Goal: Task Accomplishment & Management: Manage account settings

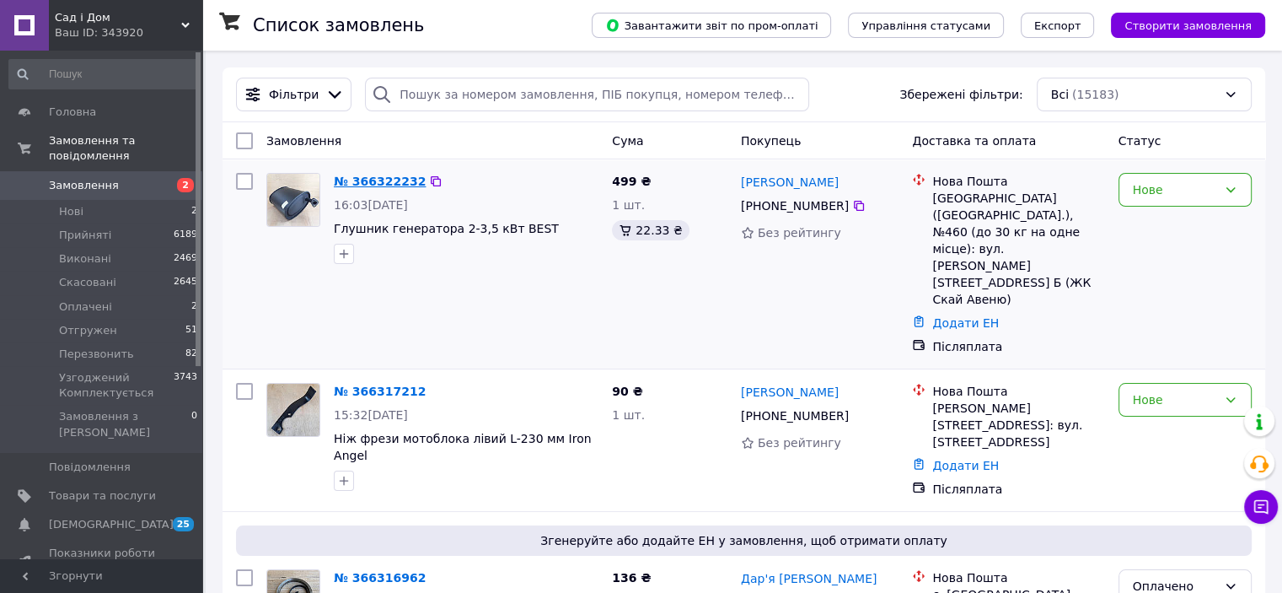
click at [357, 188] on link "№ 366322232" at bounding box center [380, 181] width 92 height 13
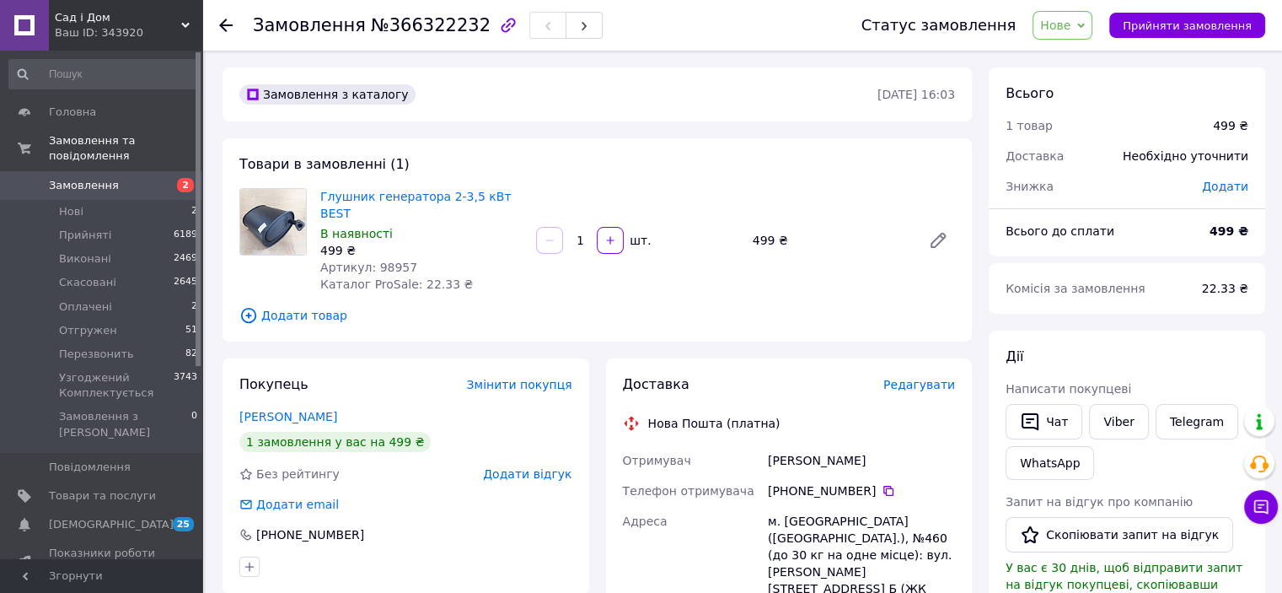
click at [222, 25] on use at bounding box center [225, 25] width 13 height 13
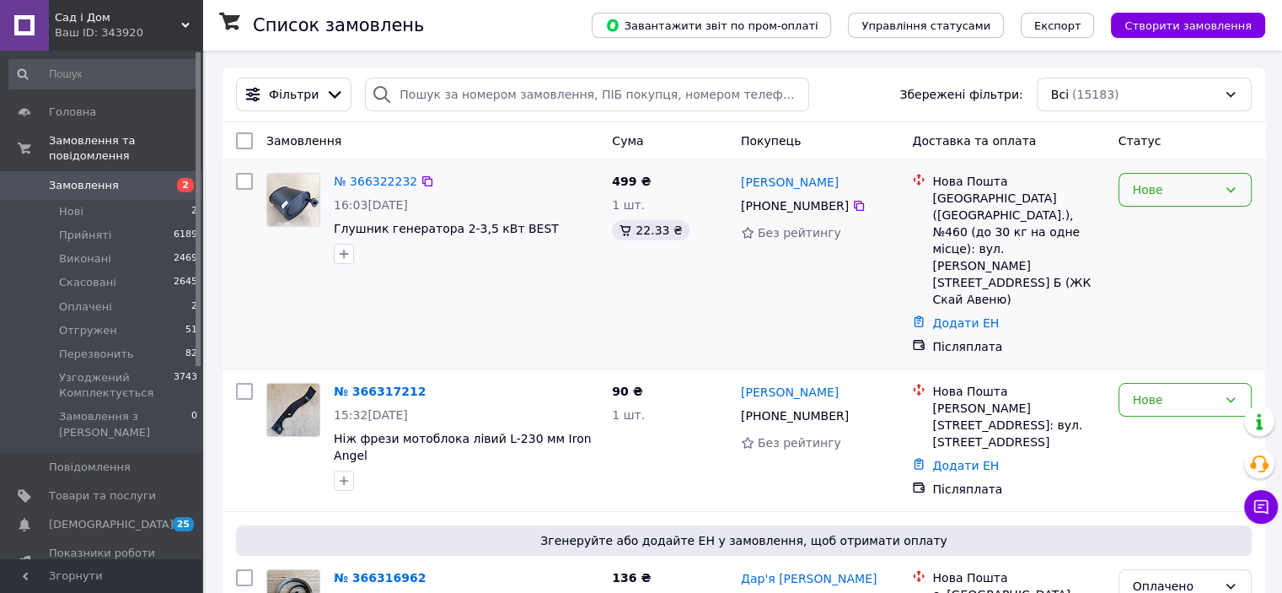
click at [1193, 199] on div "Нове" at bounding box center [1185, 190] width 133 height 34
click at [1162, 336] on li "Узгоджений Комплектується" at bounding box center [1185, 332] width 132 height 47
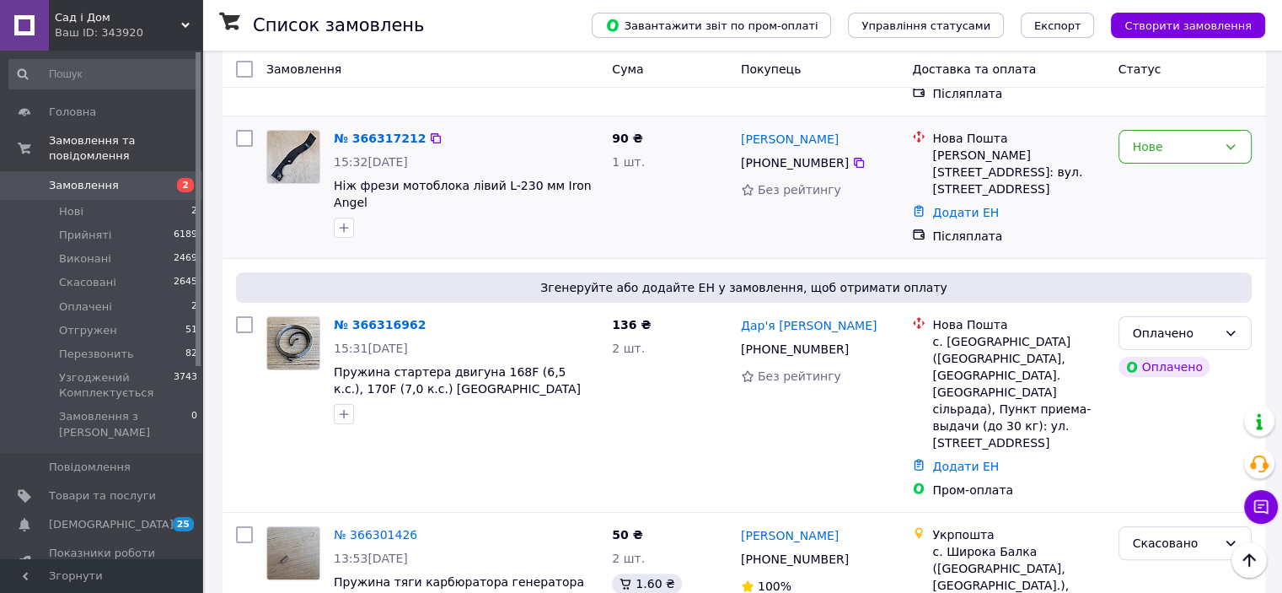
scroll to position [421, 0]
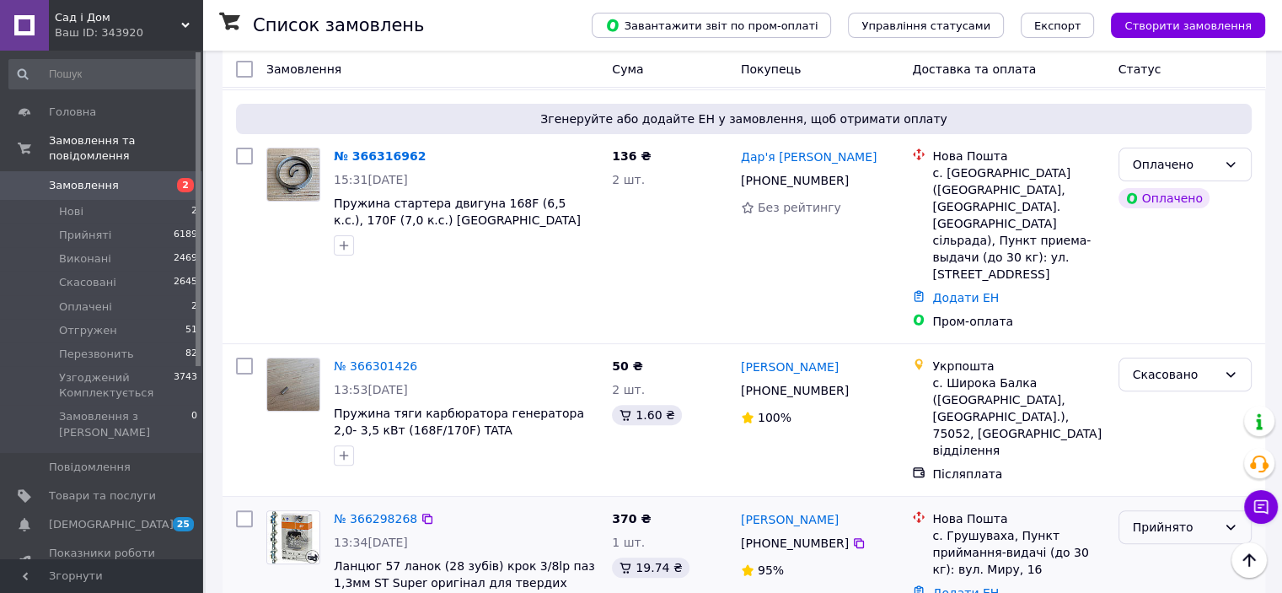
click at [1189, 518] on div "Прийнято" at bounding box center [1175, 527] width 84 height 19
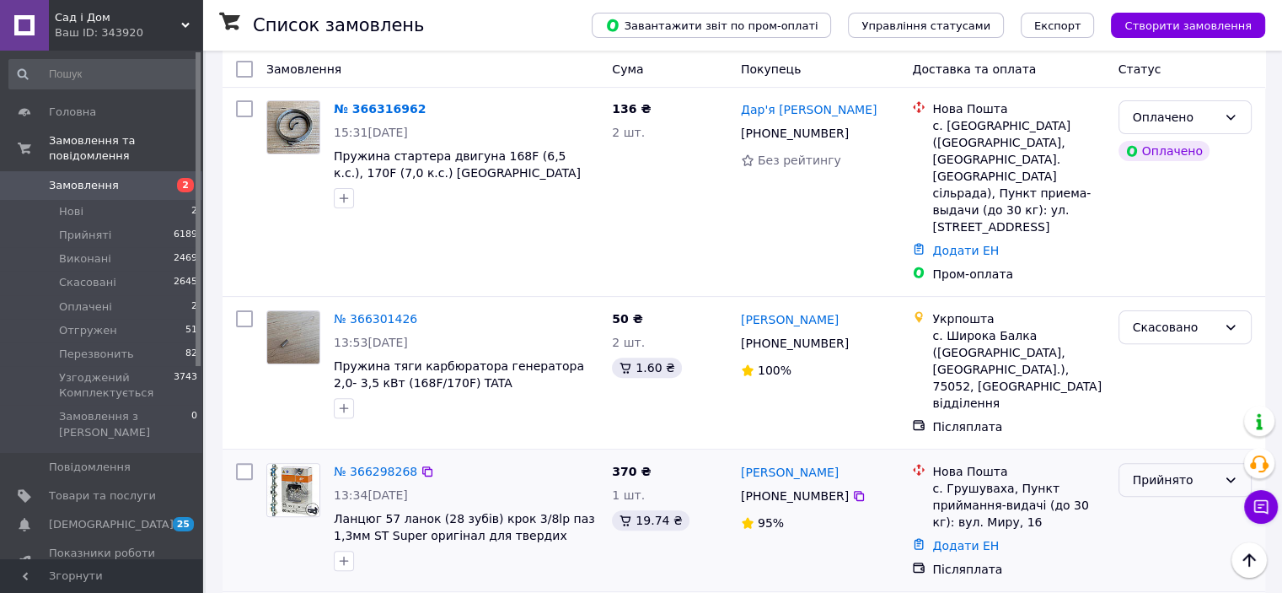
scroll to position [506, 0]
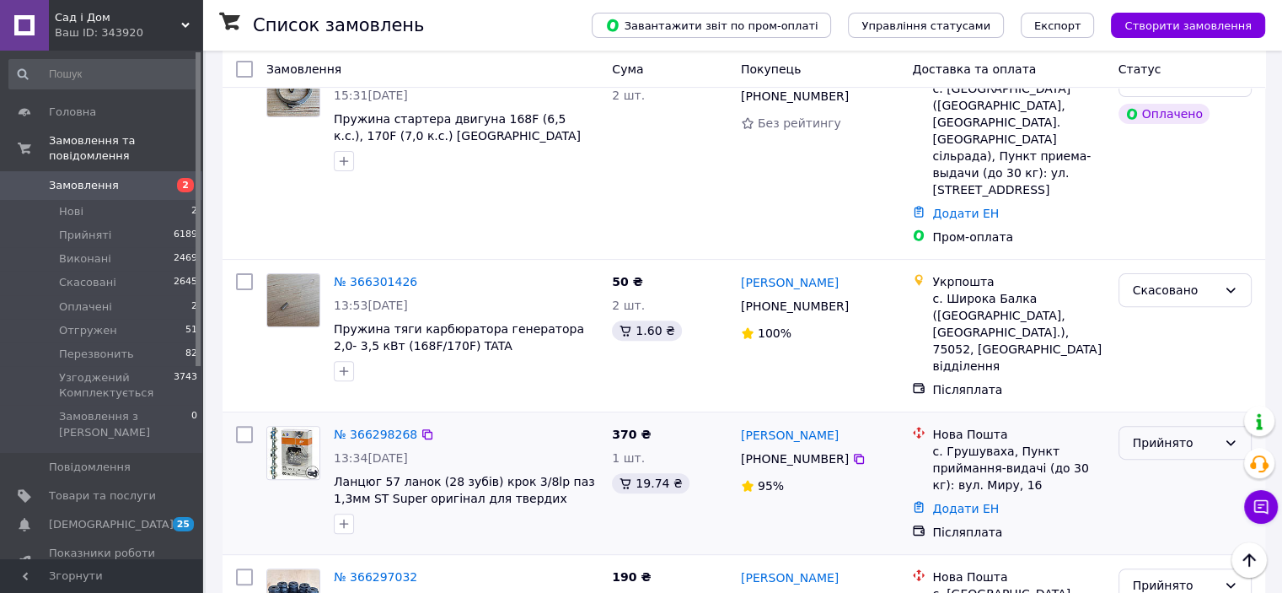
click at [1174, 426] on div "Прийнято" at bounding box center [1185, 443] width 133 height 34
click at [1167, 432] on li "Перезвонить" at bounding box center [1185, 428] width 132 height 30
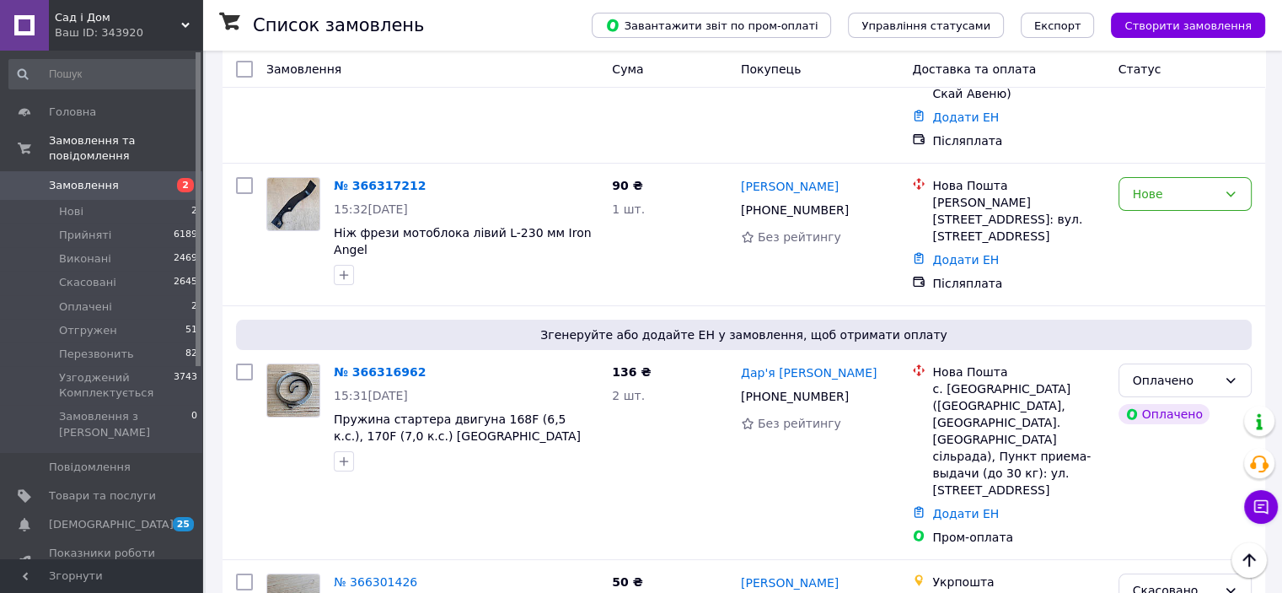
scroll to position [169, 0]
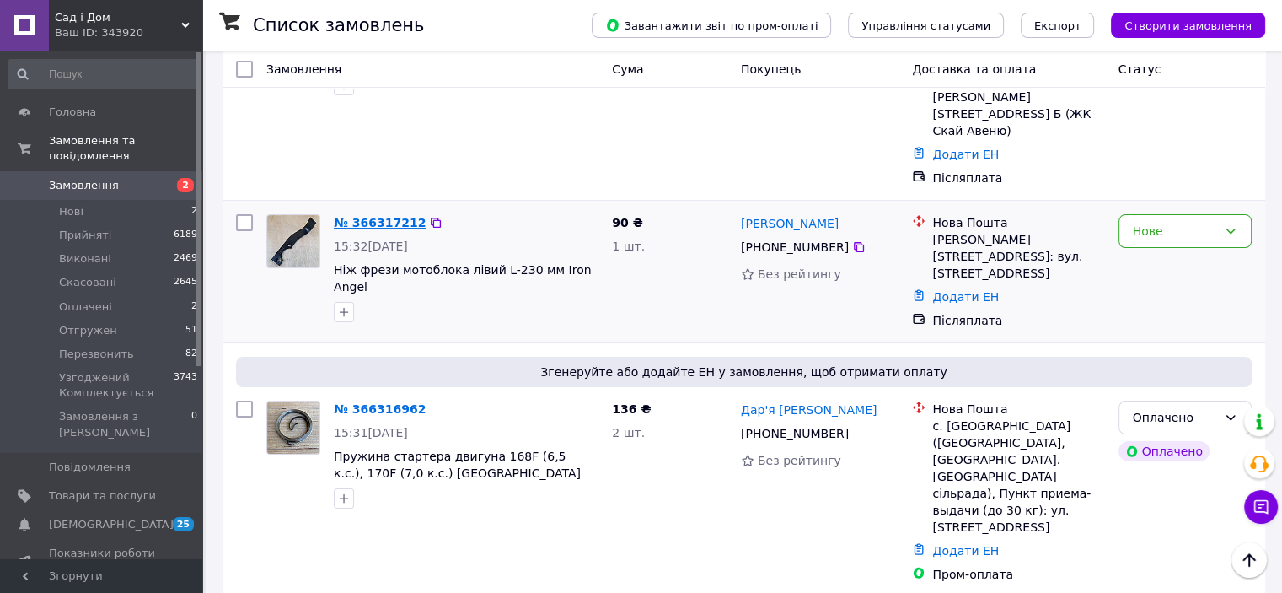
click at [395, 216] on link "№ 366317212" at bounding box center [380, 222] width 92 height 13
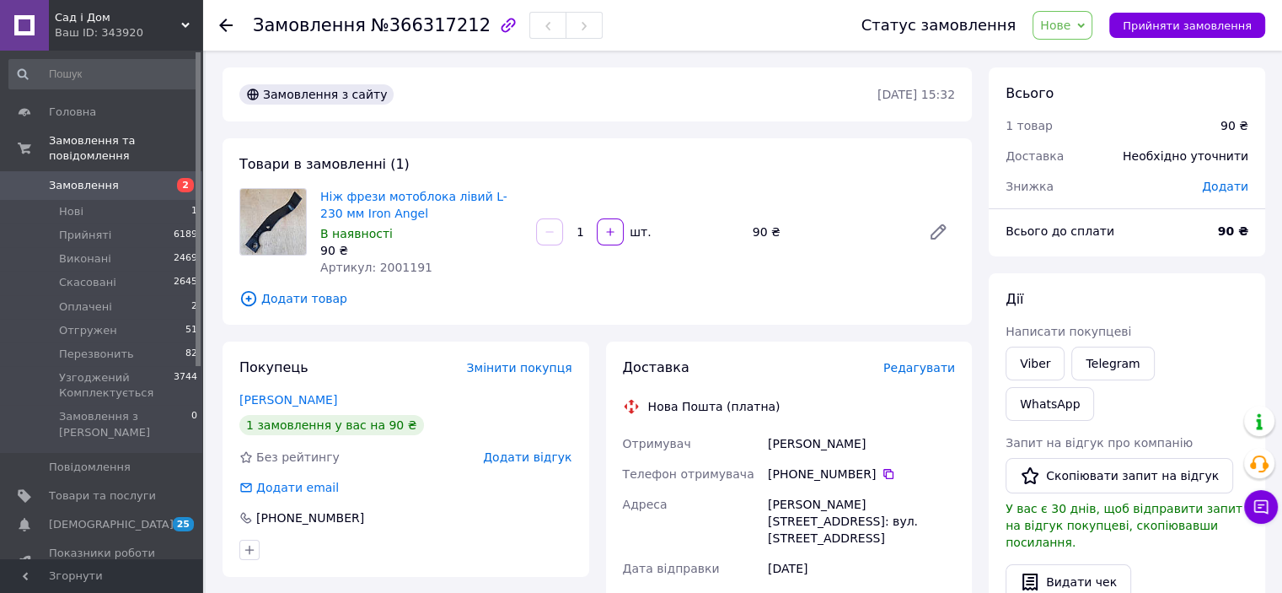
click at [216, 31] on div "Замовлення №366317212 Статус замовлення Нове Прийнято Виконано Скасовано Оплаче…" at bounding box center [742, 25] width 1080 height 51
click at [226, 21] on icon at bounding box center [225, 25] width 13 height 13
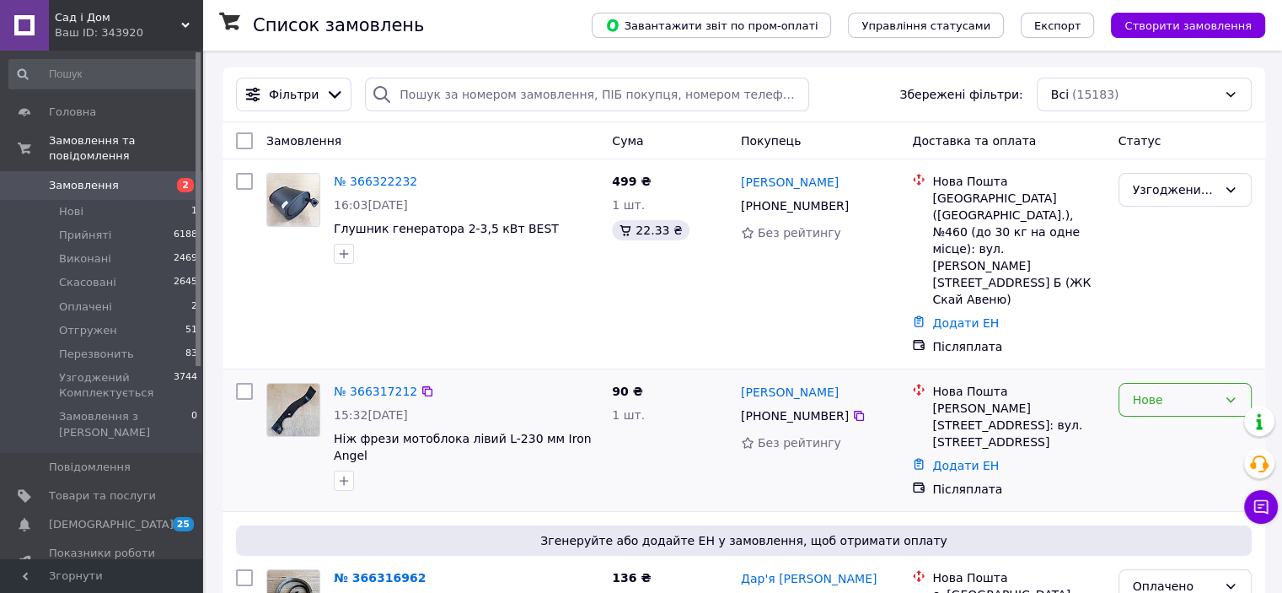
click at [1191, 390] on div "Нове" at bounding box center [1175, 399] width 84 height 19
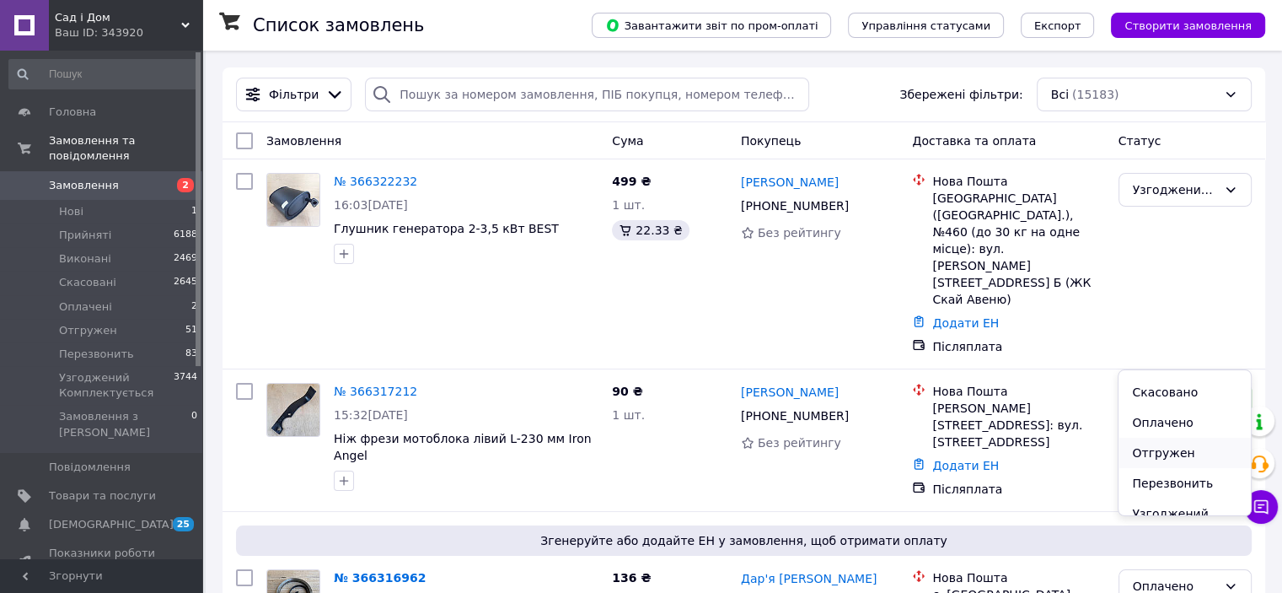
scroll to position [84, 0]
click at [1176, 484] on li "Узгоджений Комплектується" at bounding box center [1185, 491] width 132 height 47
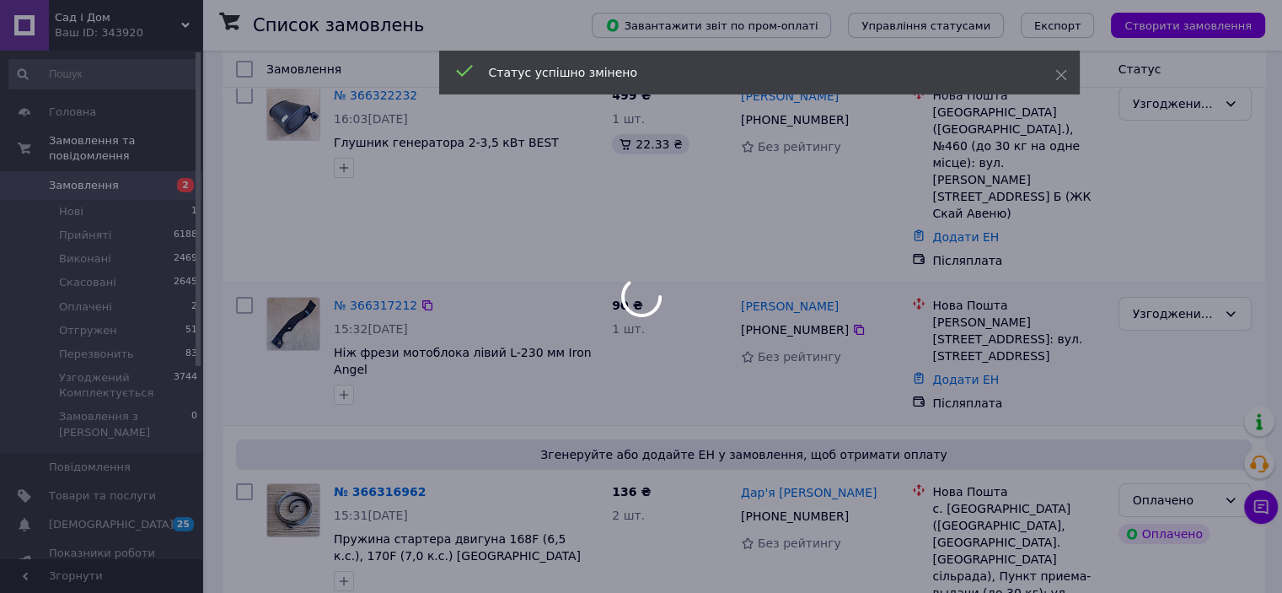
scroll to position [253, 0]
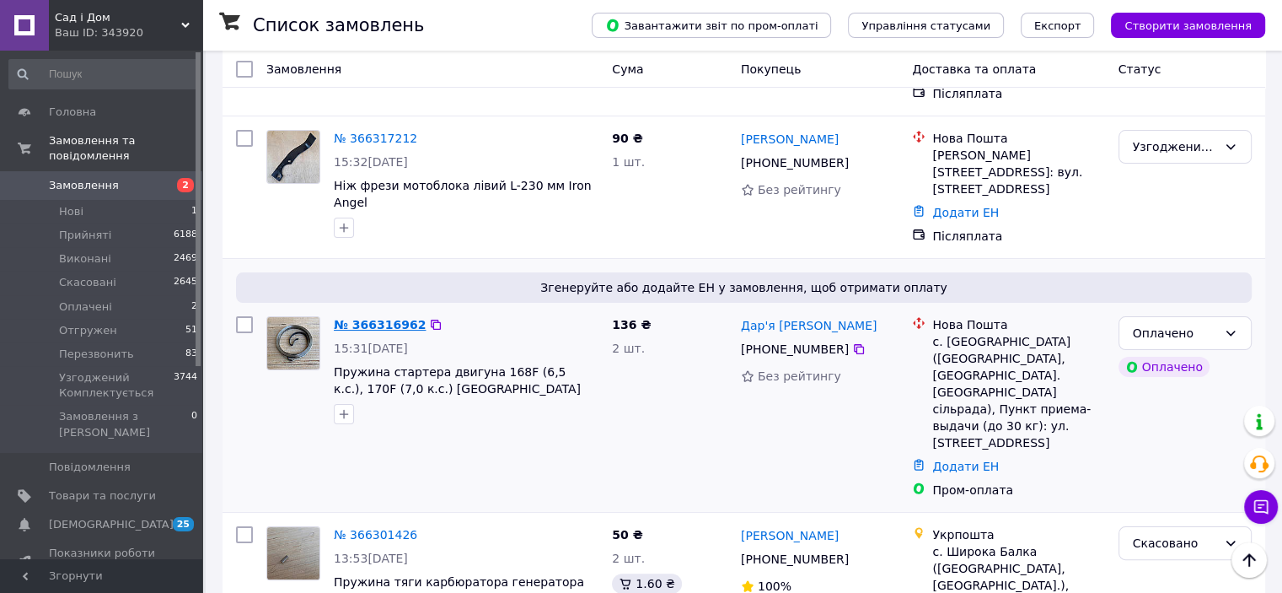
click at [373, 318] on link "№ 366316962" at bounding box center [380, 324] width 92 height 13
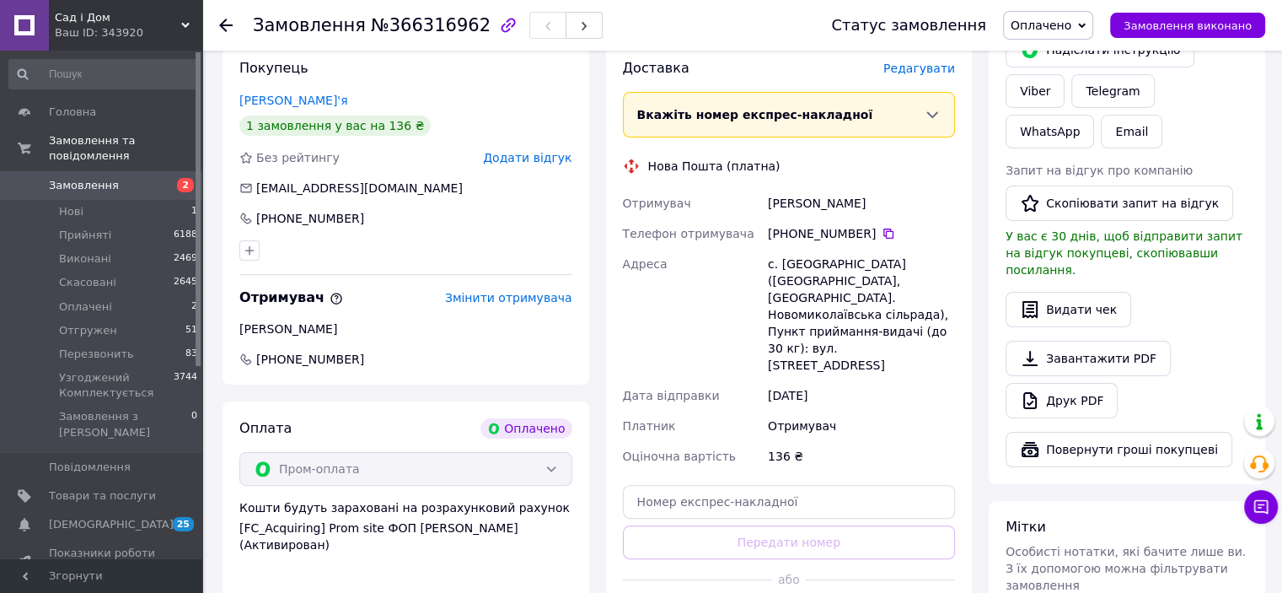
scroll to position [337, 0]
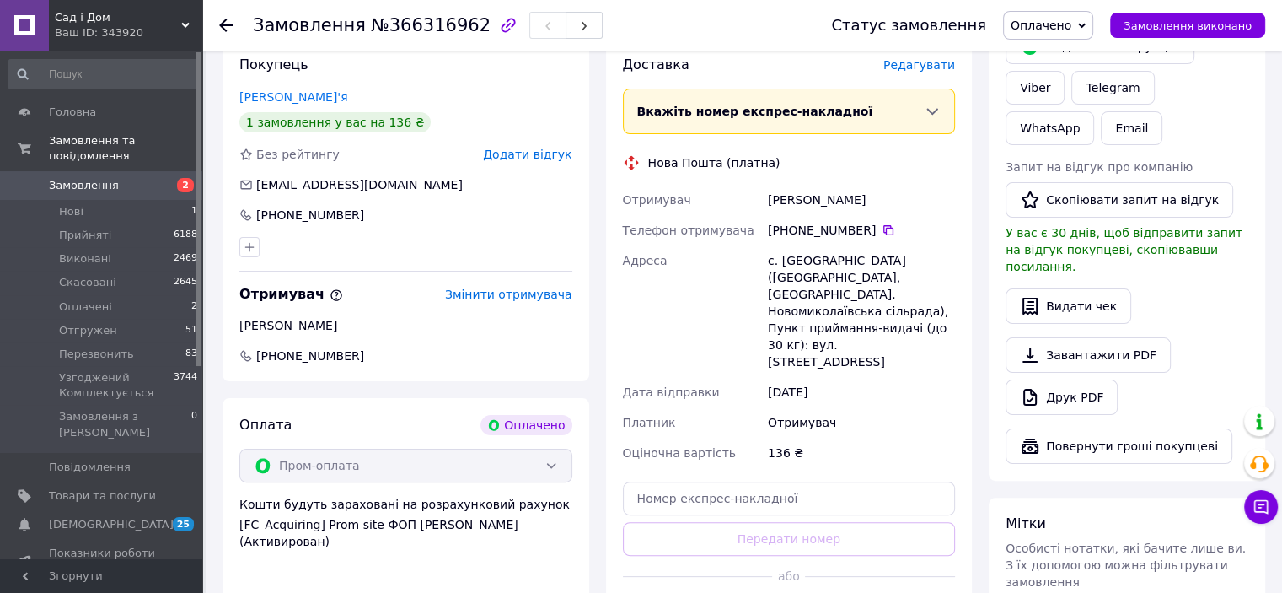
click at [229, 30] on icon at bounding box center [225, 25] width 13 height 13
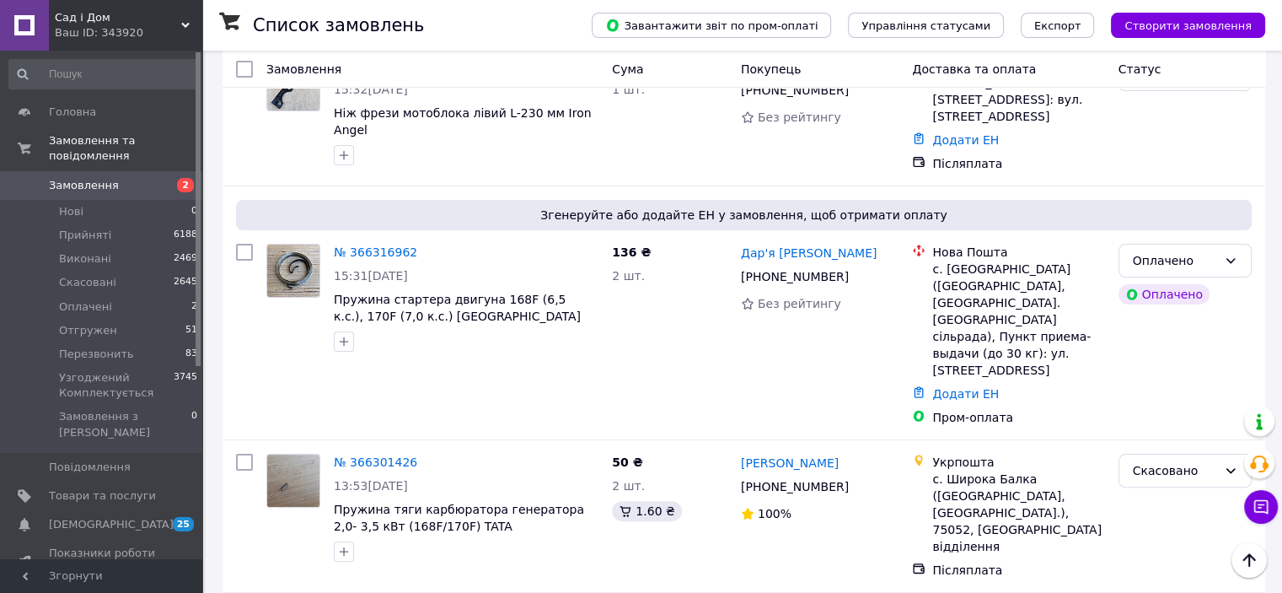
scroll to position [253, 0]
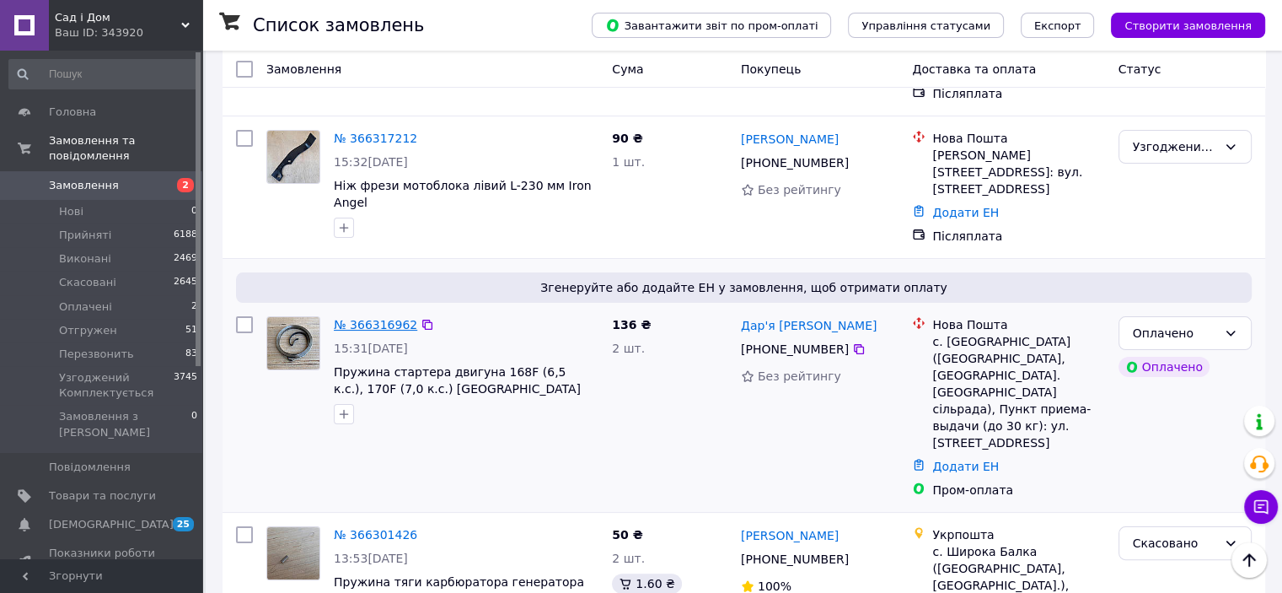
click at [371, 318] on link "№ 366316962" at bounding box center [375, 324] width 83 height 13
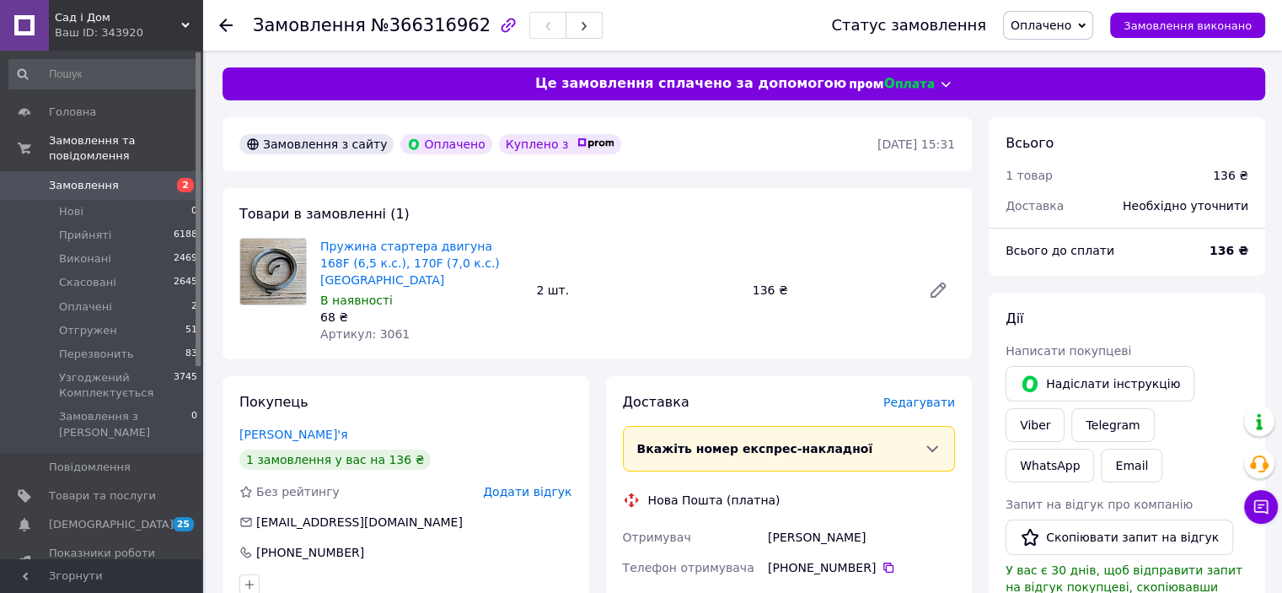
click at [211, 21] on div "Замовлення №366316962 Статус замовлення Оплачено Прийнято Виконано Скасовано От…" at bounding box center [742, 25] width 1080 height 51
click at [223, 26] on icon at bounding box center [225, 25] width 13 height 13
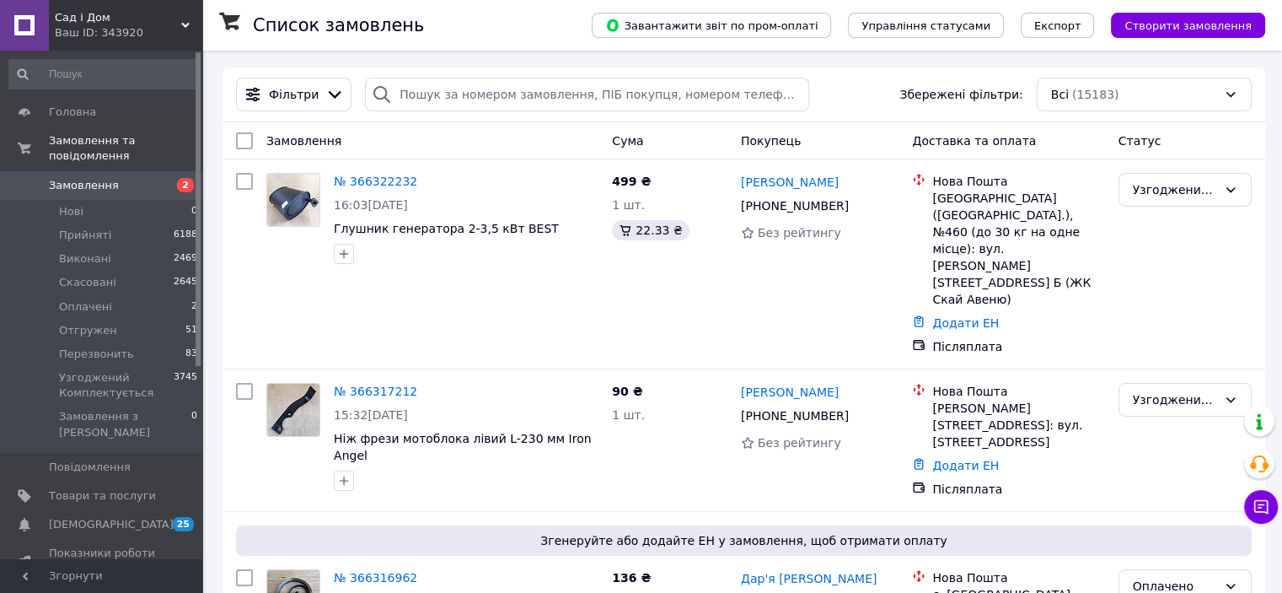
click at [102, 178] on span "Замовлення" at bounding box center [84, 185] width 70 height 15
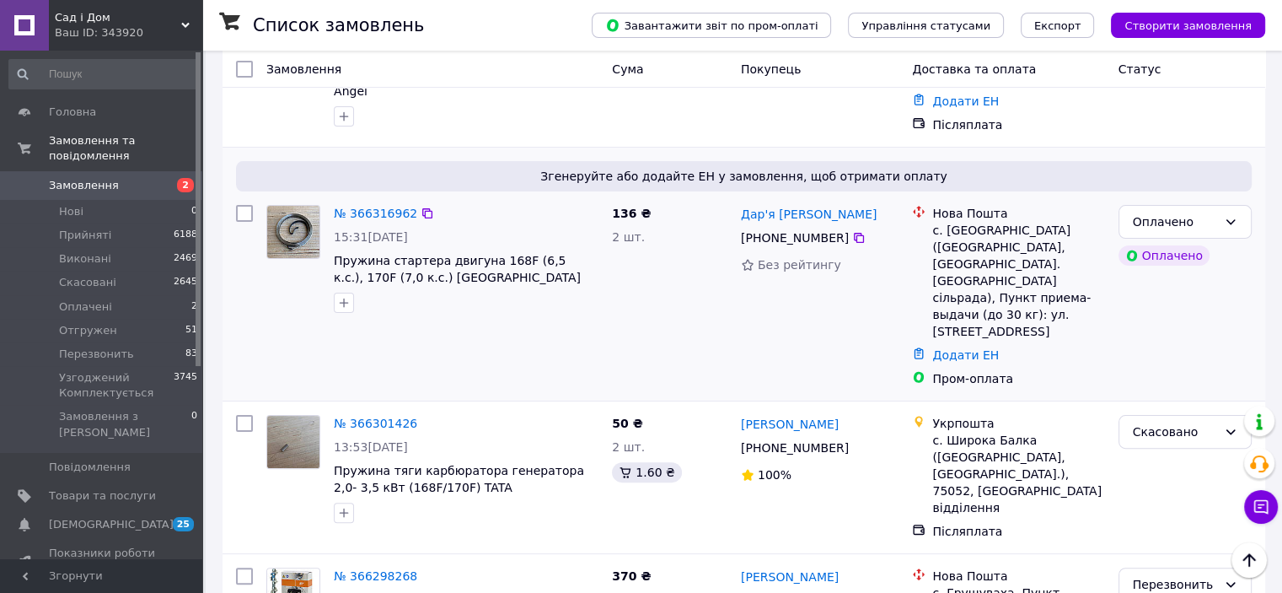
scroll to position [337, 0]
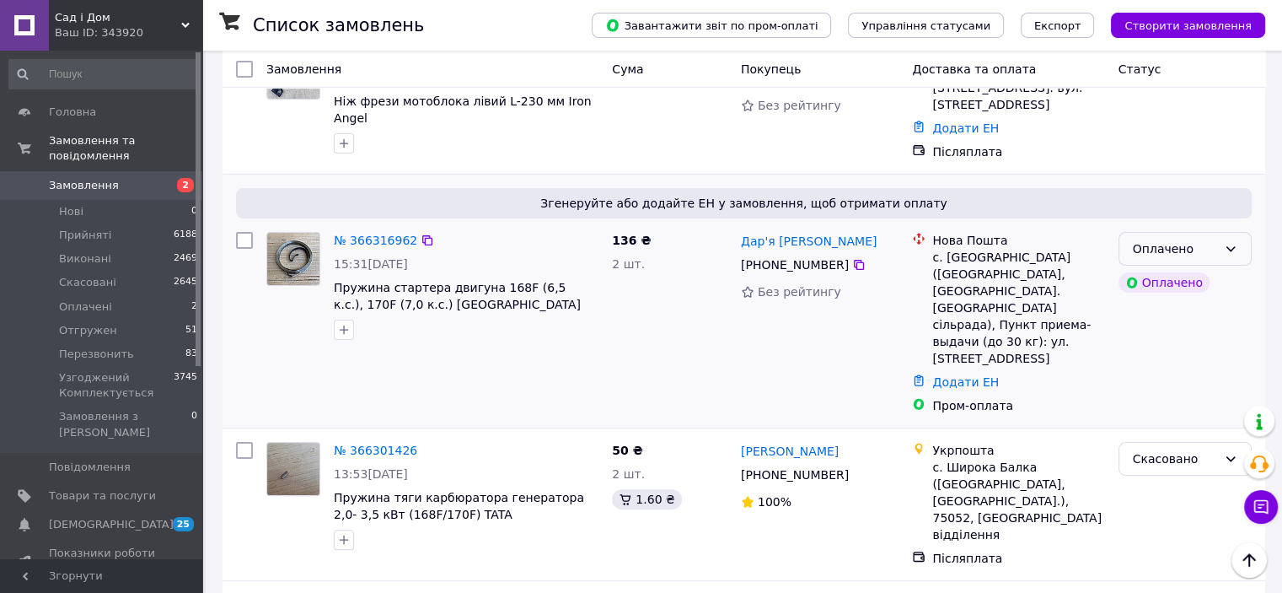
click at [1222, 232] on div "Оплачено" at bounding box center [1185, 249] width 133 height 34
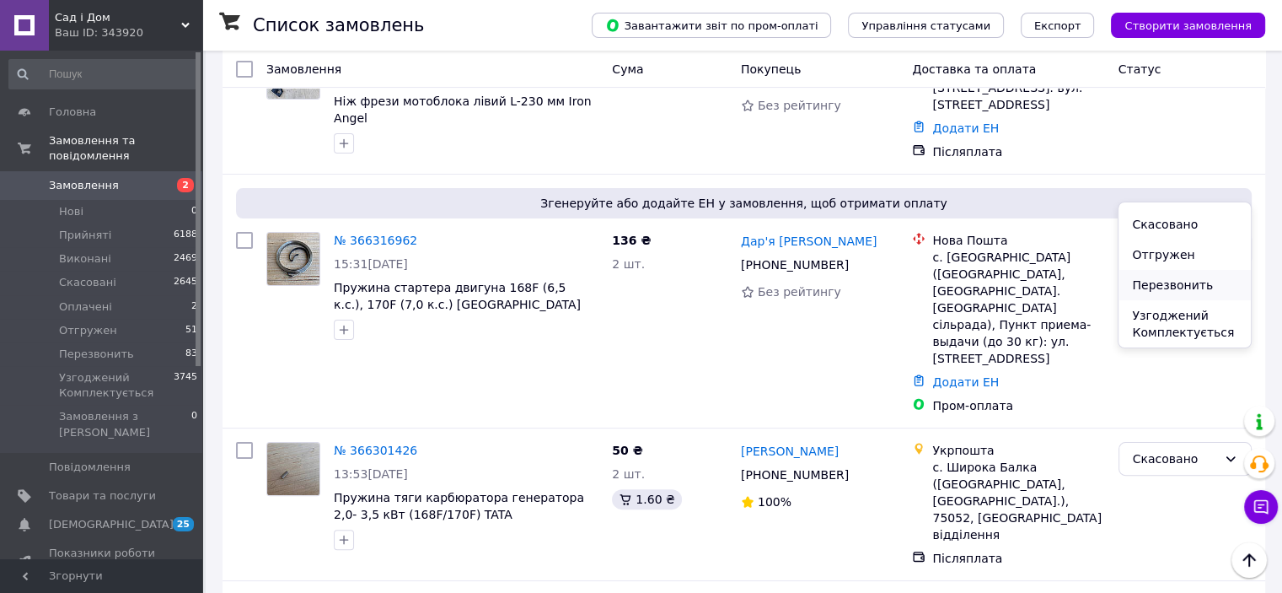
click at [1174, 286] on li "Перезвонить" at bounding box center [1185, 285] width 132 height 30
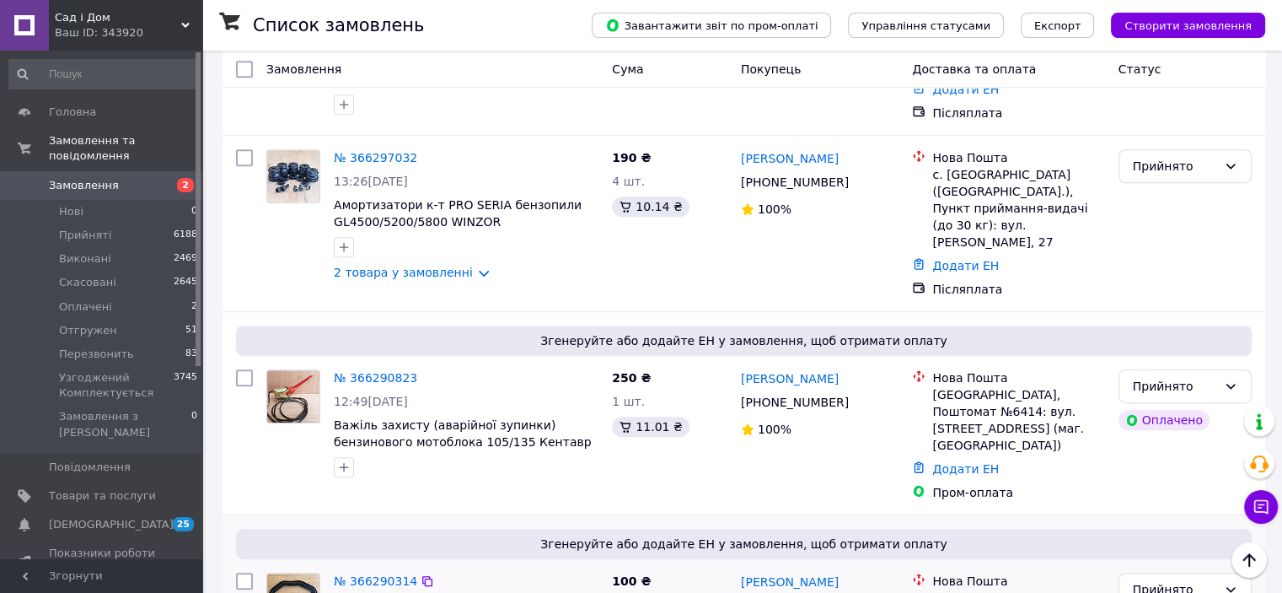
scroll to position [927, 0]
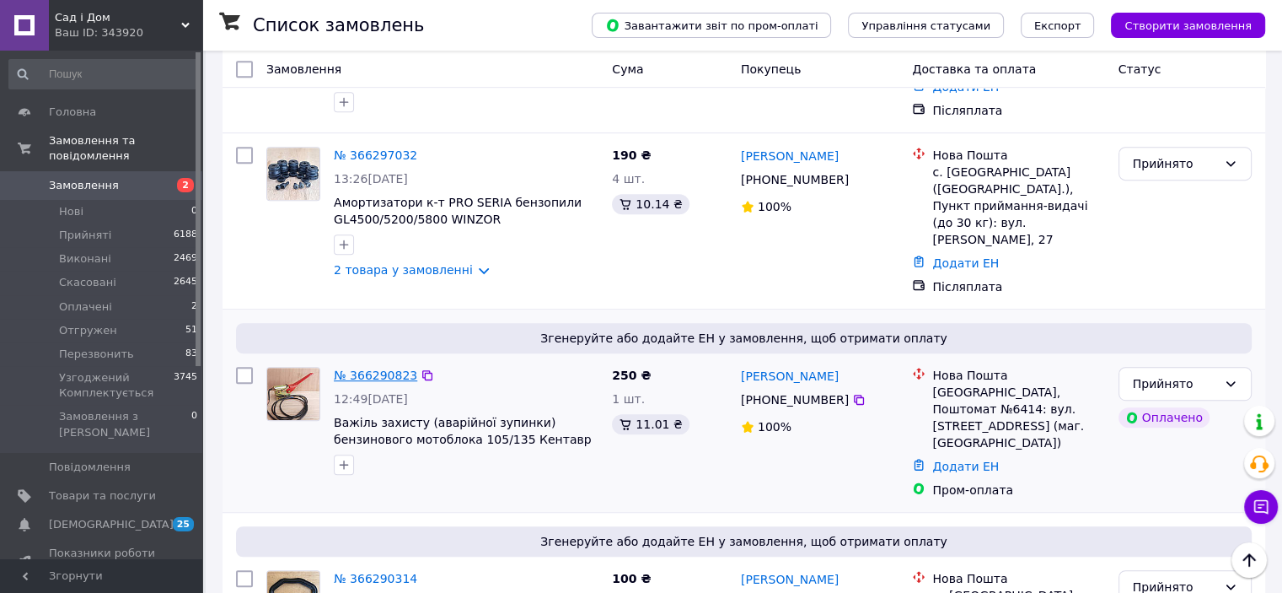
click at [399, 368] on link "№ 366290823" at bounding box center [375, 374] width 83 height 13
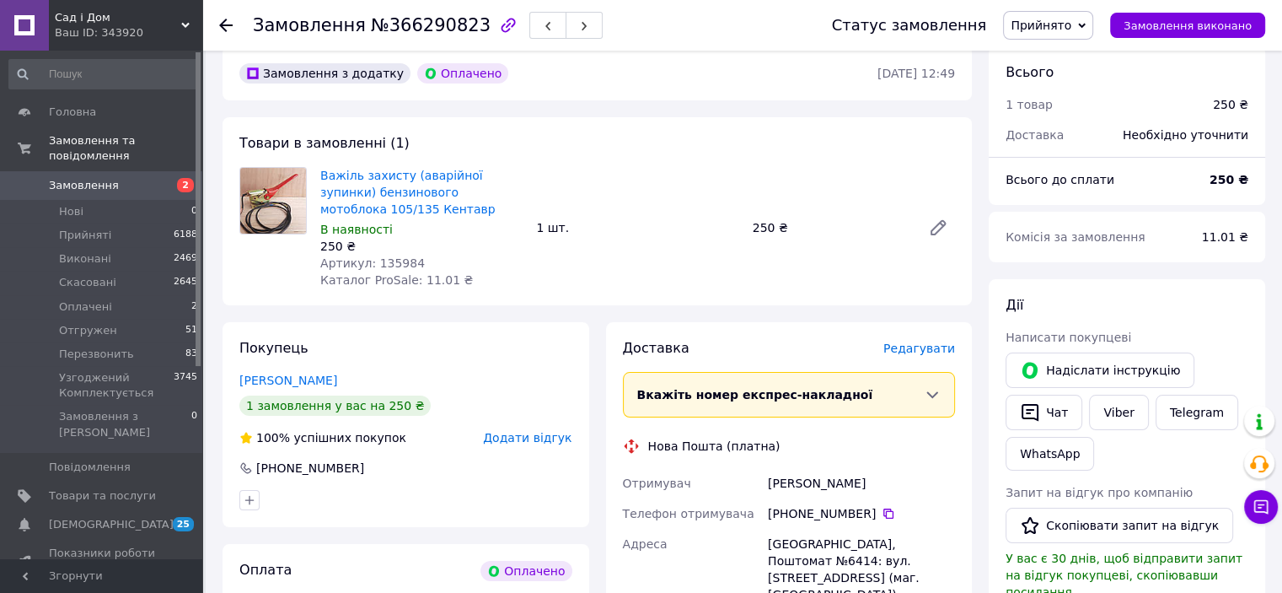
scroll to position [169, 0]
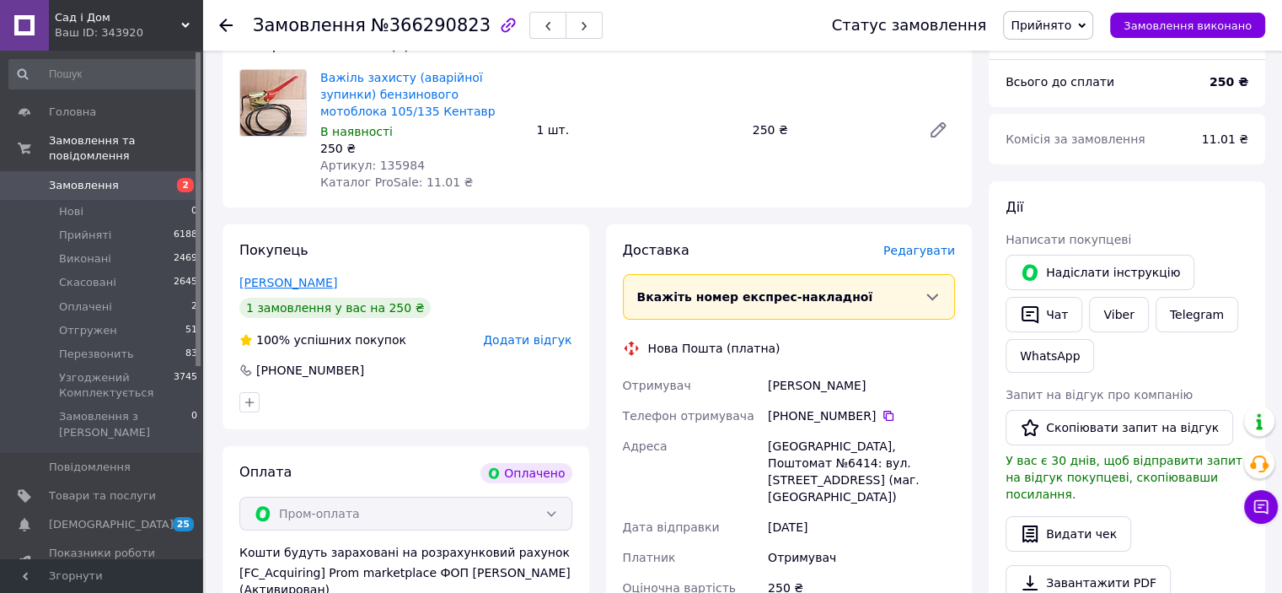
click at [260, 276] on link "Бабій Андрій" at bounding box center [288, 282] width 98 height 13
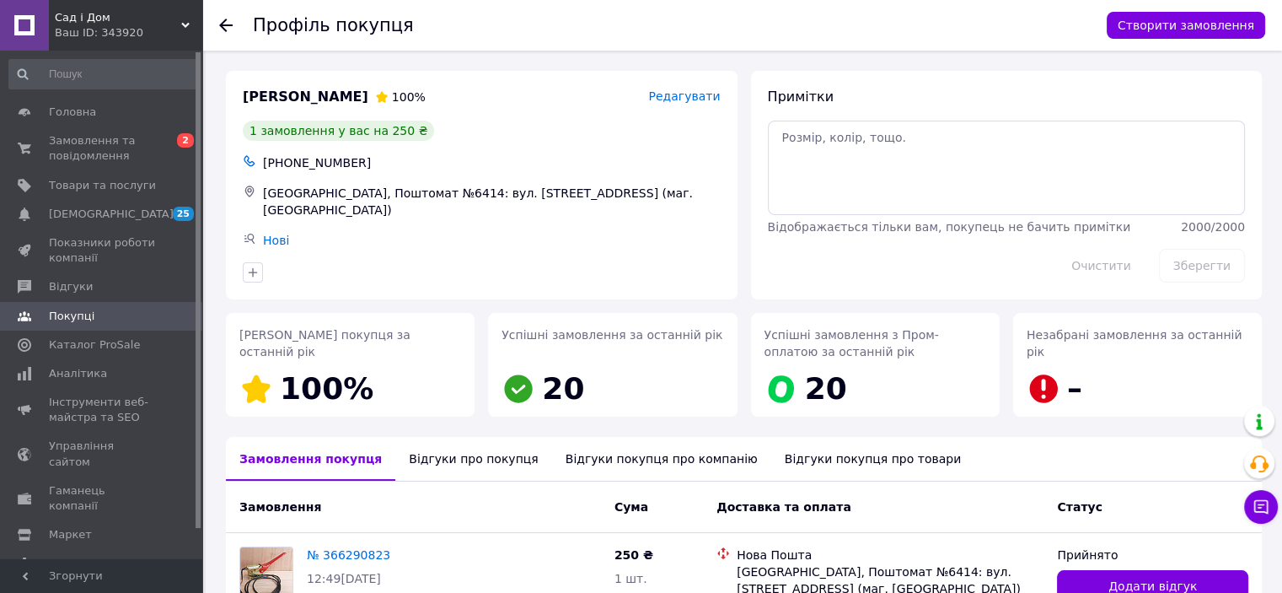
click at [223, 19] on icon at bounding box center [225, 25] width 13 height 13
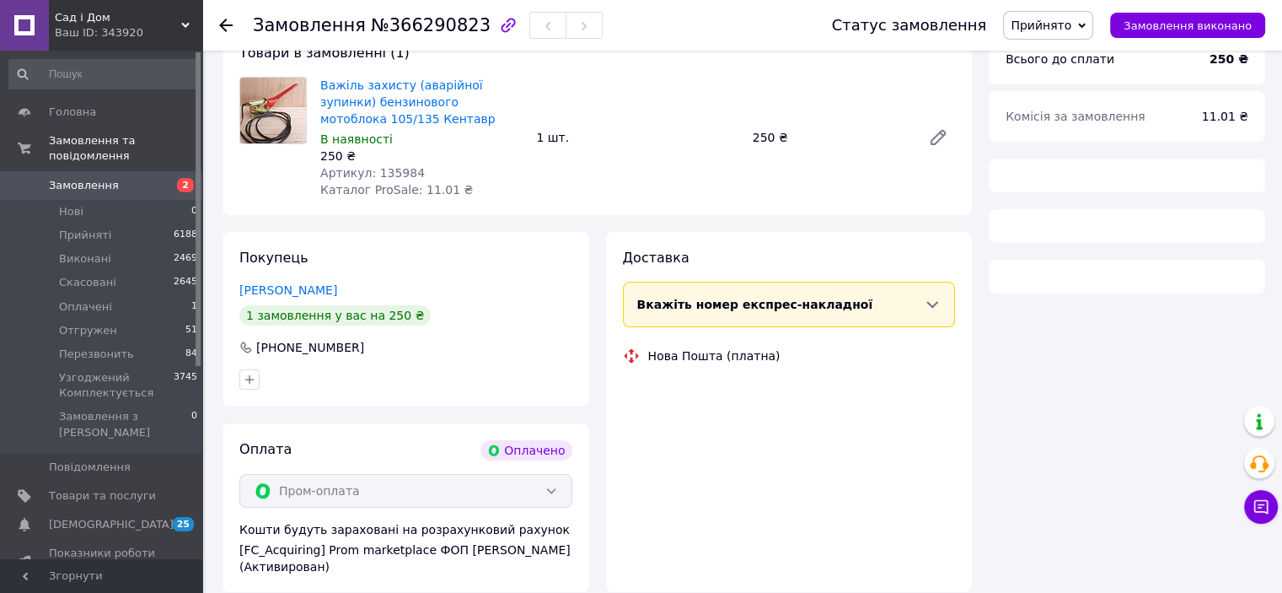
scroll to position [169, 0]
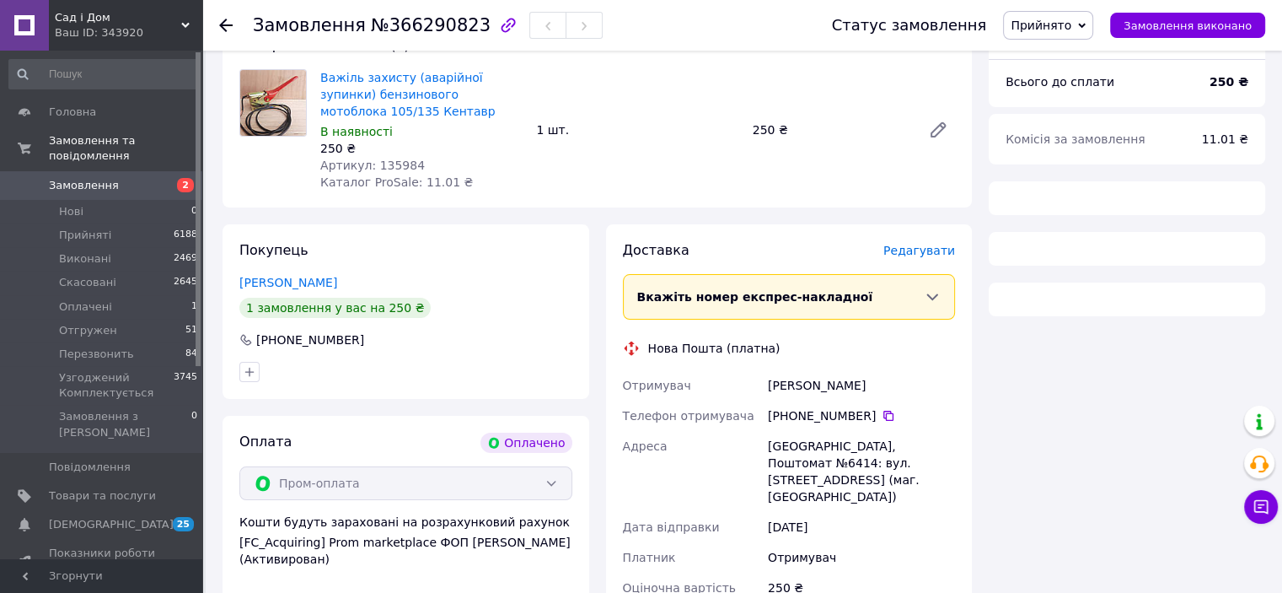
click at [223, 17] on div at bounding box center [225, 25] width 13 height 17
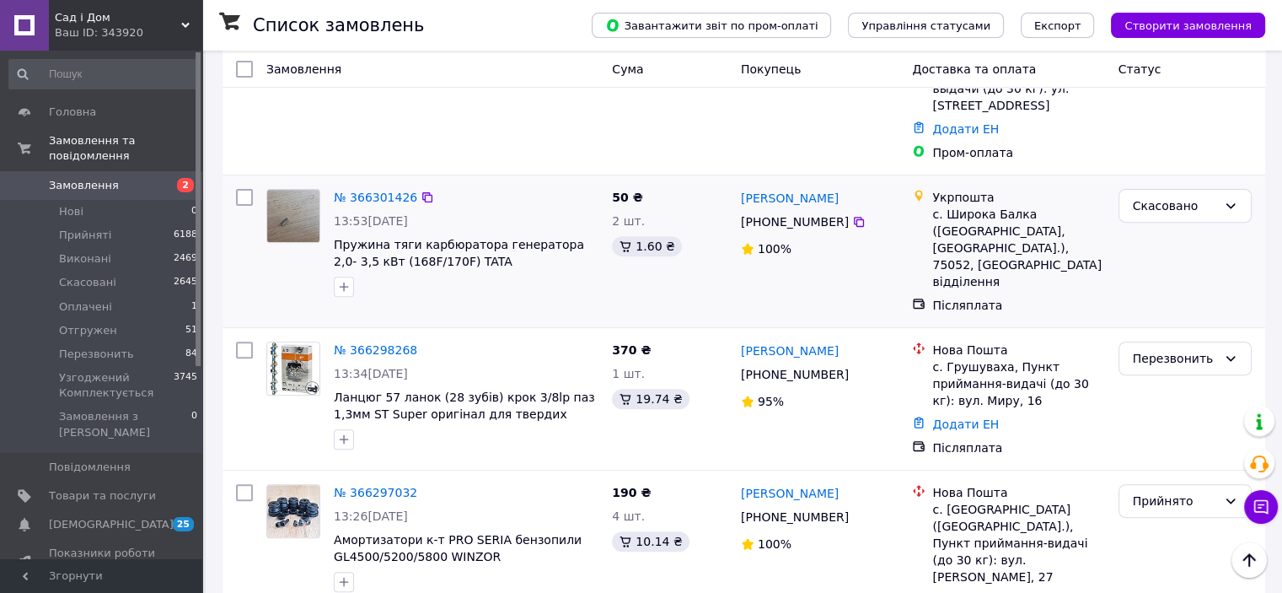
scroll to position [927, 0]
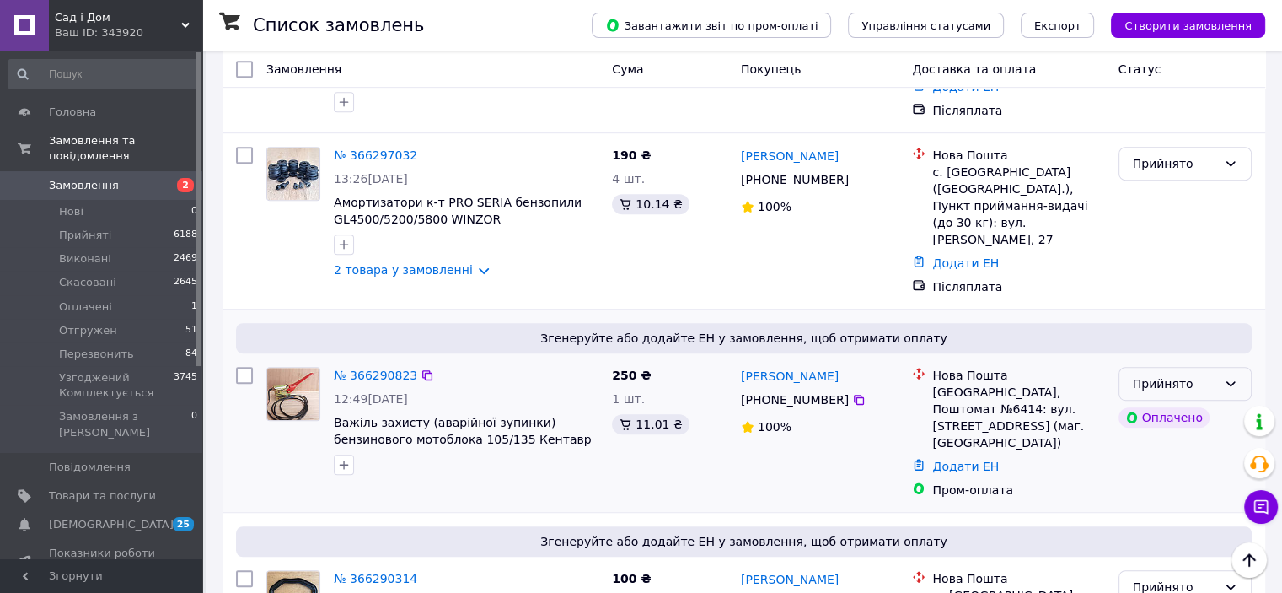
click at [1195, 374] on div "Прийнято" at bounding box center [1175, 383] width 84 height 19
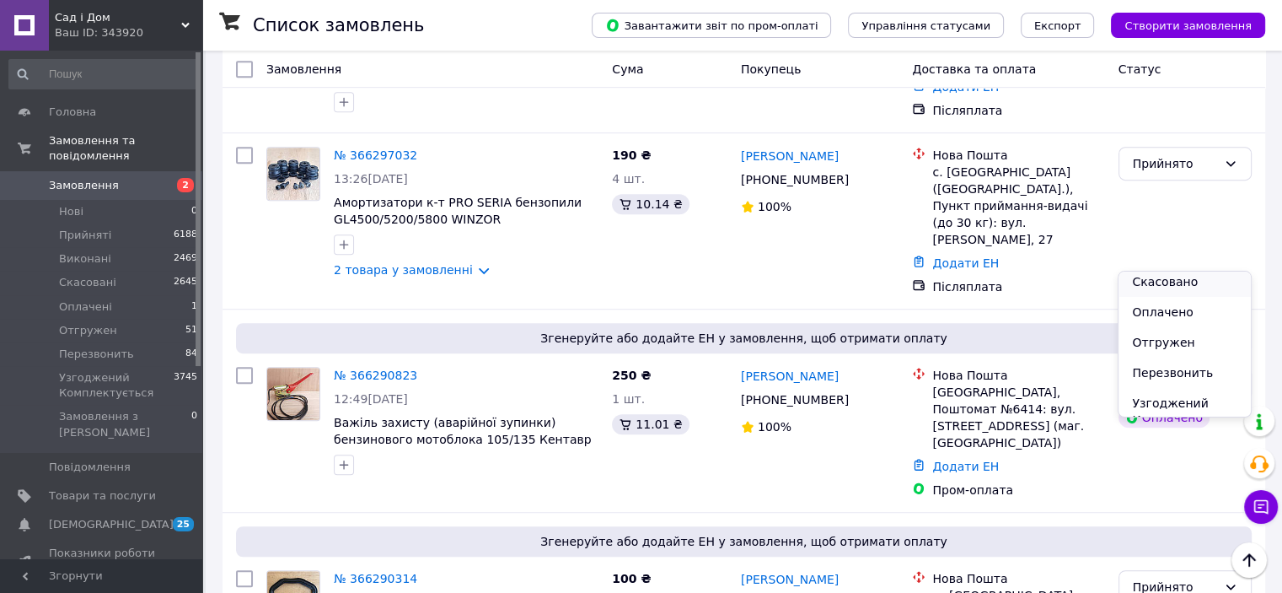
scroll to position [54, 0]
click at [1162, 353] on li "Перезвонить" at bounding box center [1185, 354] width 132 height 30
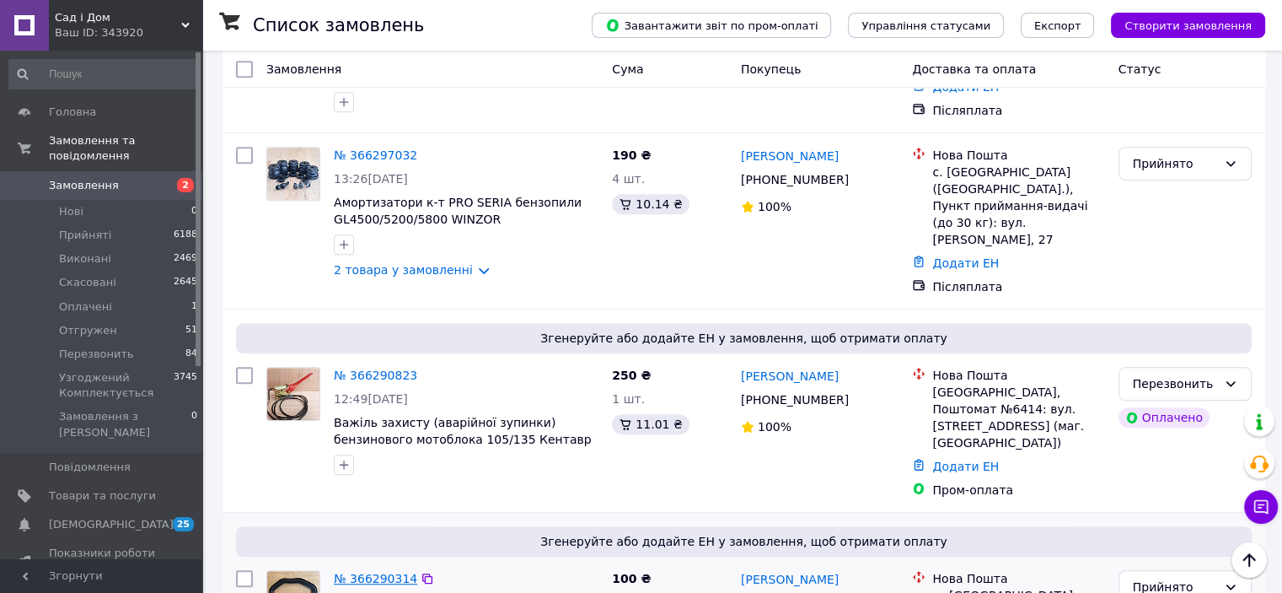
click at [343, 572] on link "№ 366290314" at bounding box center [375, 578] width 83 height 13
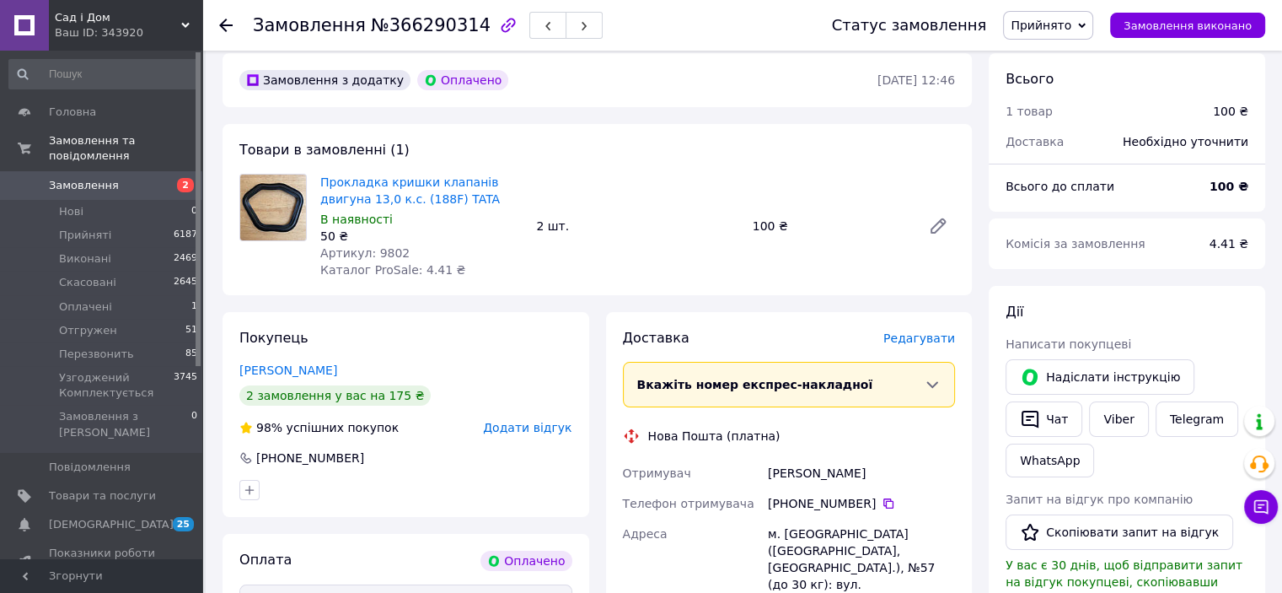
scroll to position [169, 0]
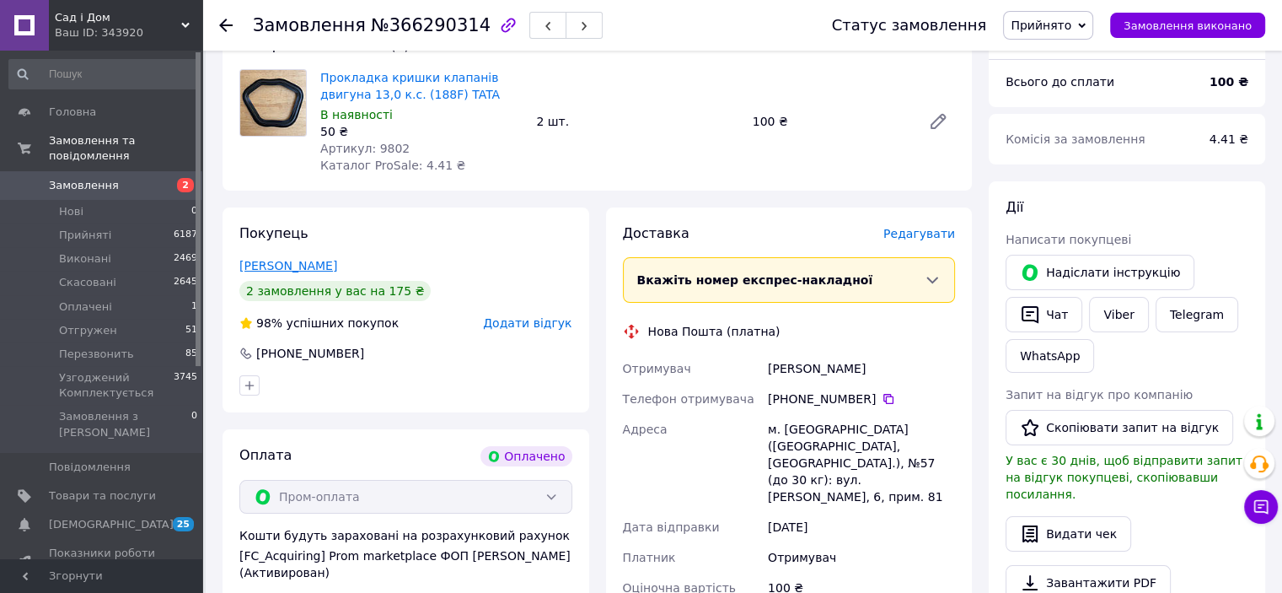
click at [283, 268] on link "Грубник Сергей" at bounding box center [288, 265] width 98 height 13
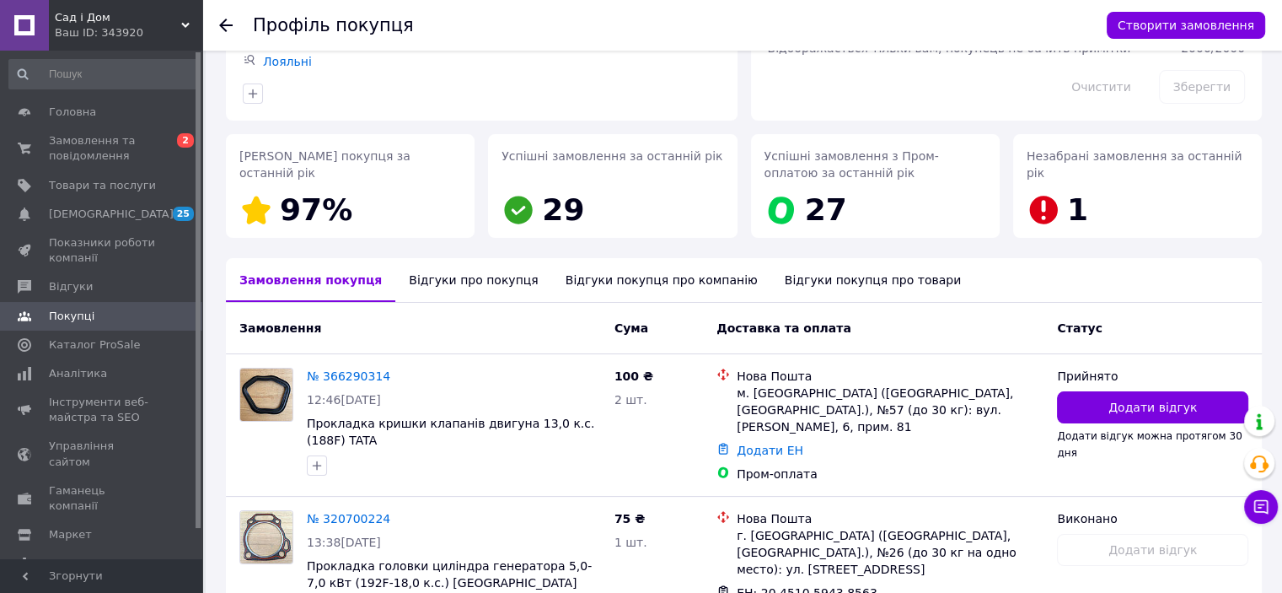
scroll to position [299, 0]
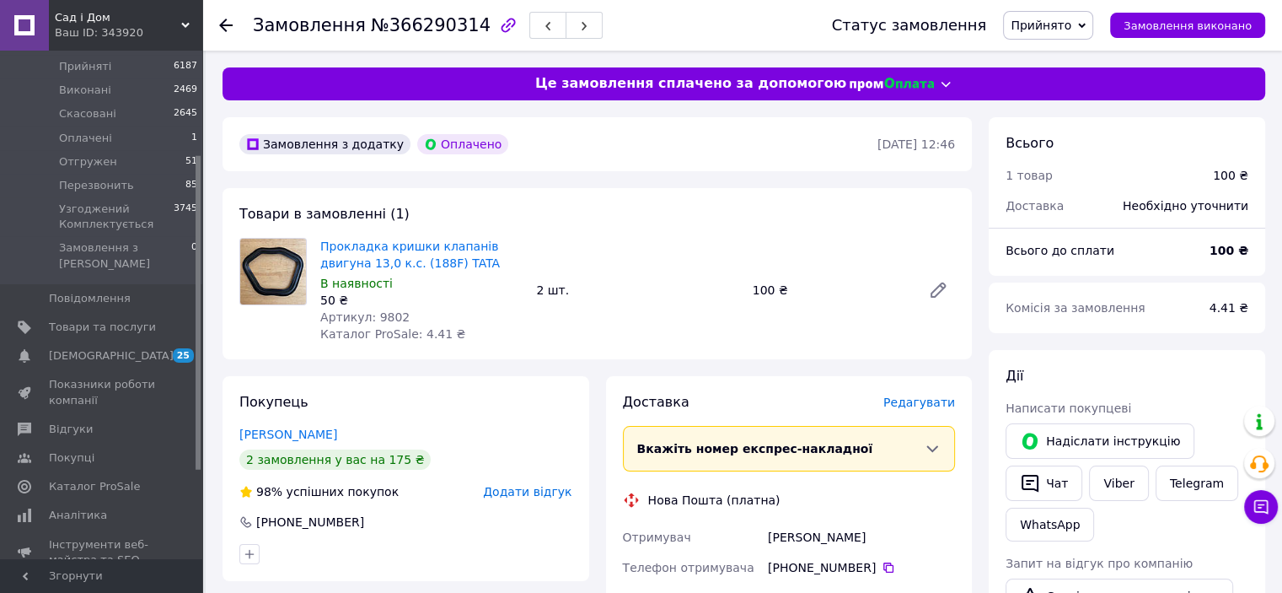
click at [223, 26] on icon at bounding box center [225, 25] width 13 height 13
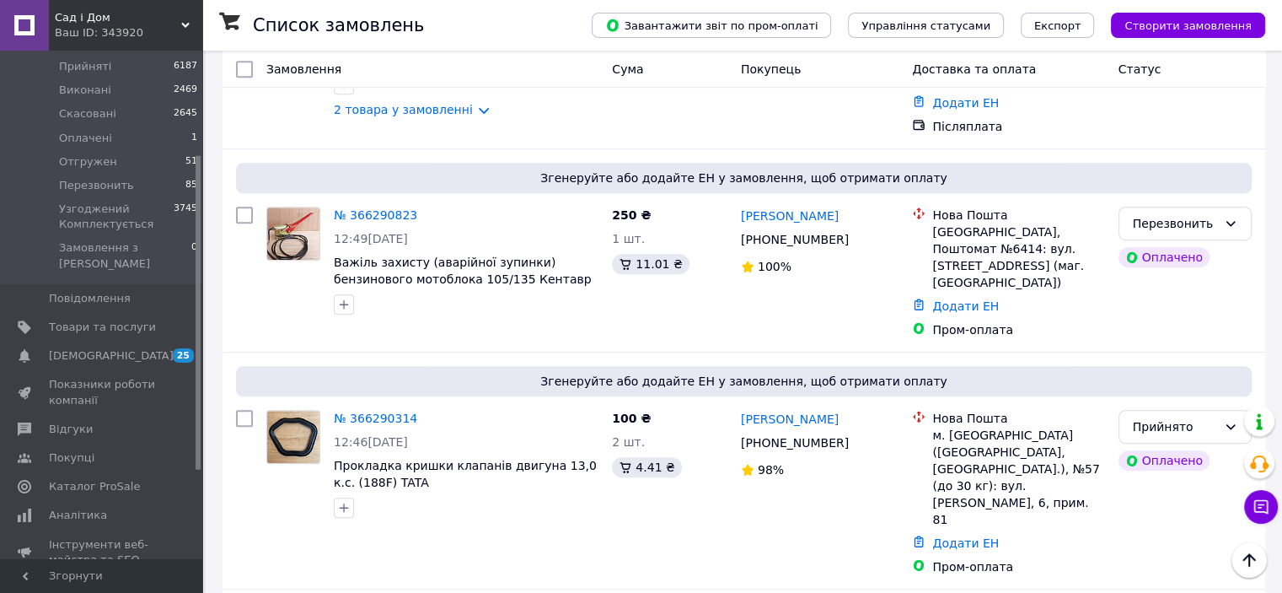
scroll to position [1096, 0]
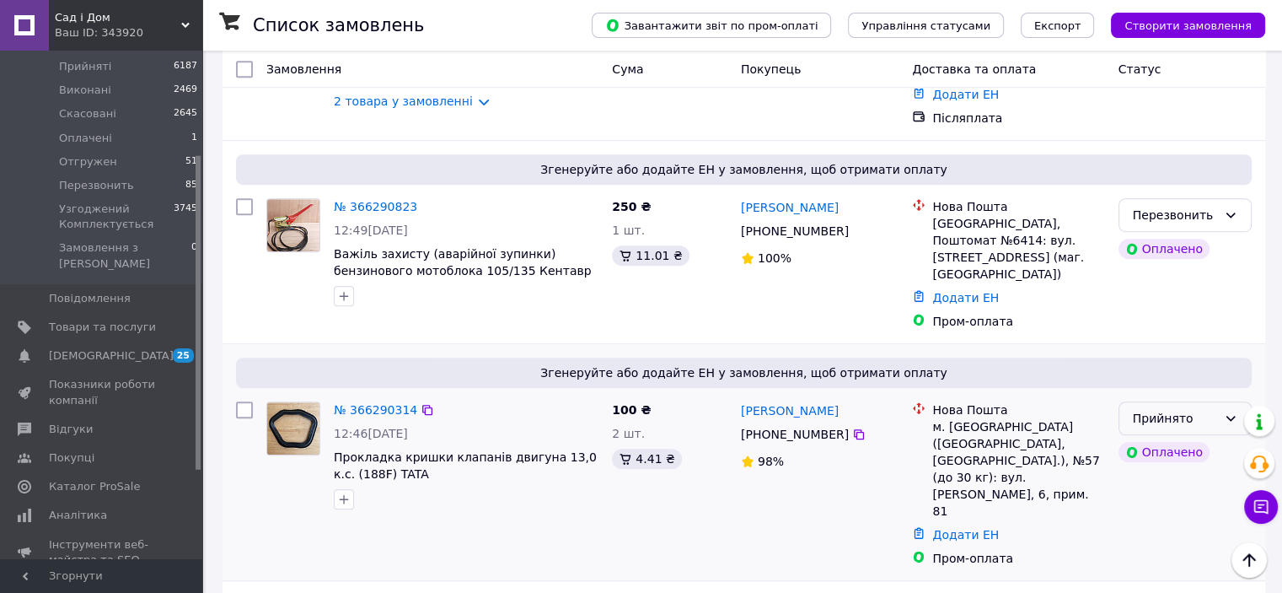
click at [1219, 401] on div "Прийнято" at bounding box center [1185, 418] width 133 height 34
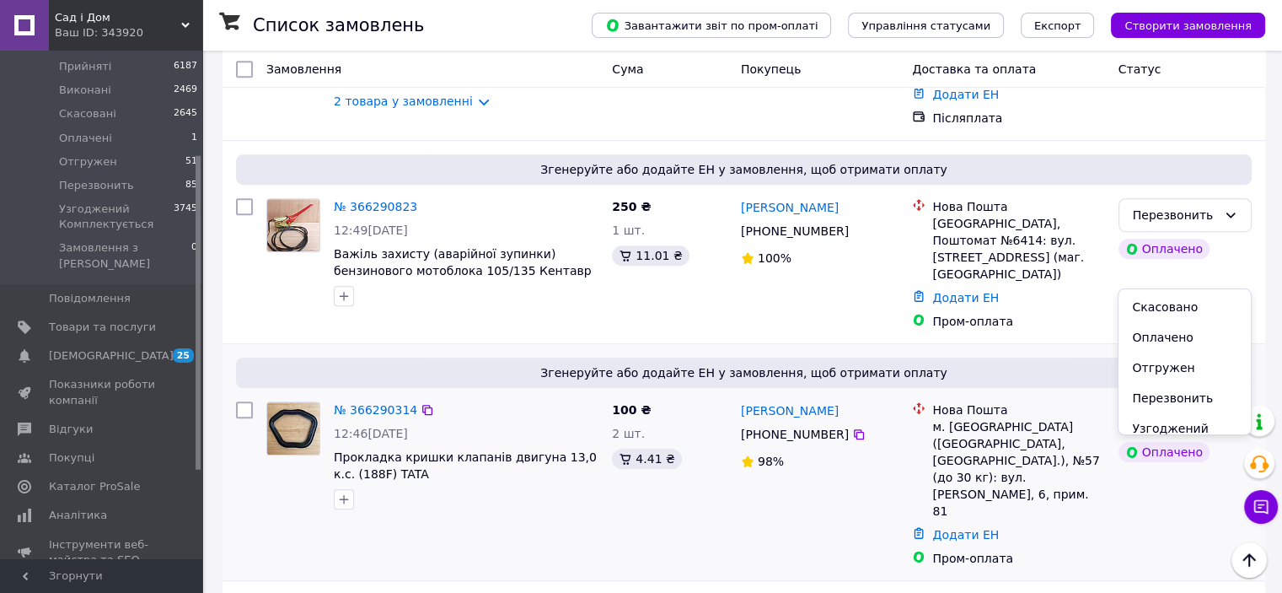
scroll to position [54, 0]
click at [1173, 404] on li "Узгоджений Комплектується" at bounding box center [1185, 410] width 132 height 47
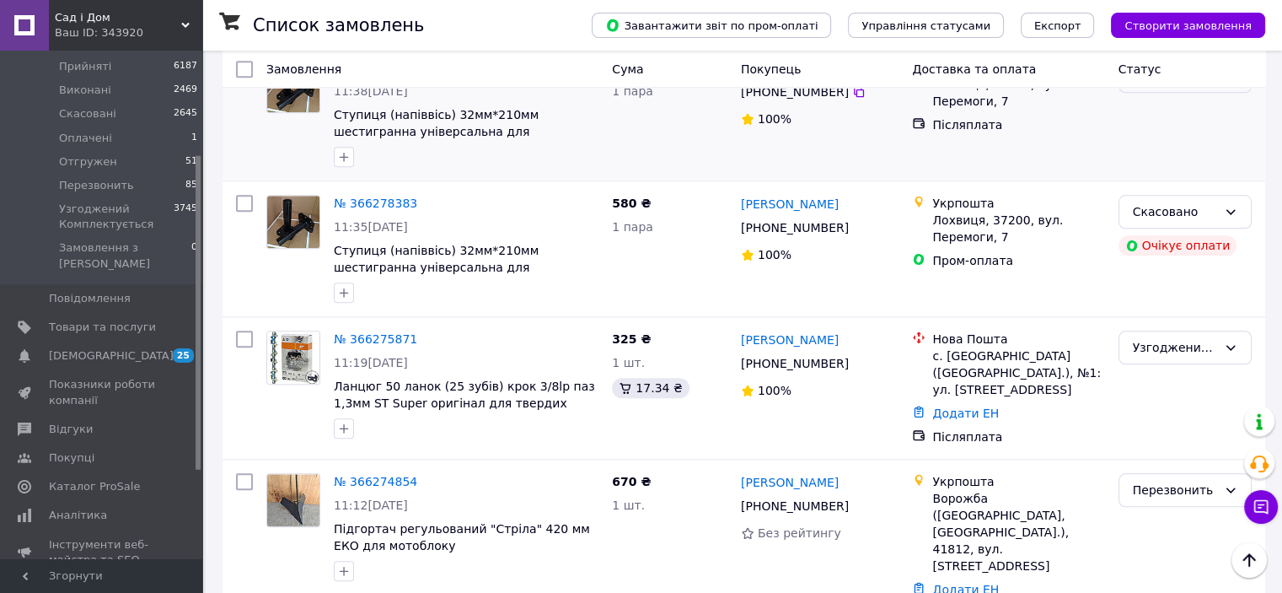
scroll to position [1770, 0]
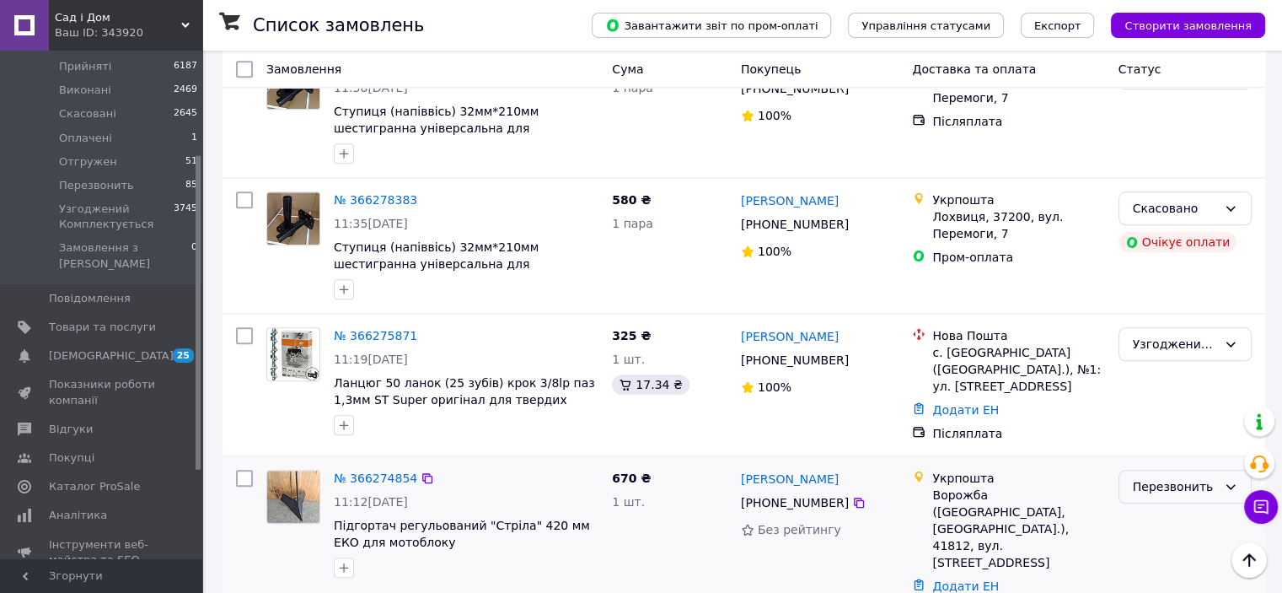
click at [1189, 477] on div "Перезвонить" at bounding box center [1175, 486] width 84 height 19
click at [1169, 438] on li "Узгоджений Комплектується" at bounding box center [1185, 439] width 132 height 47
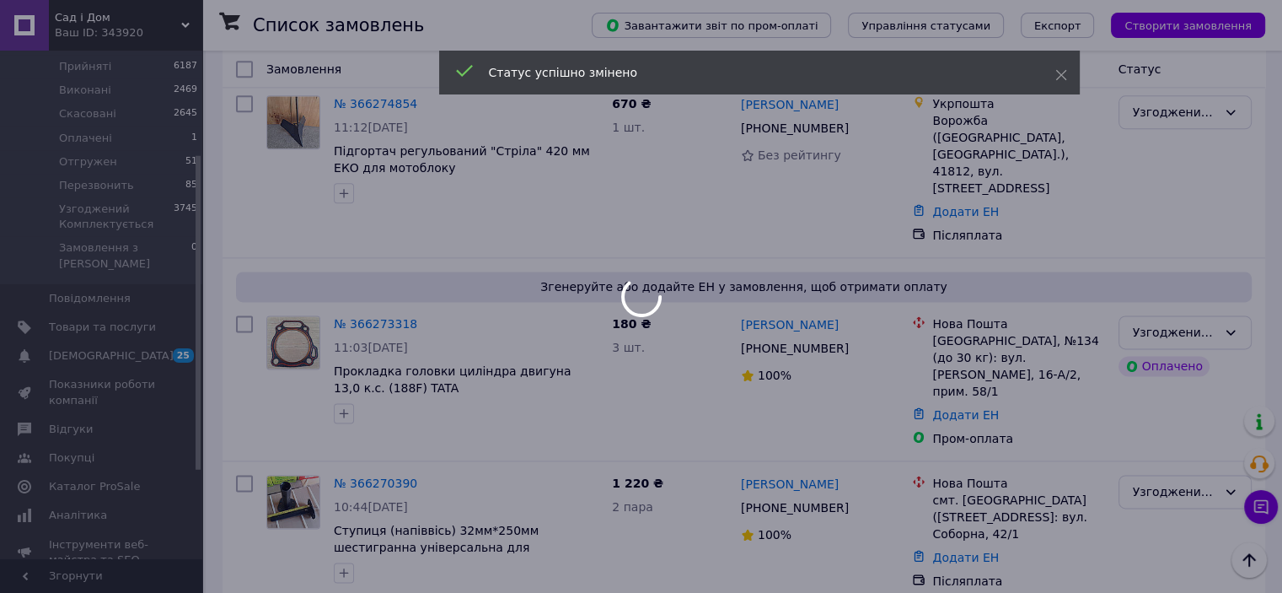
scroll to position [2276, 0]
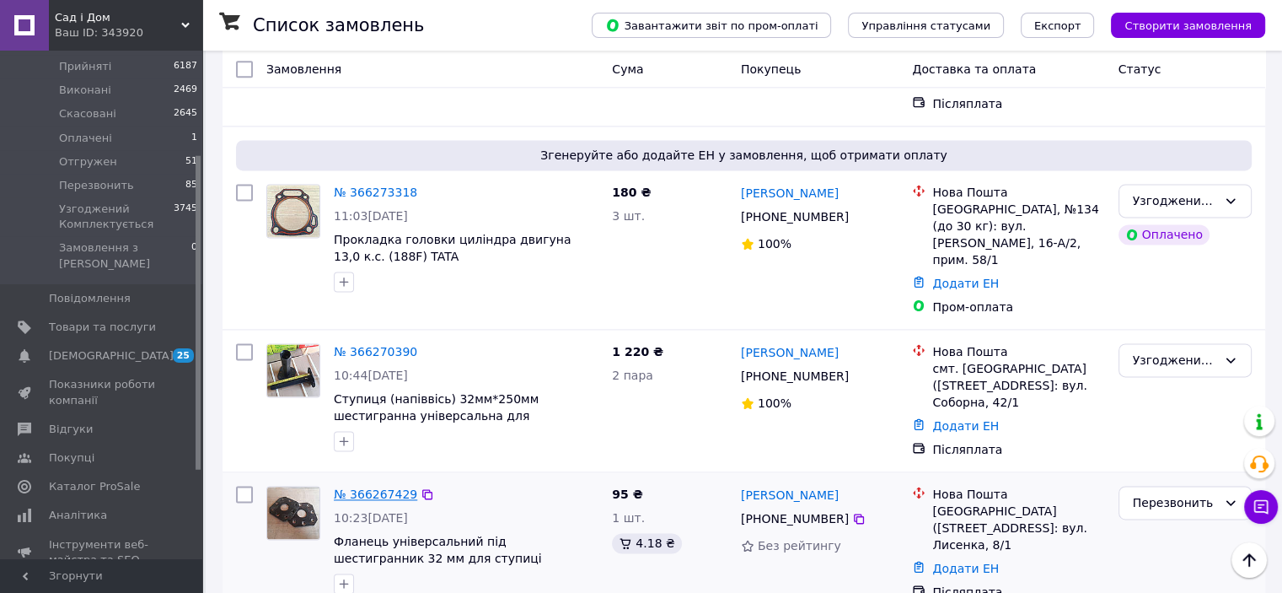
click at [391, 487] on link "№ 366267429" at bounding box center [375, 493] width 83 height 13
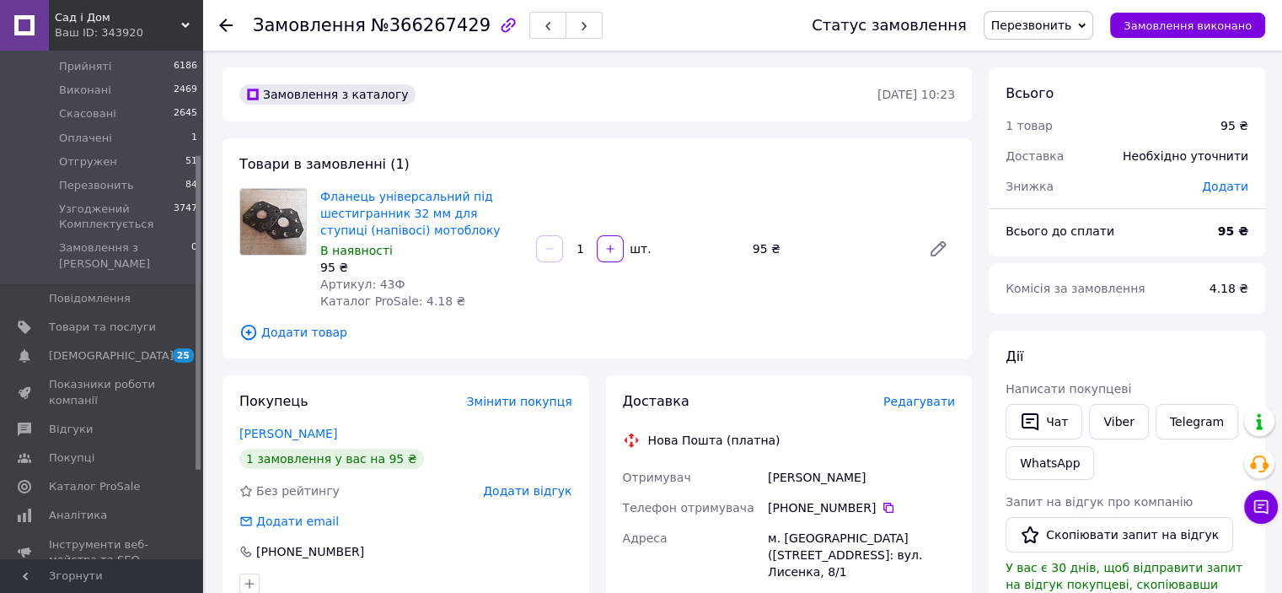
click at [298, 336] on span "Додати товар" at bounding box center [597, 332] width 716 height 19
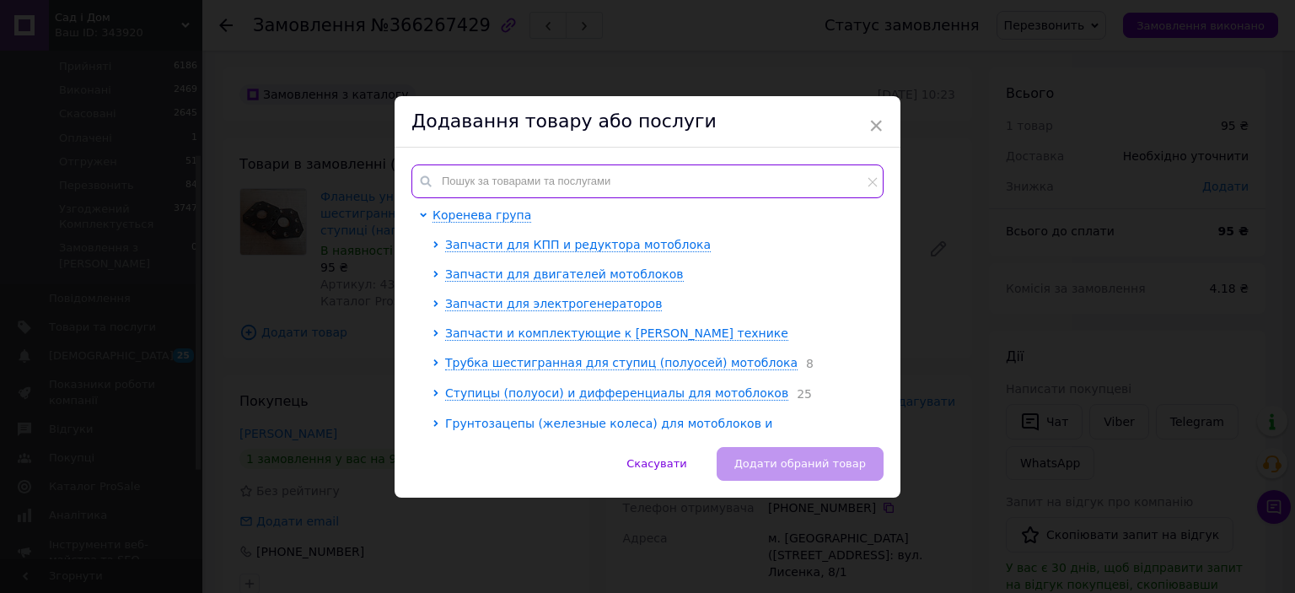
click at [533, 167] on input "text" at bounding box center [647, 181] width 472 height 34
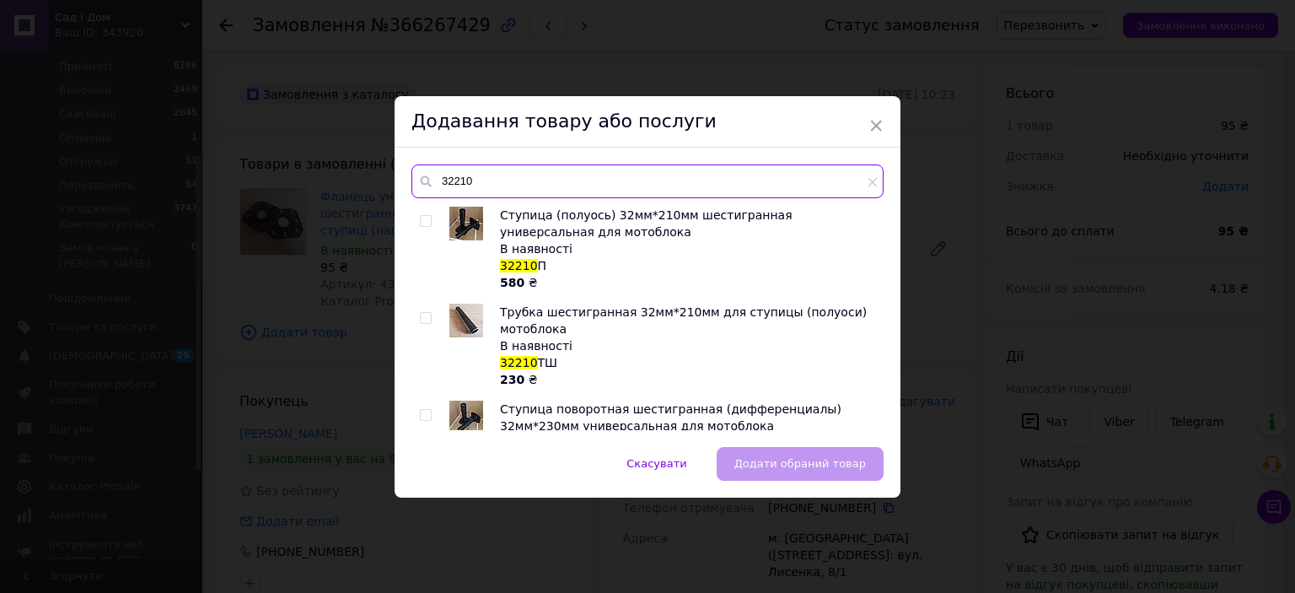
type input "32210"
click at [423, 223] on input "checkbox" at bounding box center [425, 221] width 11 height 11
checkbox input "true"
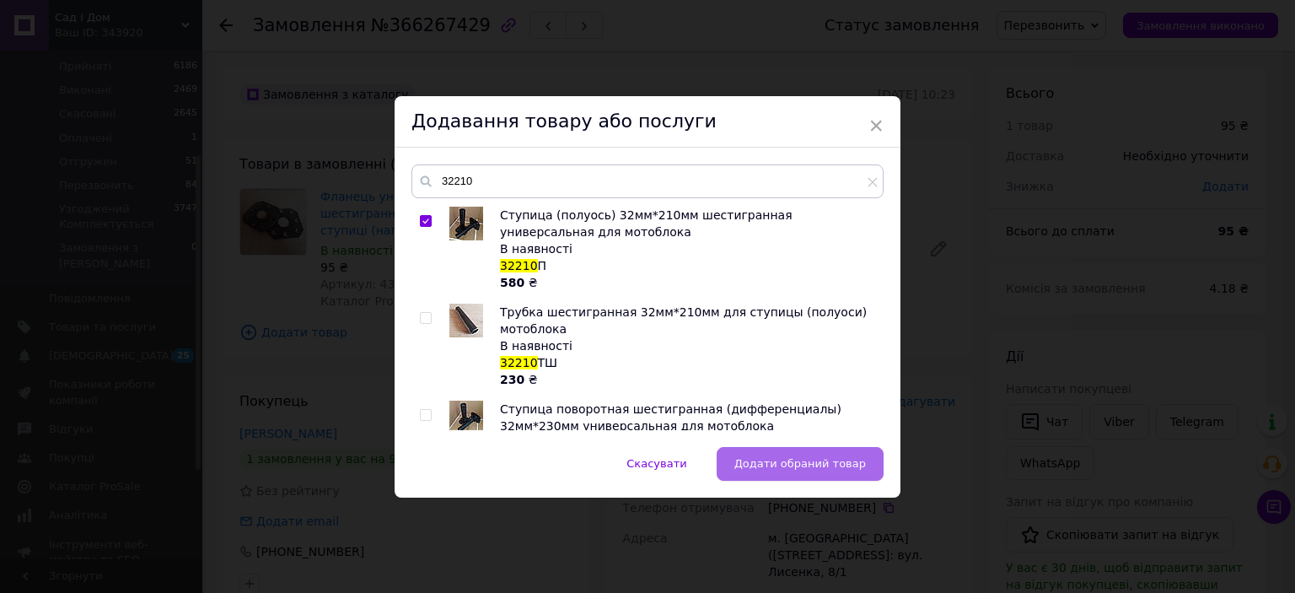
click at [772, 465] on span "Додати обраний товар" at bounding box center [800, 463] width 132 height 13
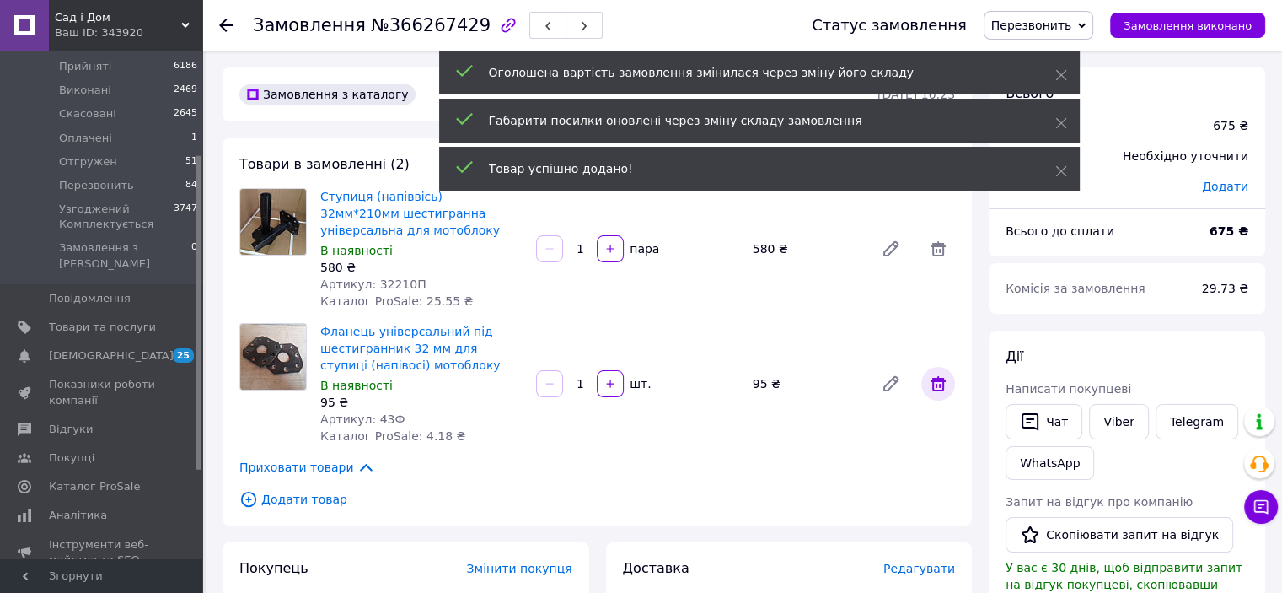
click at [948, 380] on span at bounding box center [938, 384] width 34 height 34
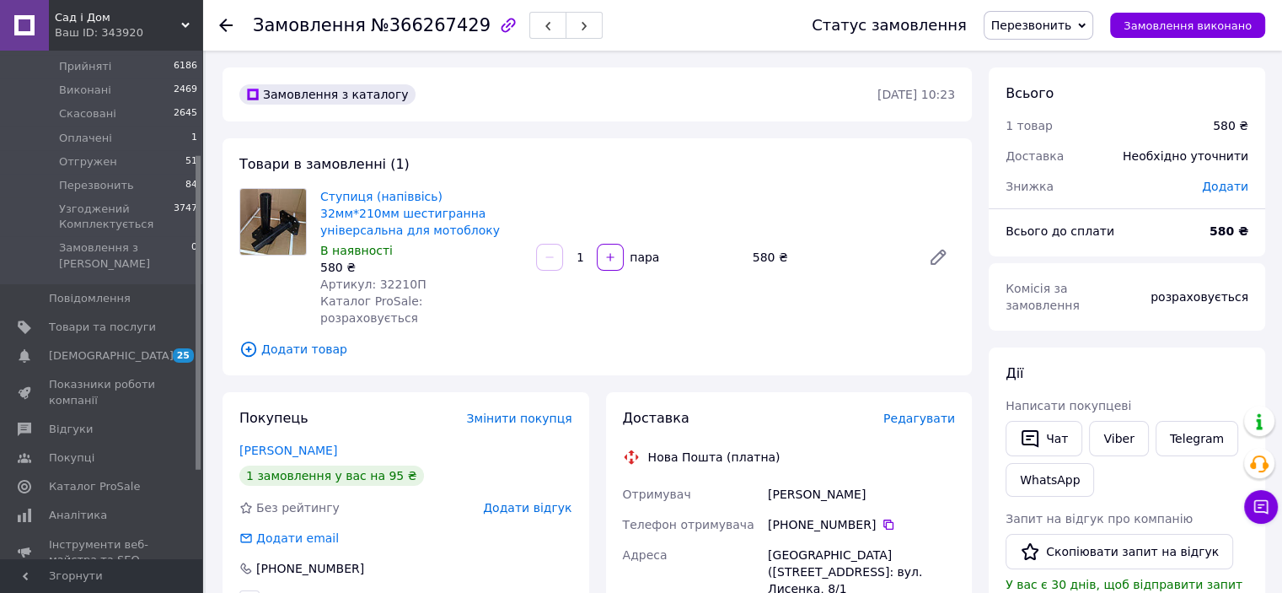
click at [225, 23] on icon at bounding box center [225, 25] width 13 height 13
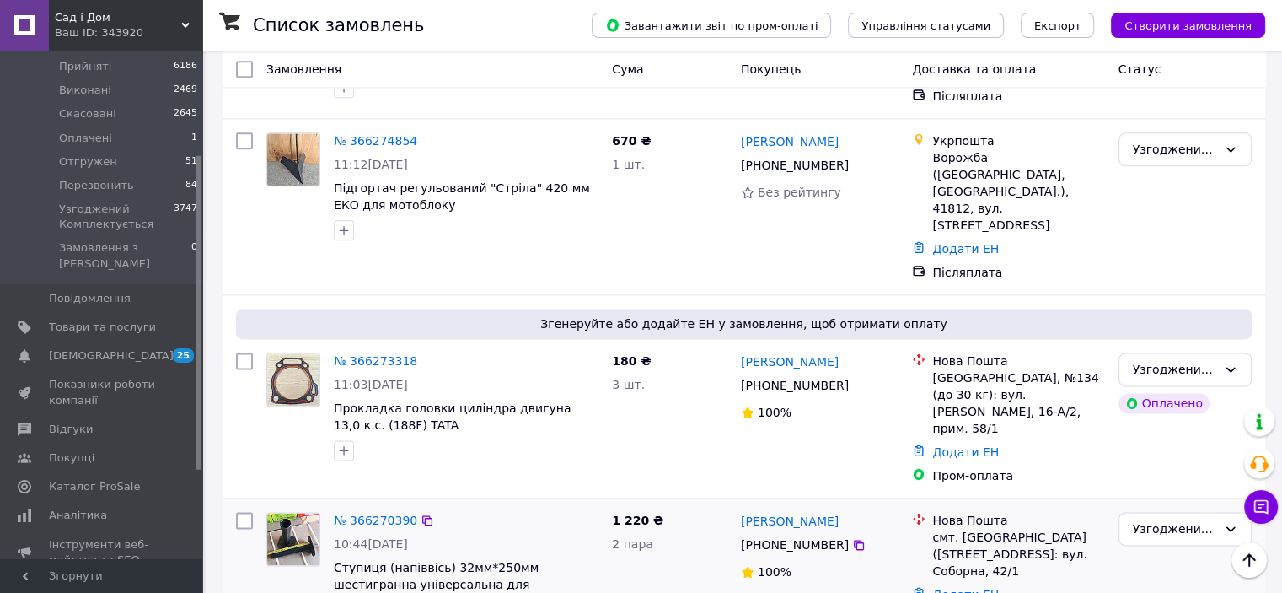
scroll to position [2192, 0]
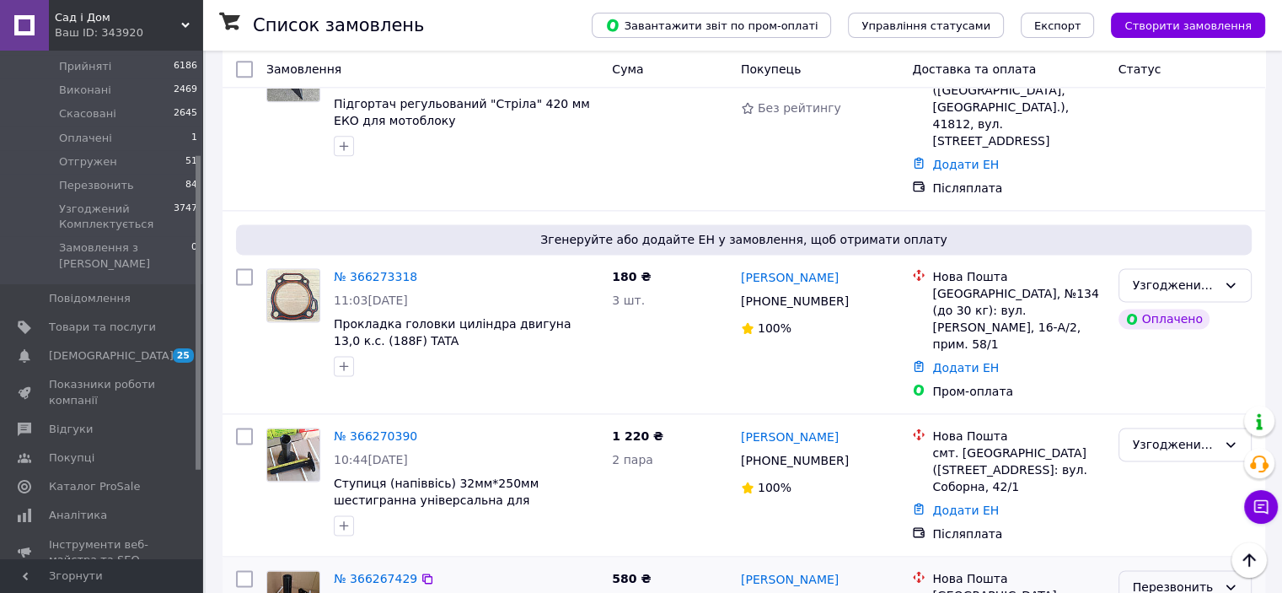
click at [1199, 577] on div "Перезвонить" at bounding box center [1175, 586] width 84 height 19
click at [1186, 484] on li "Узгоджений Комплектується" at bounding box center [1185, 482] width 132 height 47
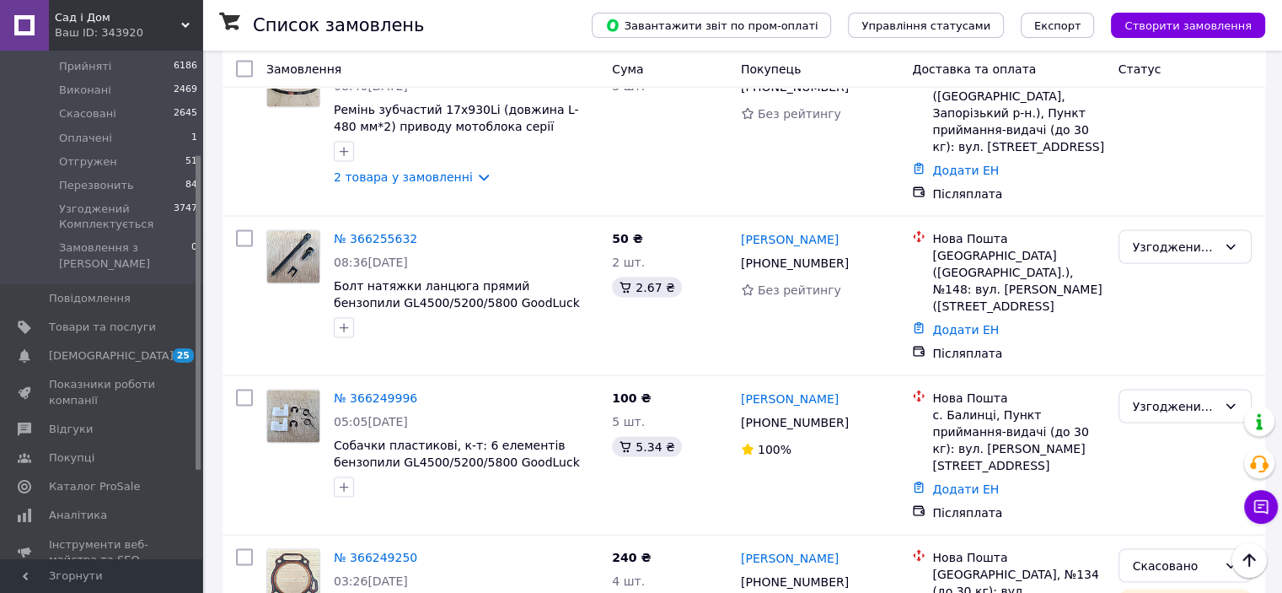
scroll to position [3456, 0]
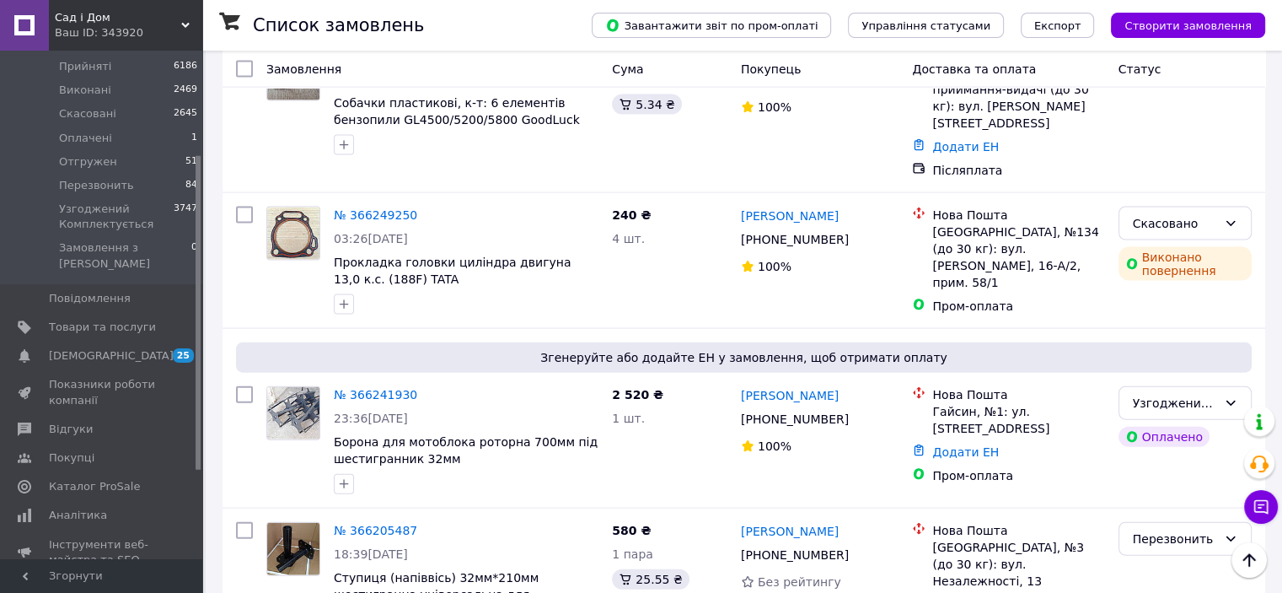
scroll to position [3709, 0]
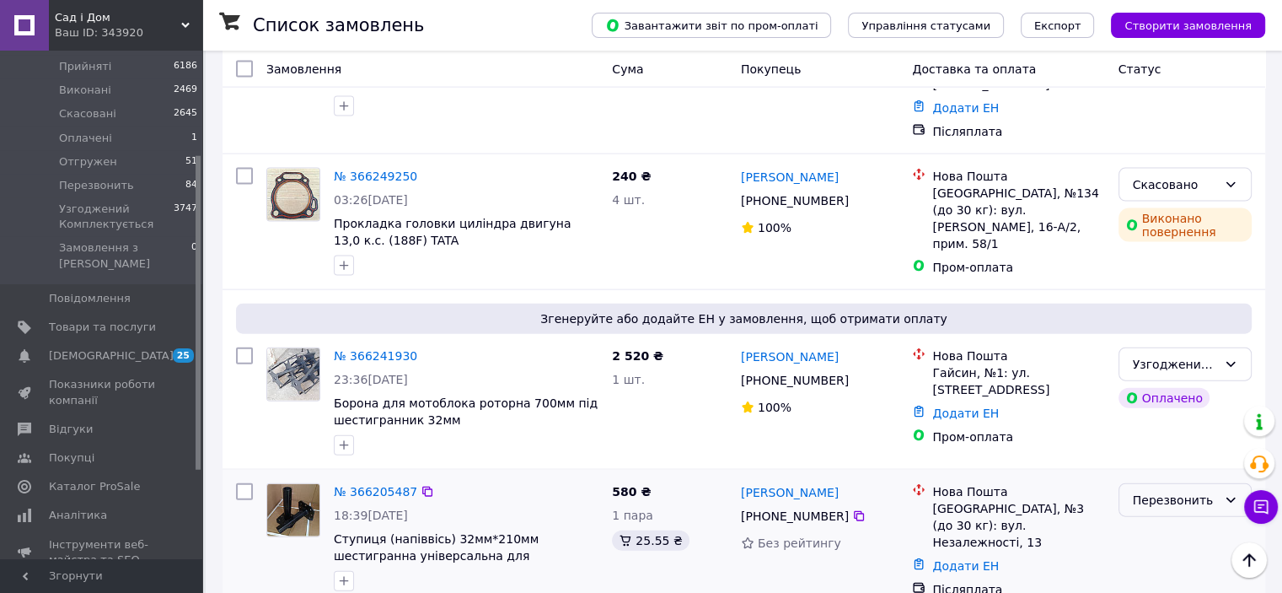
drag, startPoint x: 1200, startPoint y: 193, endPoint x: 1197, endPoint y: 208, distance: 15.4
click at [1199, 491] on div "Перезвонить" at bounding box center [1175, 500] width 84 height 19
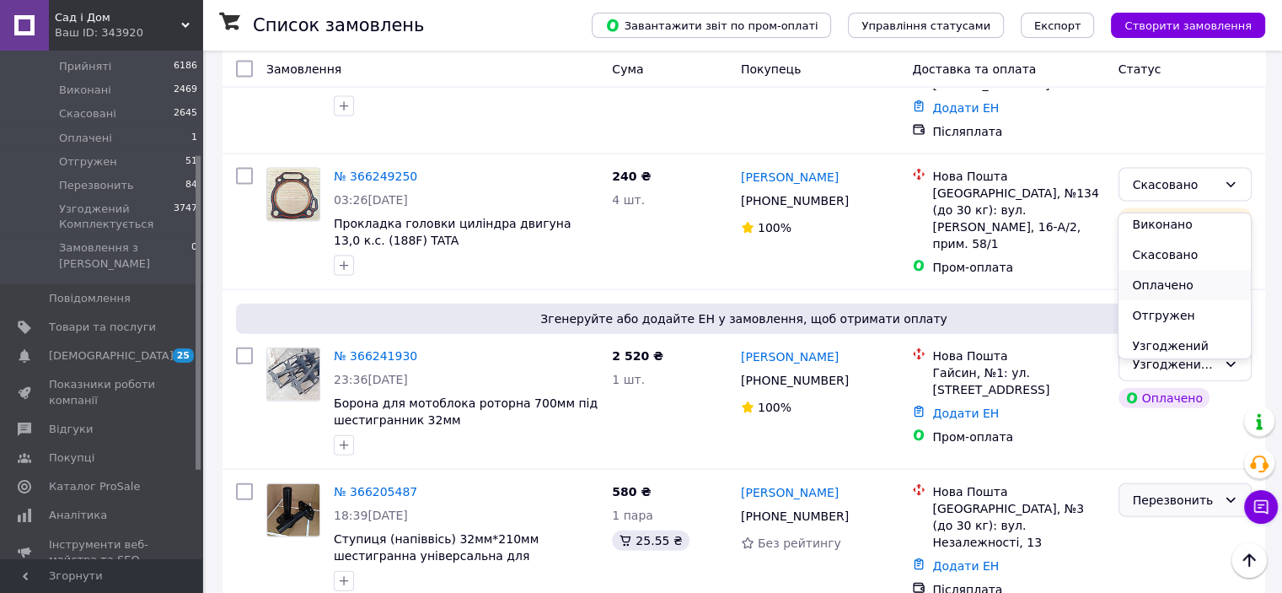
scroll to position [54, 0]
click at [1159, 336] on li "Узгоджений Комплектується" at bounding box center [1185, 334] width 132 height 47
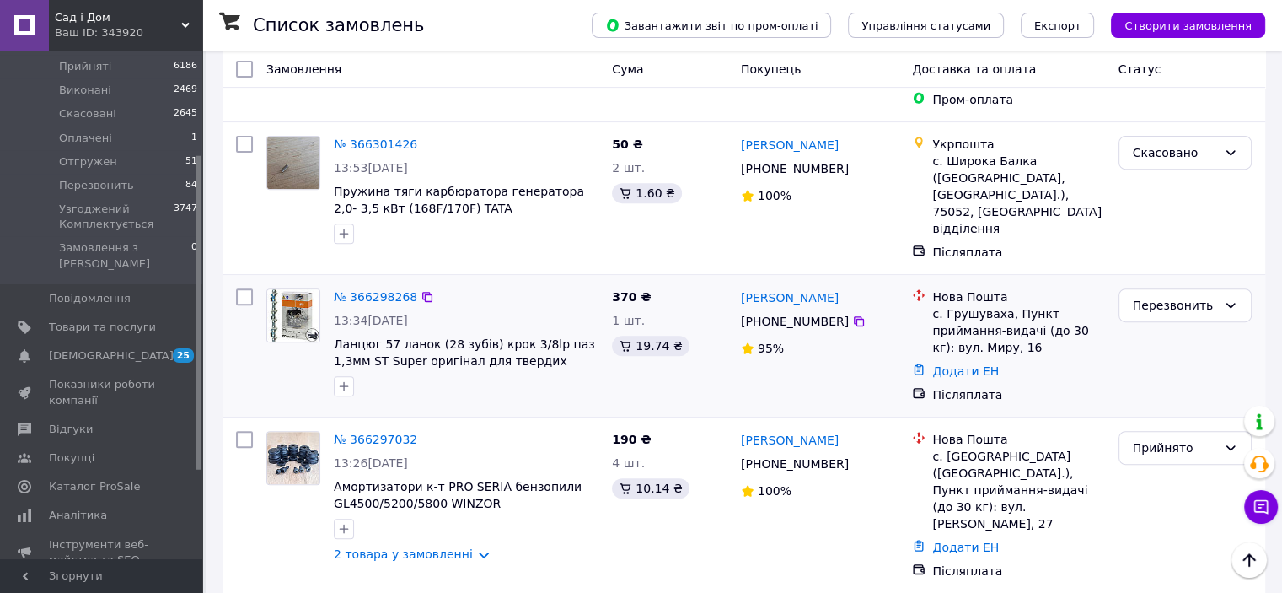
scroll to position [674, 0]
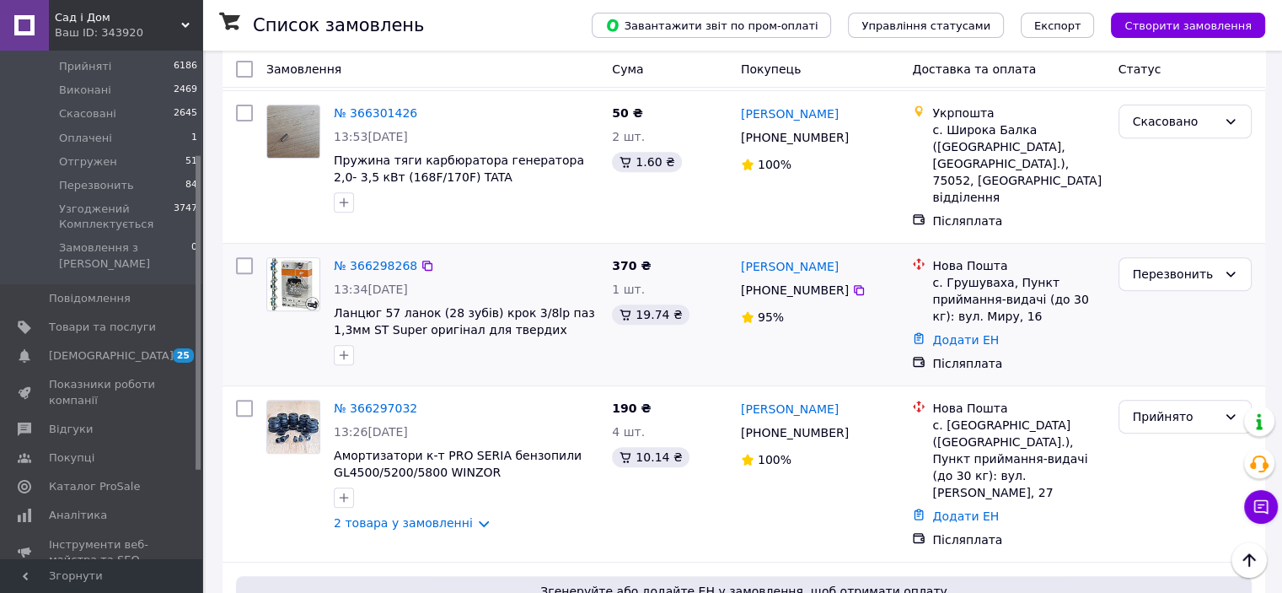
click at [1197, 407] on div "Прийнято" at bounding box center [1175, 416] width 84 height 19
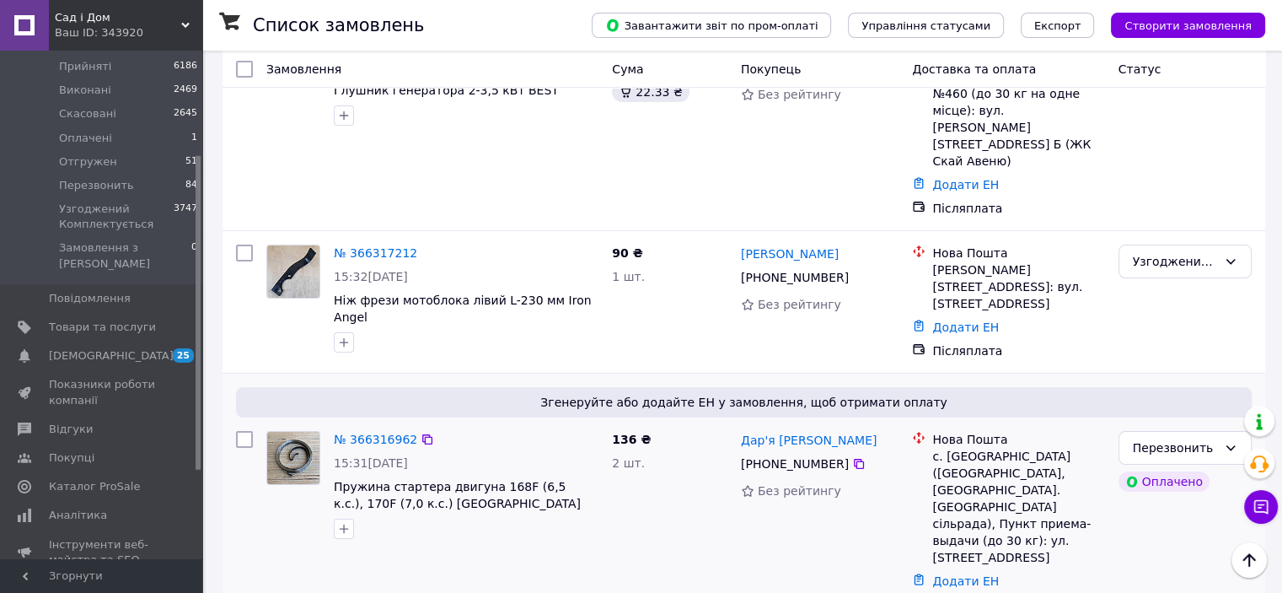
scroll to position [0, 0]
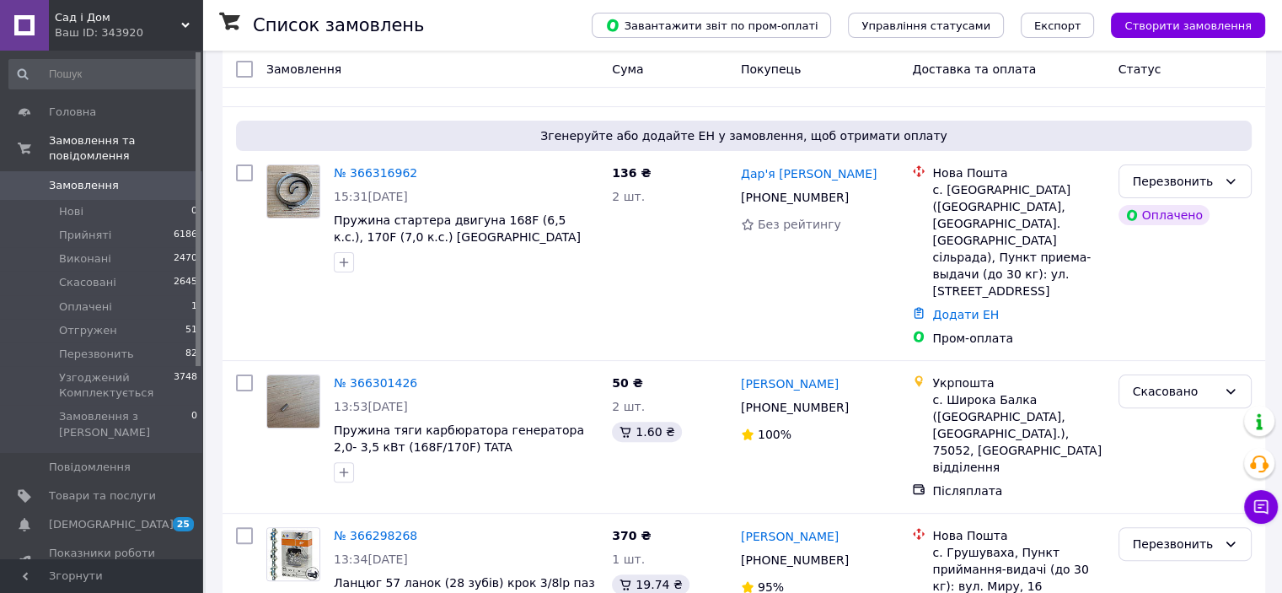
scroll to position [421, 0]
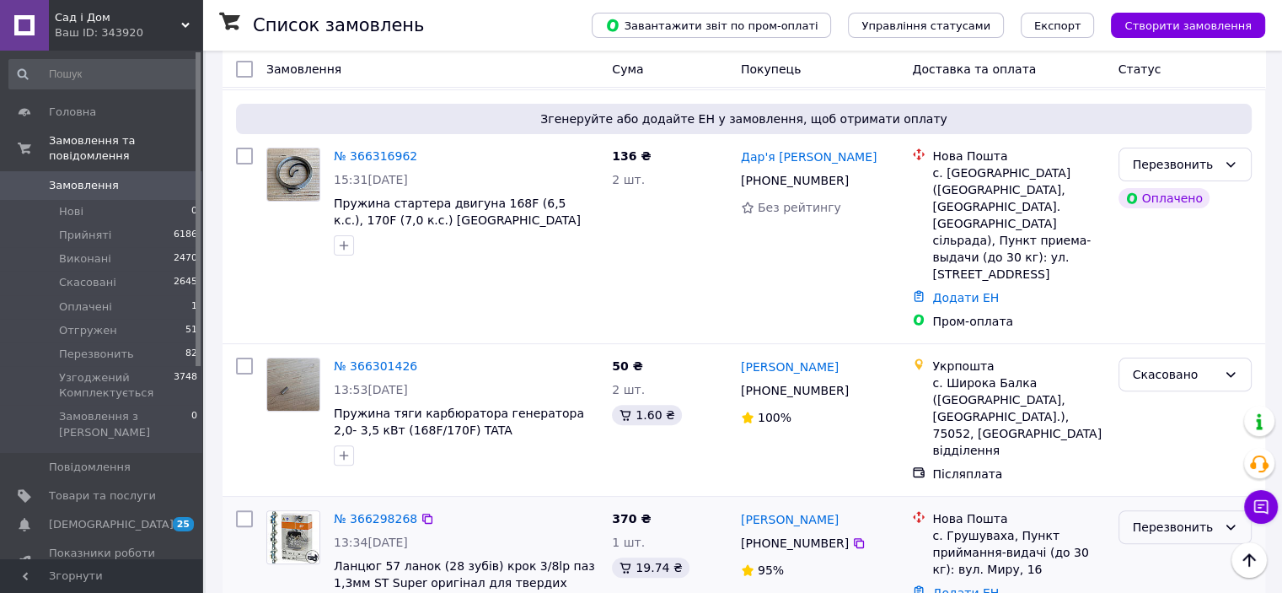
drag, startPoint x: 1207, startPoint y: 400, endPoint x: 1200, endPoint y: 407, distance: 9.5
click at [1205, 518] on div "Перезвонить" at bounding box center [1175, 527] width 84 height 19
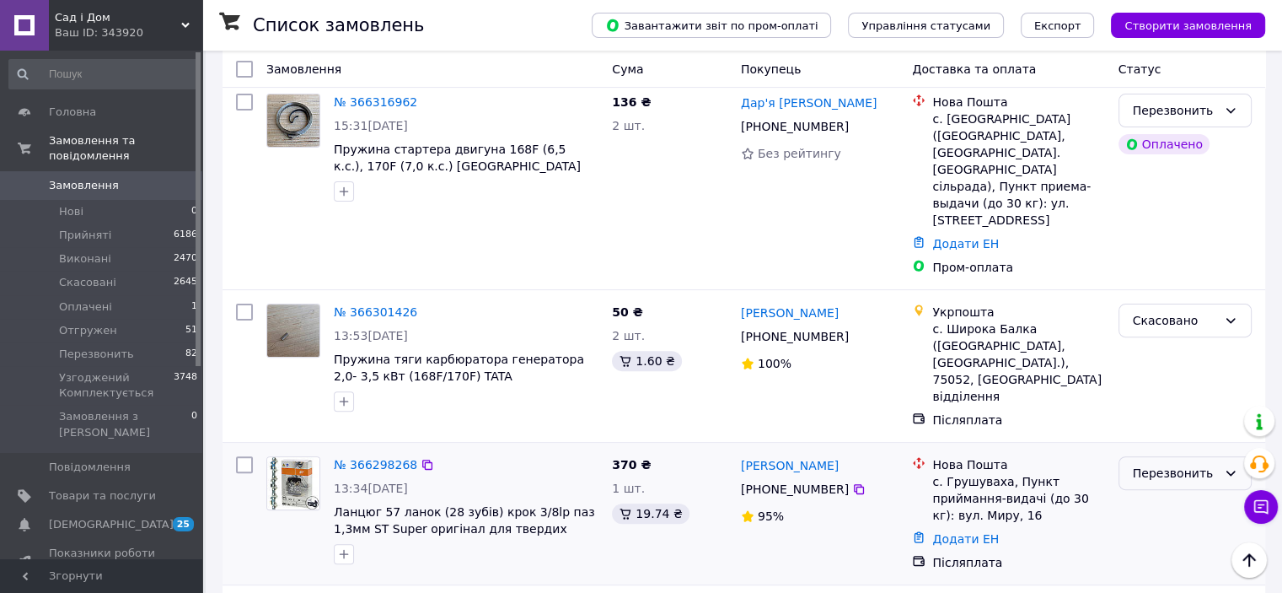
scroll to position [506, 0]
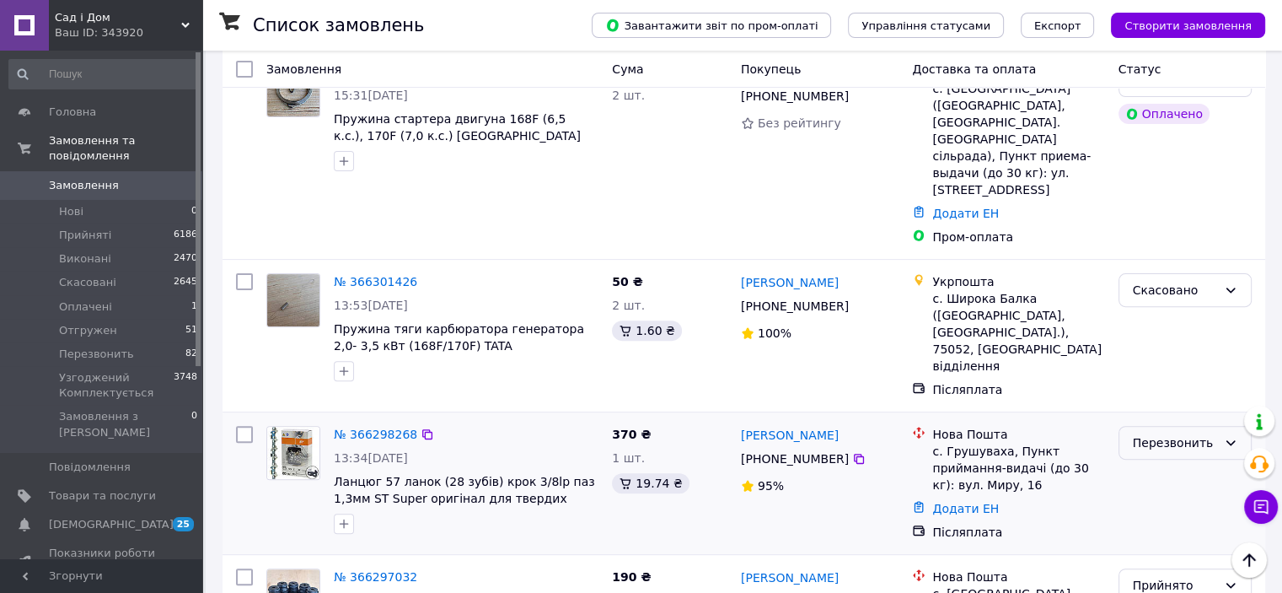
click at [1200, 433] on div "Перезвонить" at bounding box center [1175, 442] width 84 height 19
click at [1162, 464] on li "Узгоджений Комплектується" at bounding box center [1185, 466] width 132 height 47
click at [1156, 421] on div "Узгоджений Комплектується" at bounding box center [1185, 483] width 147 height 128
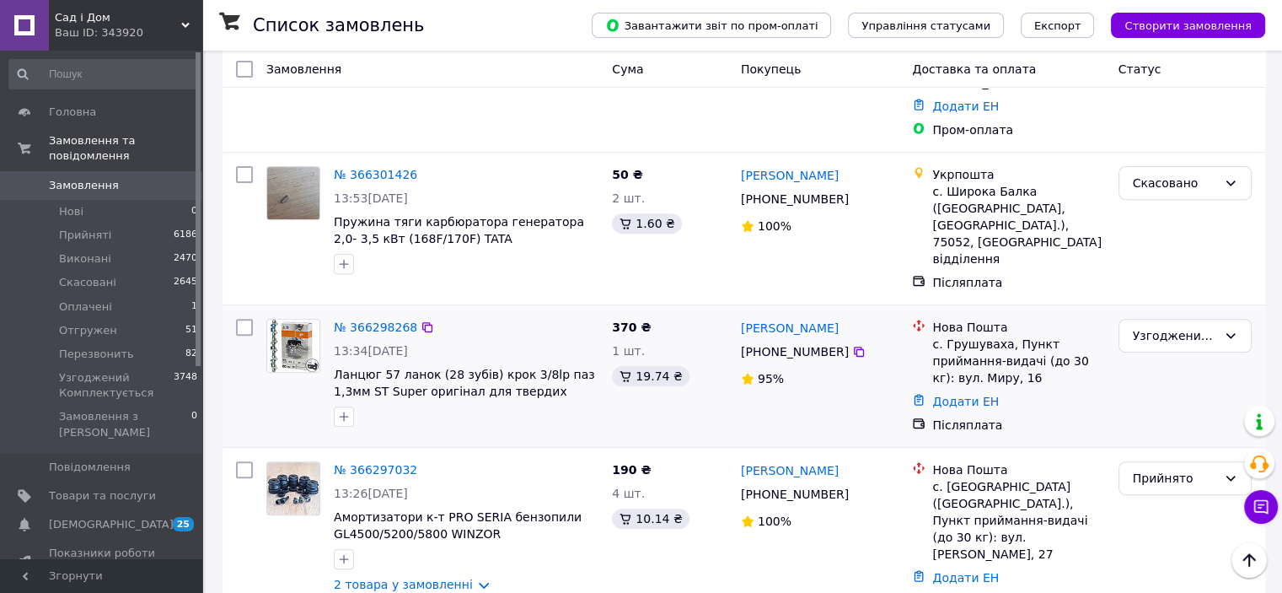
scroll to position [674, 0]
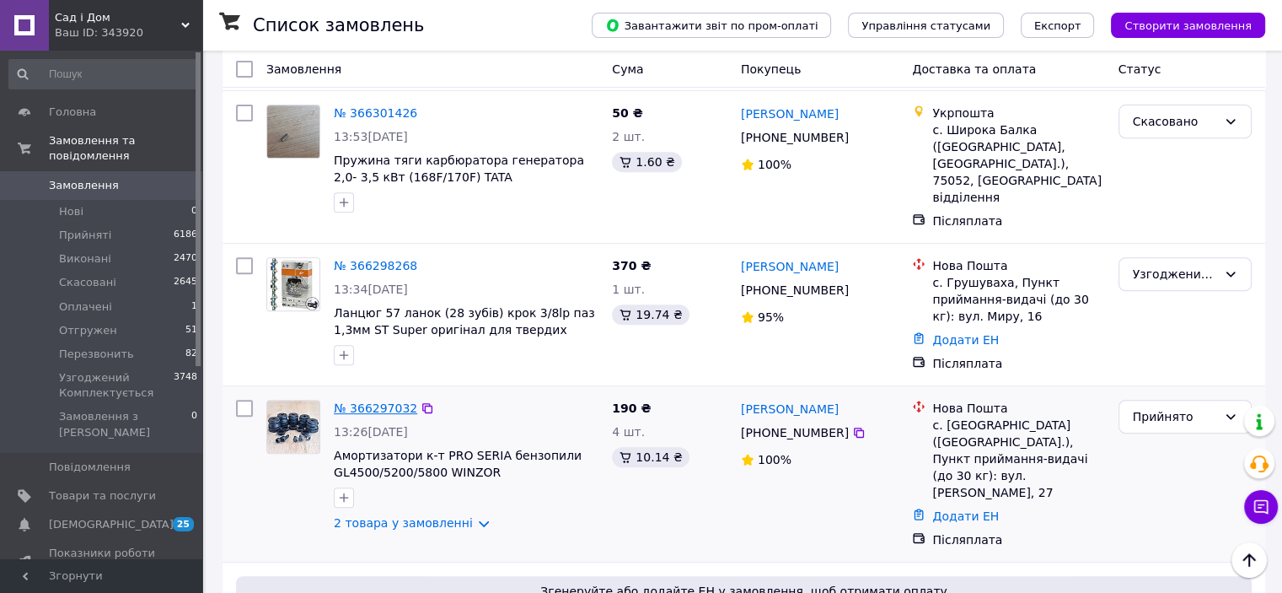
click at [367, 401] on link "№ 366297032" at bounding box center [375, 407] width 83 height 13
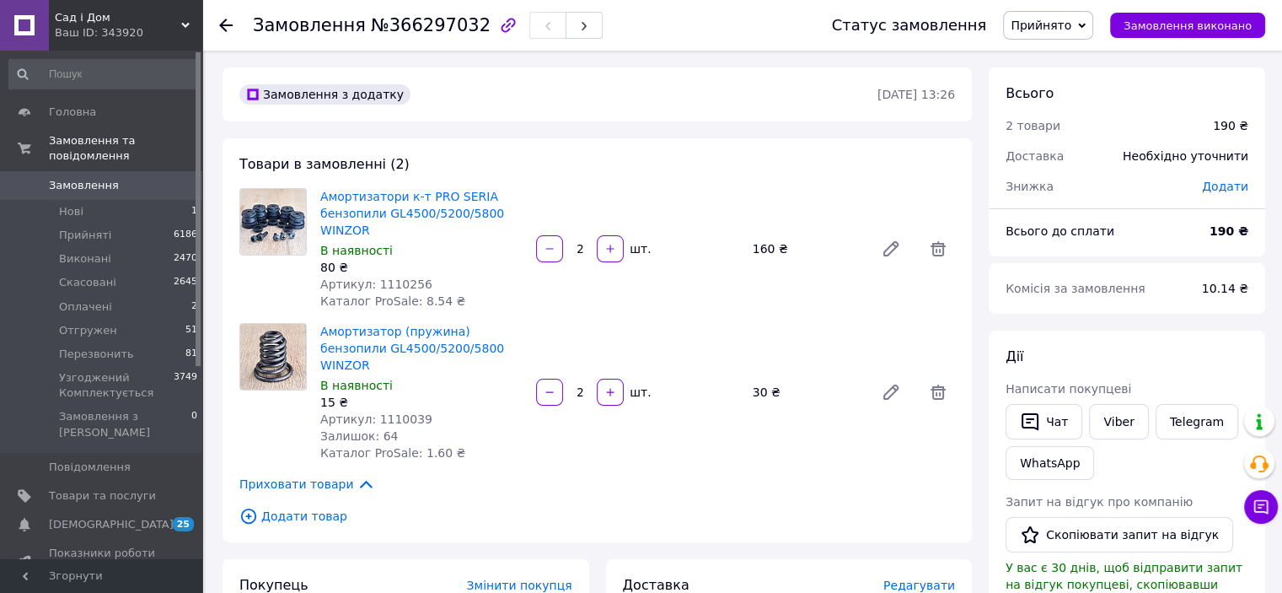
click at [224, 26] on icon at bounding box center [225, 25] width 13 height 13
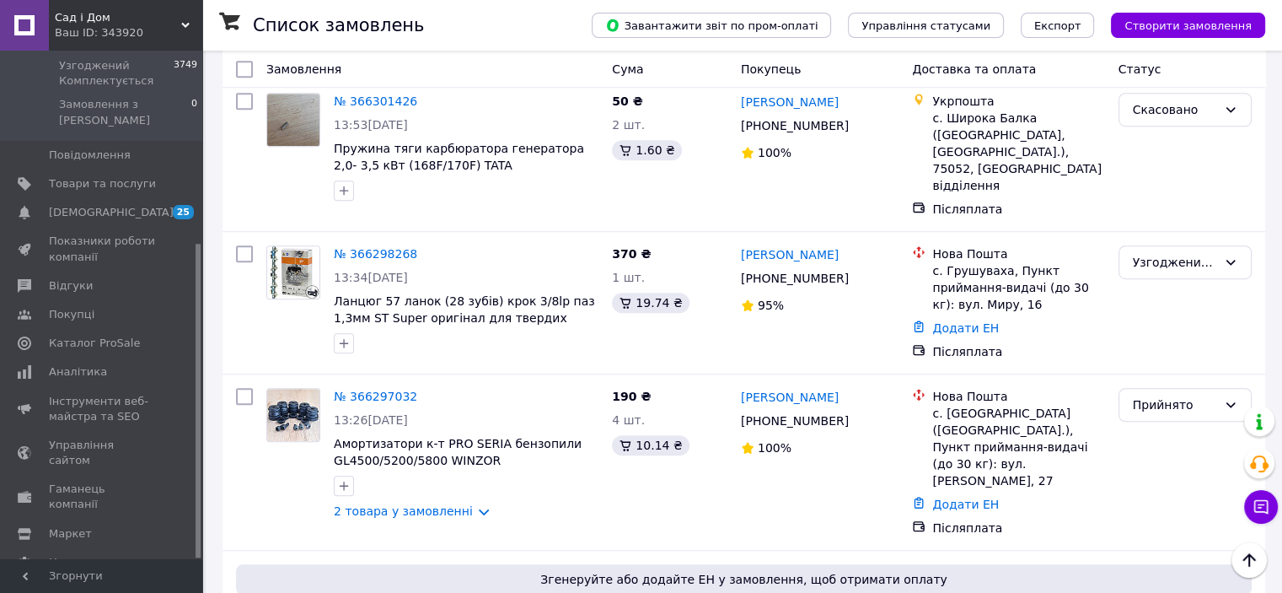
scroll to position [1096, 0]
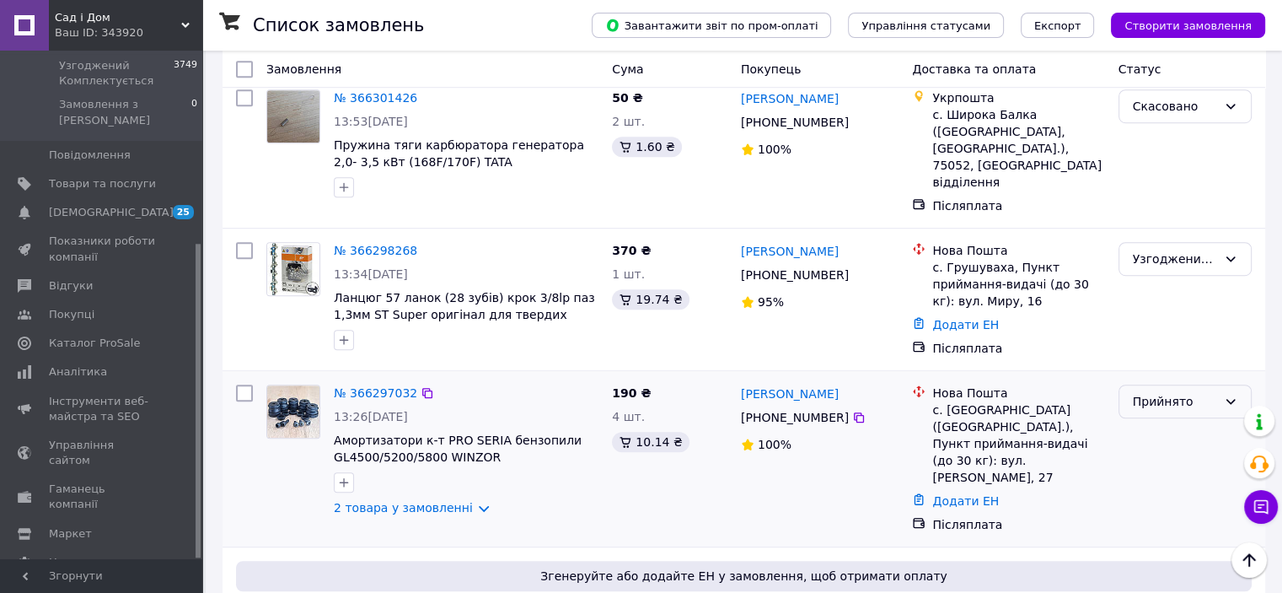
click at [1151, 392] on div "Прийнято" at bounding box center [1175, 401] width 84 height 19
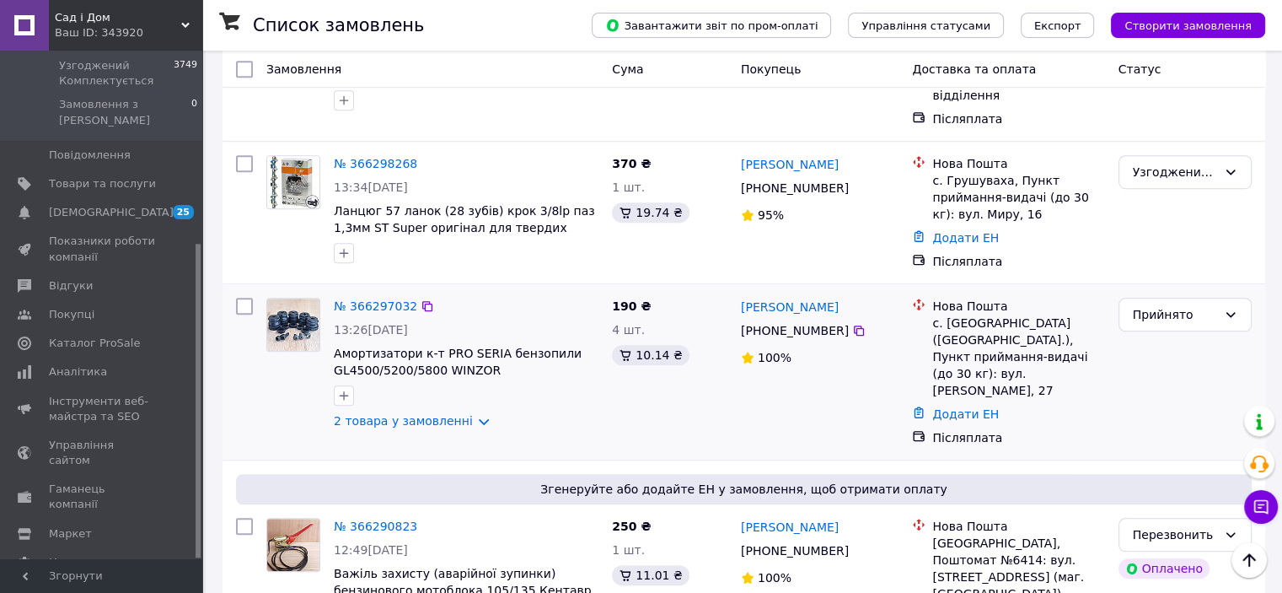
scroll to position [1264, 0]
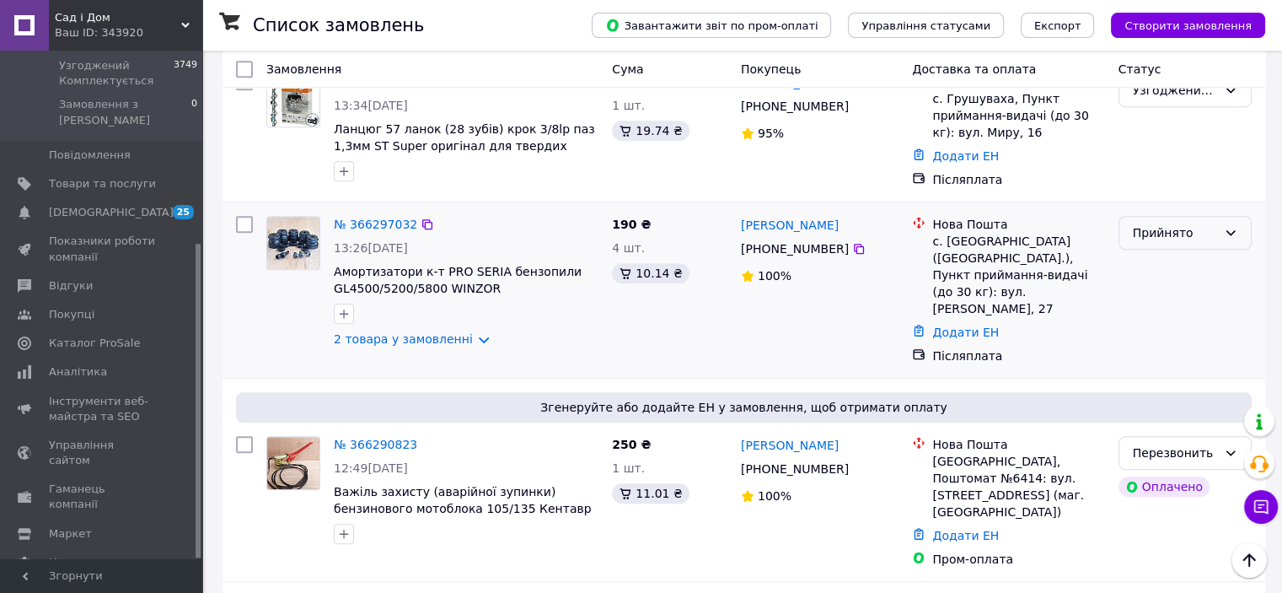
click at [1205, 223] on div "Прийнято" at bounding box center [1175, 232] width 84 height 19
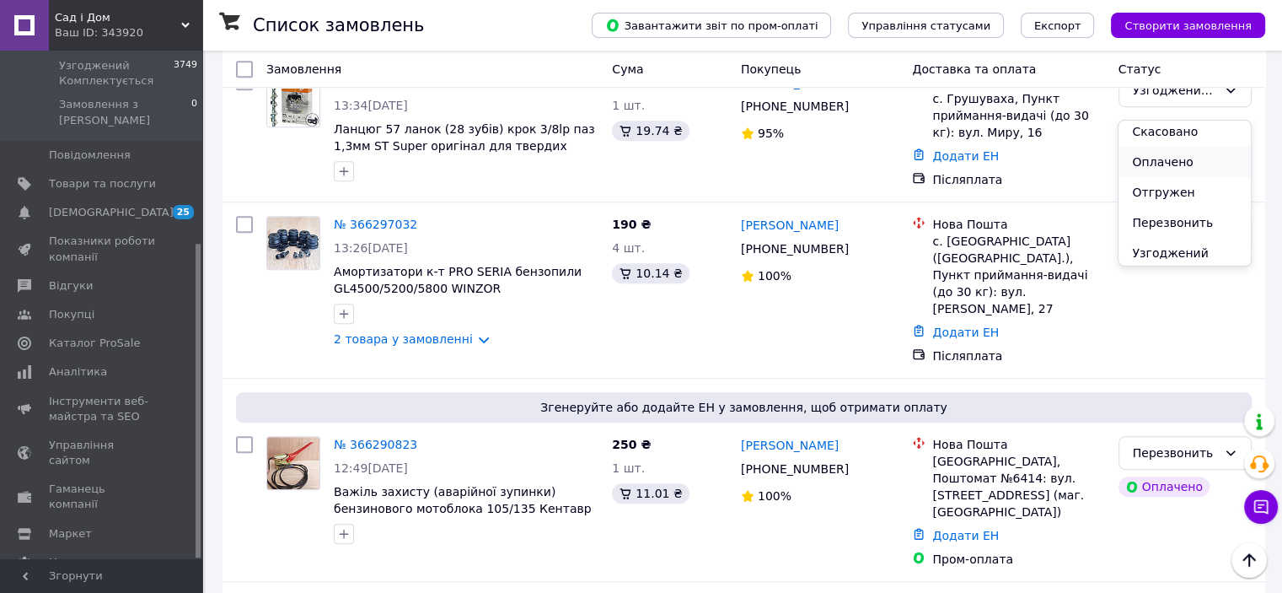
scroll to position [54, 0]
click at [1163, 229] on li "Узгоджений Комплектується" at bounding box center [1185, 241] width 132 height 47
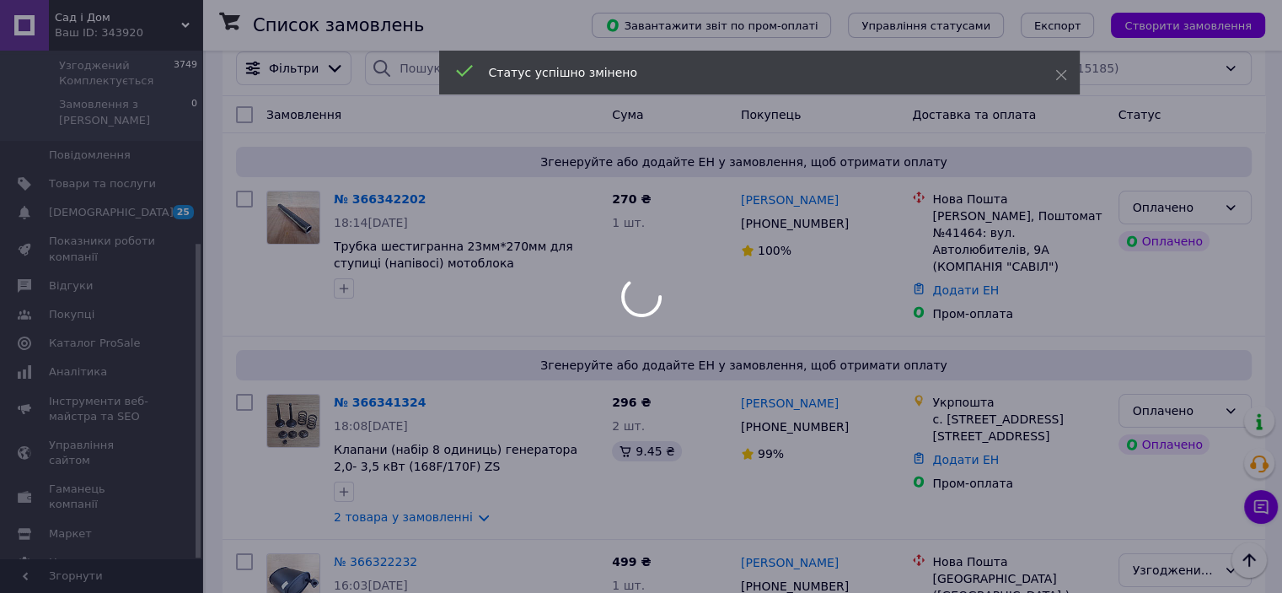
scroll to position [0, 0]
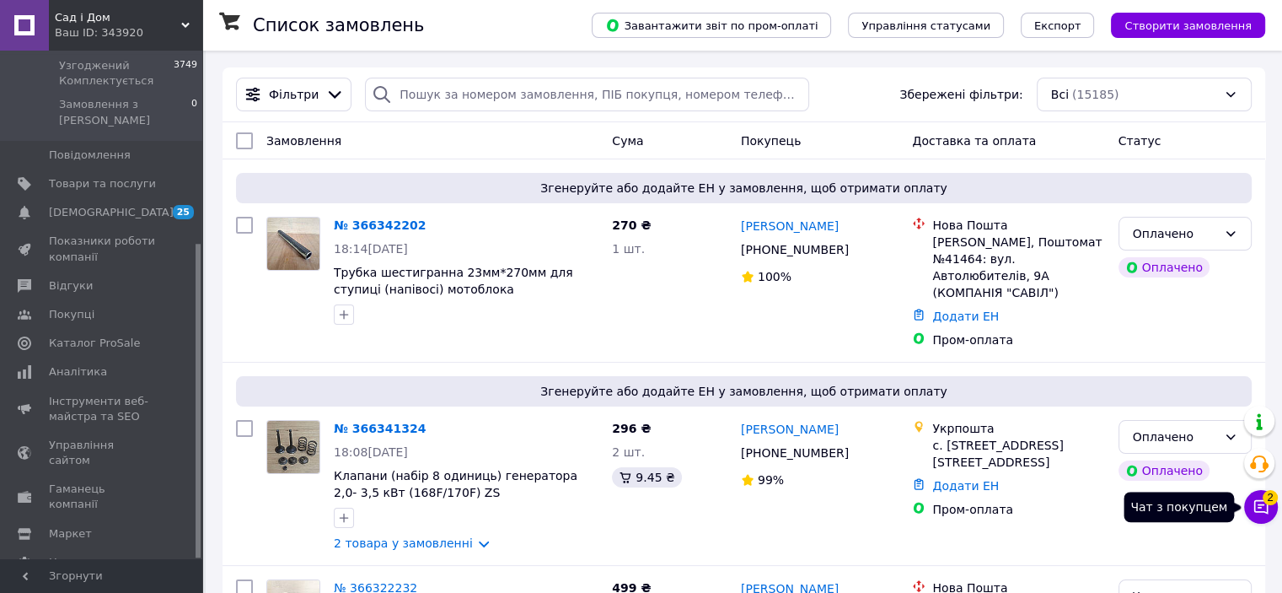
click at [1264, 512] on icon at bounding box center [1261, 507] width 14 height 14
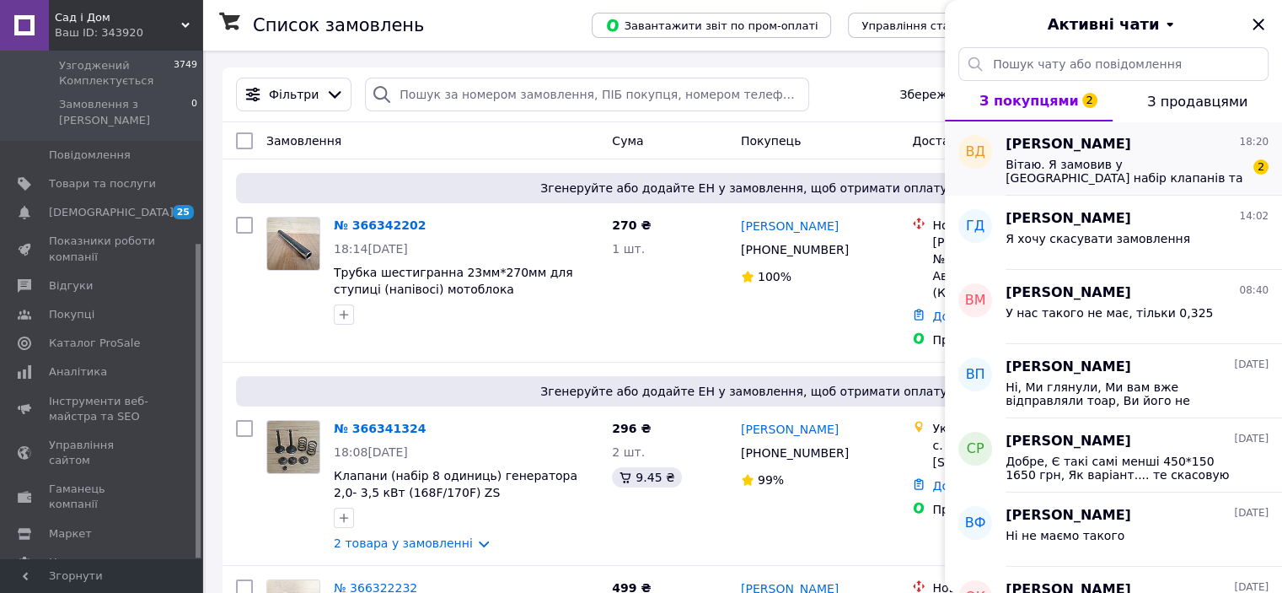
click at [1109, 161] on span "Вітаю. Я замовив у [GEOGRAPHIC_DATA] набір клапанів та сальники. В нас через по…" at bounding box center [1125, 171] width 239 height 27
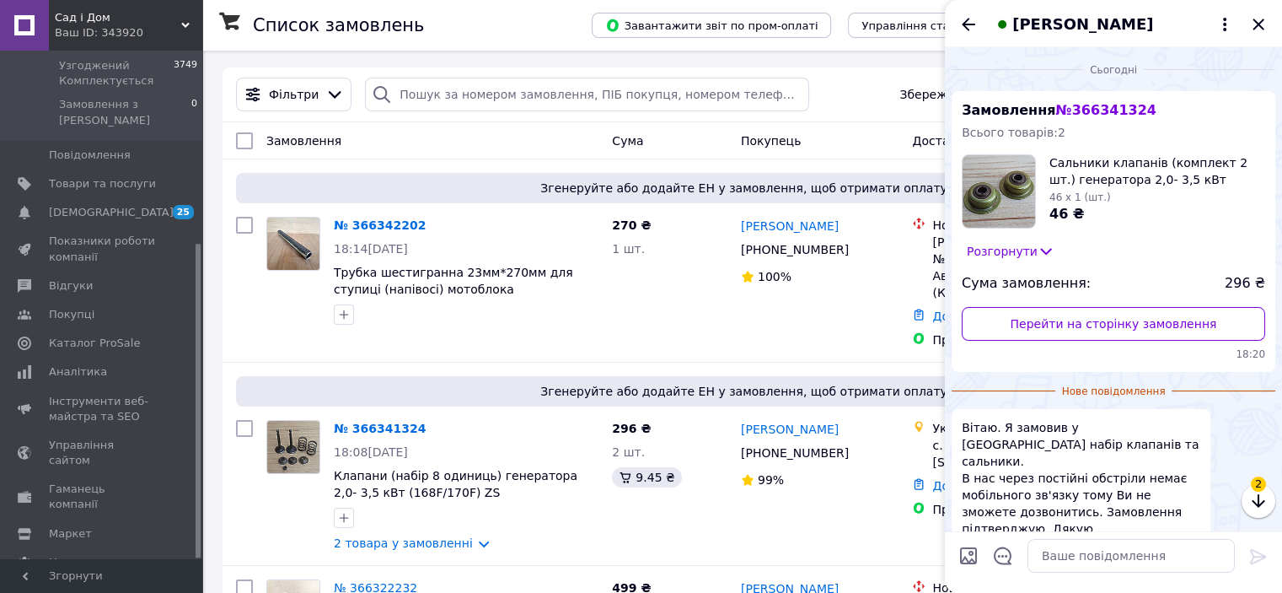
scroll to position [85, 0]
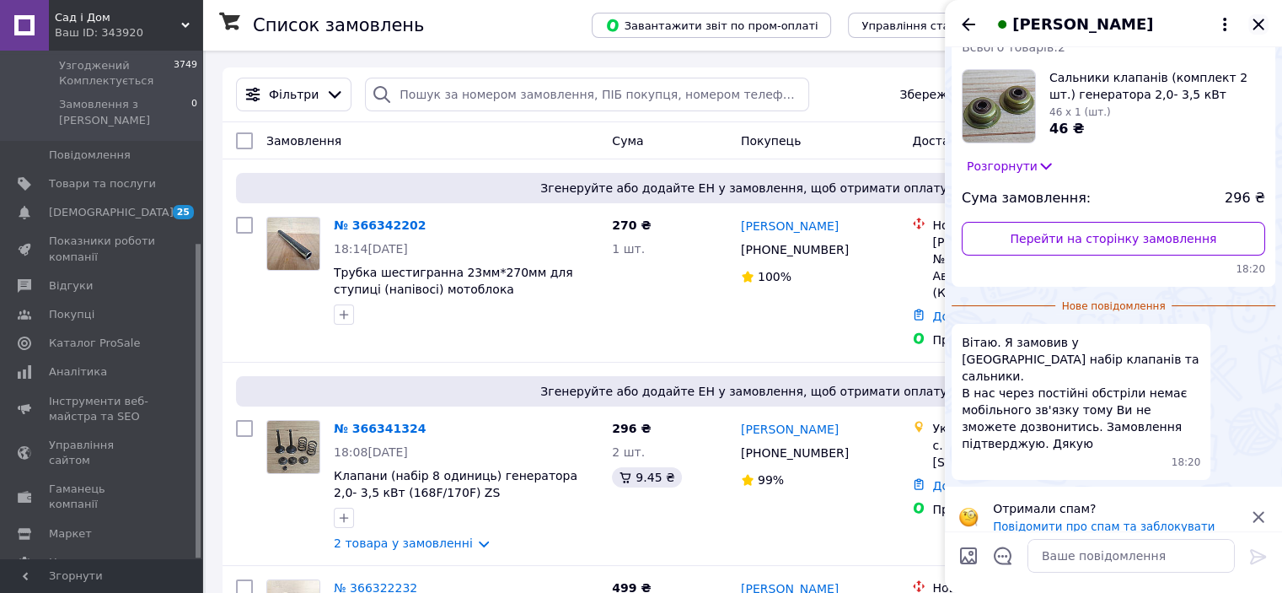
click at [1252, 21] on icon "Закрити" at bounding box center [1258, 24] width 20 height 20
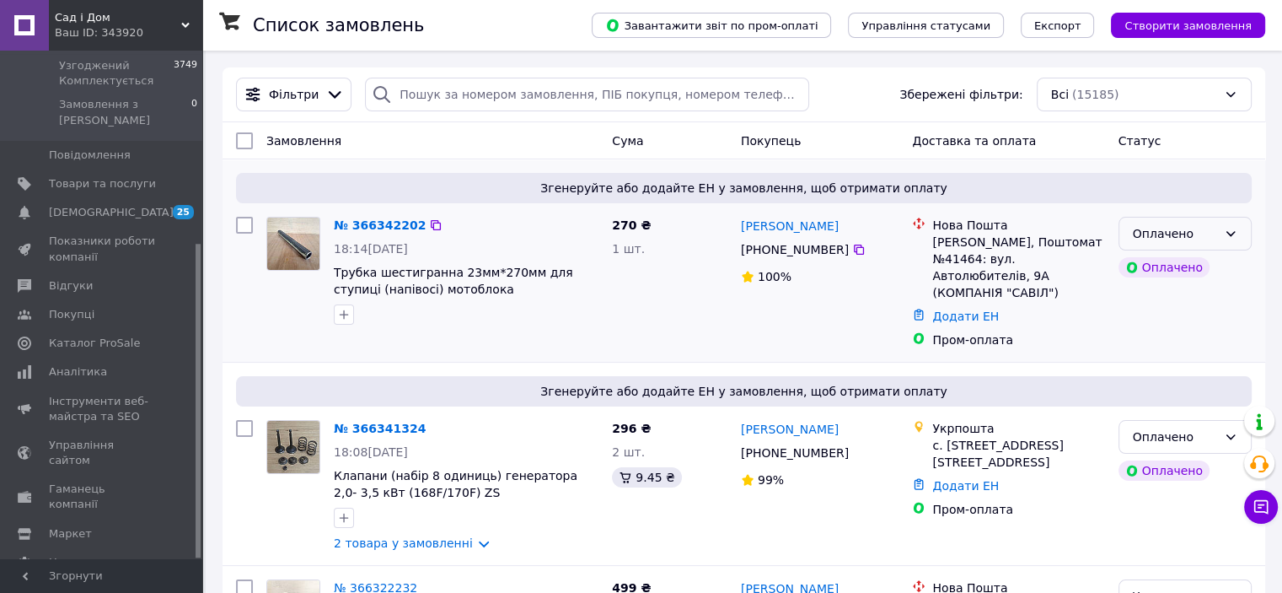
click at [1184, 239] on div "Оплачено" at bounding box center [1175, 233] width 84 height 19
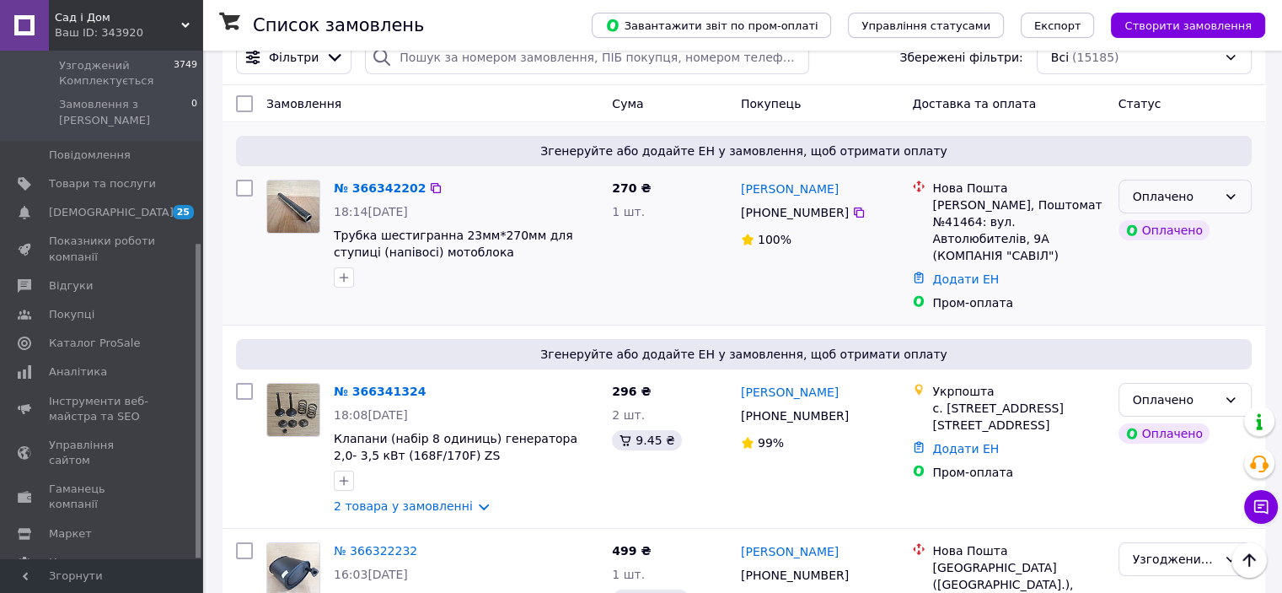
scroll to position [0, 0]
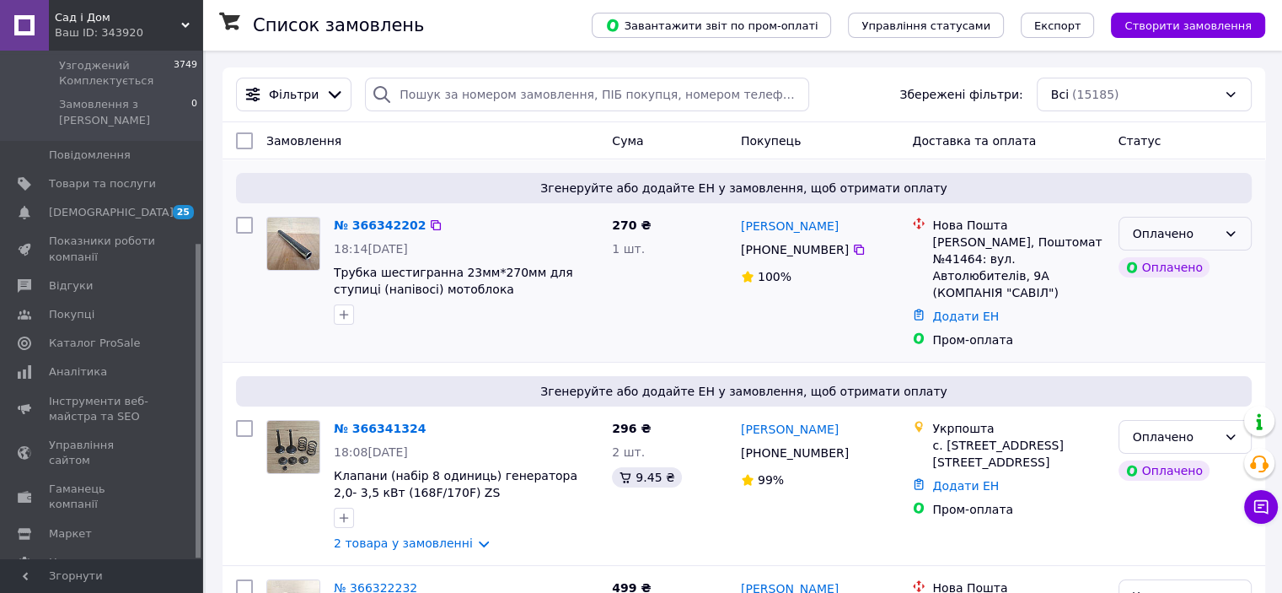
click at [1210, 234] on div "Оплачено" at bounding box center [1175, 233] width 84 height 19
click at [1173, 368] on li "Узгоджений Комплектується" at bounding box center [1185, 376] width 132 height 47
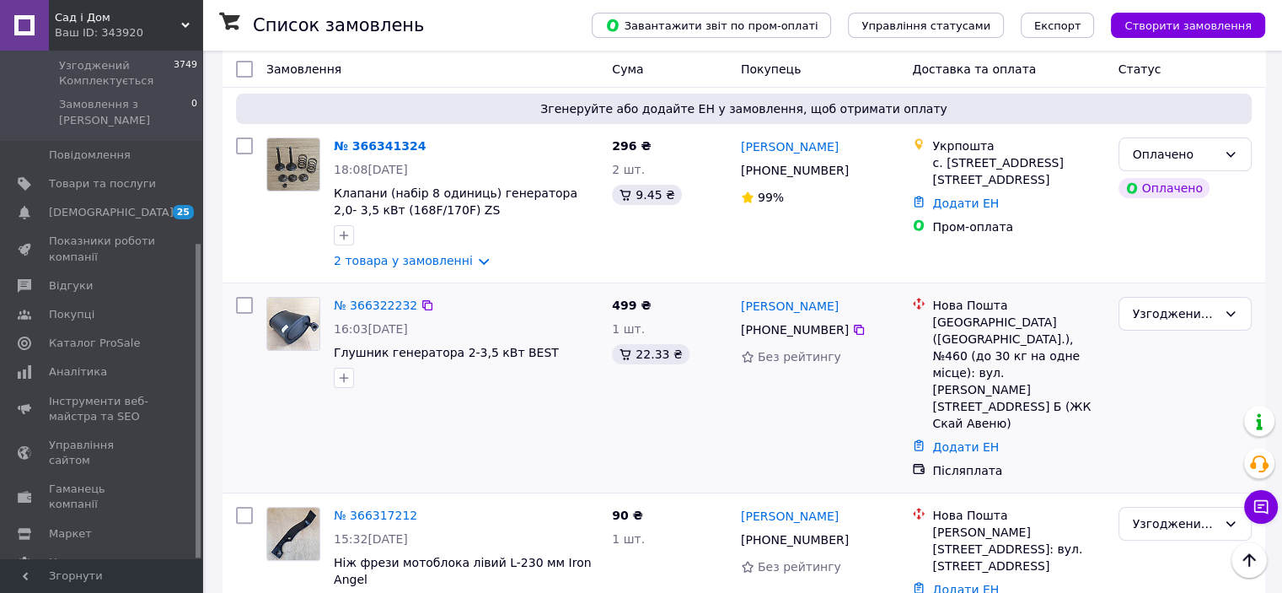
scroll to position [253, 0]
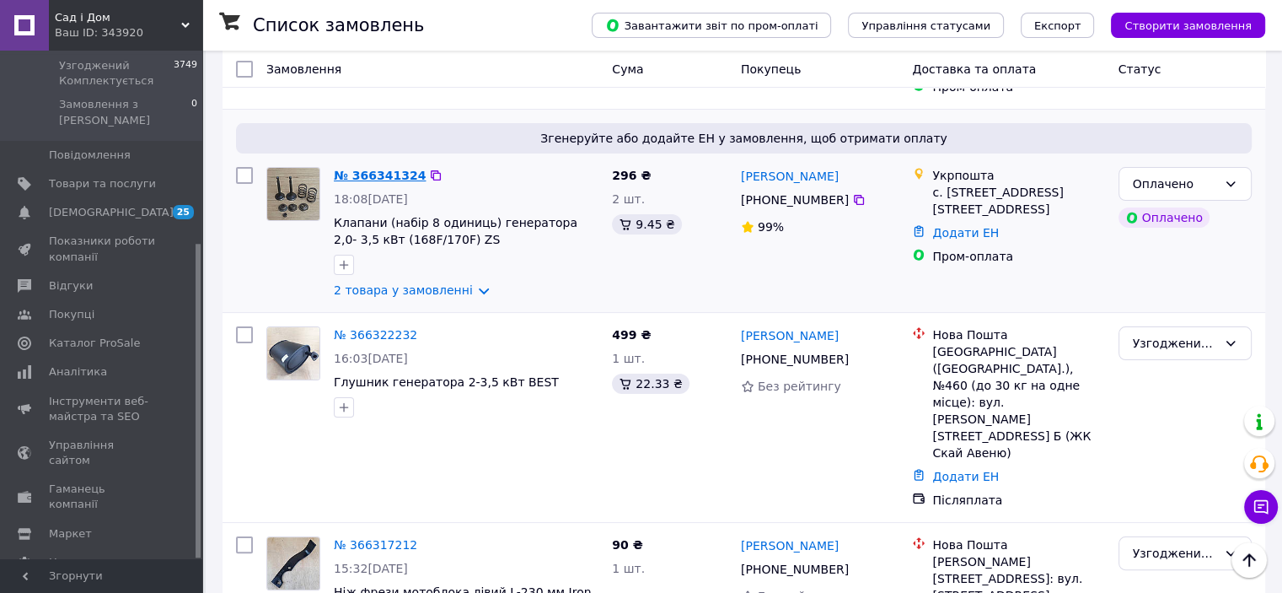
click at [374, 169] on link "№ 366341324" at bounding box center [380, 175] width 92 height 13
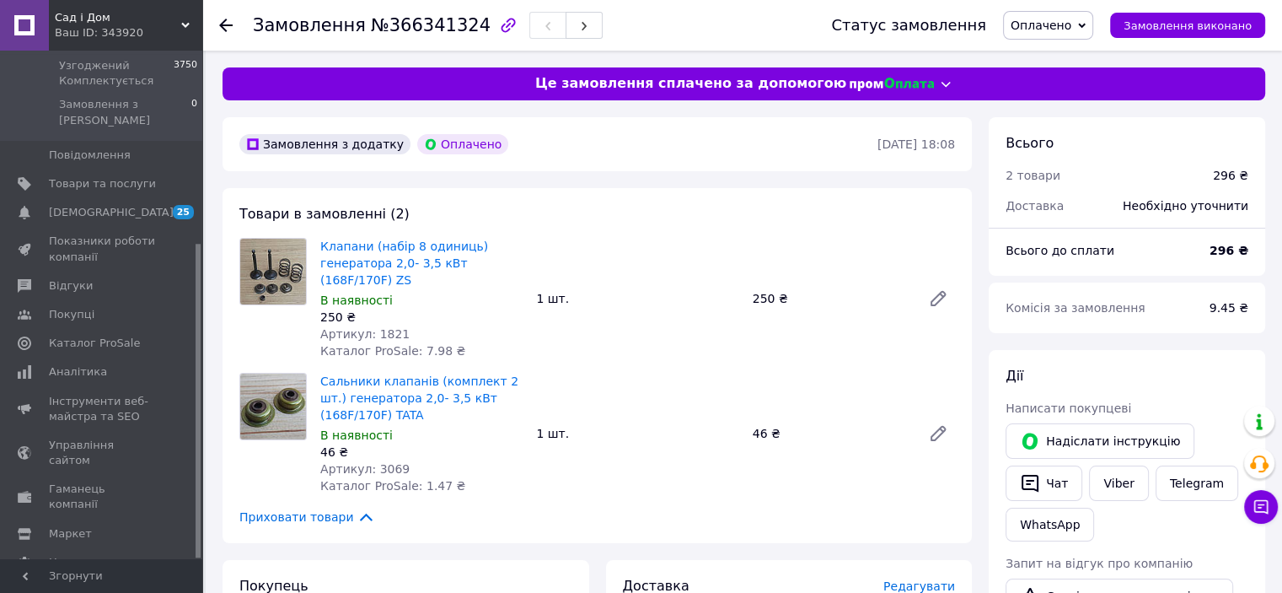
click at [219, 20] on icon at bounding box center [225, 25] width 13 height 13
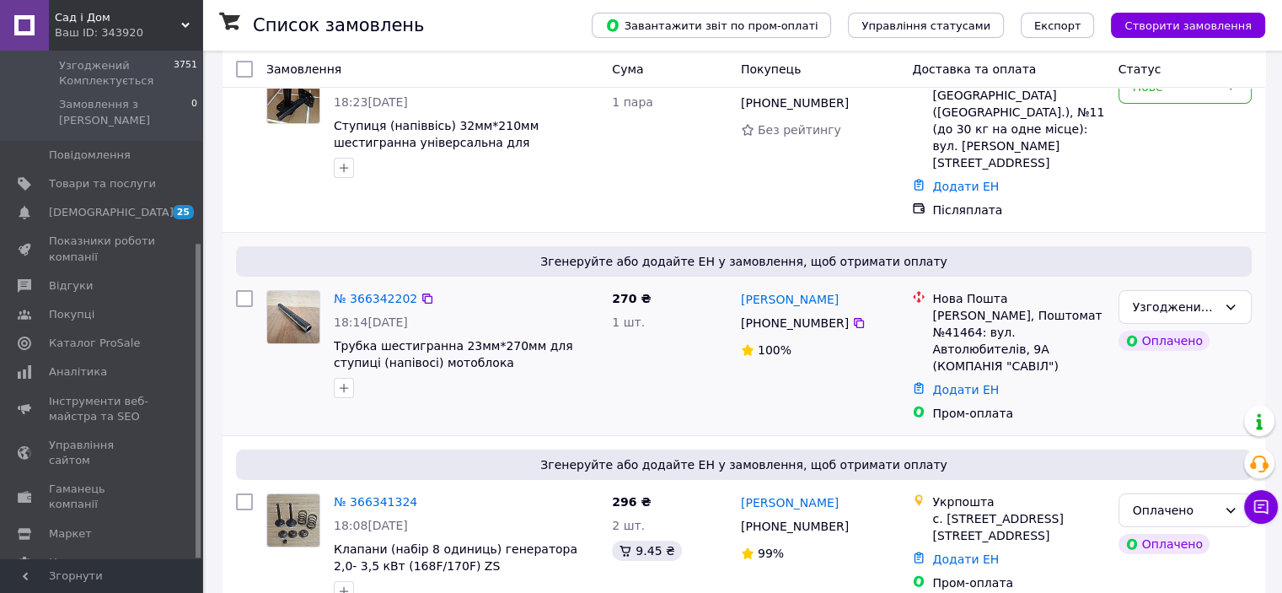
scroll to position [253, 0]
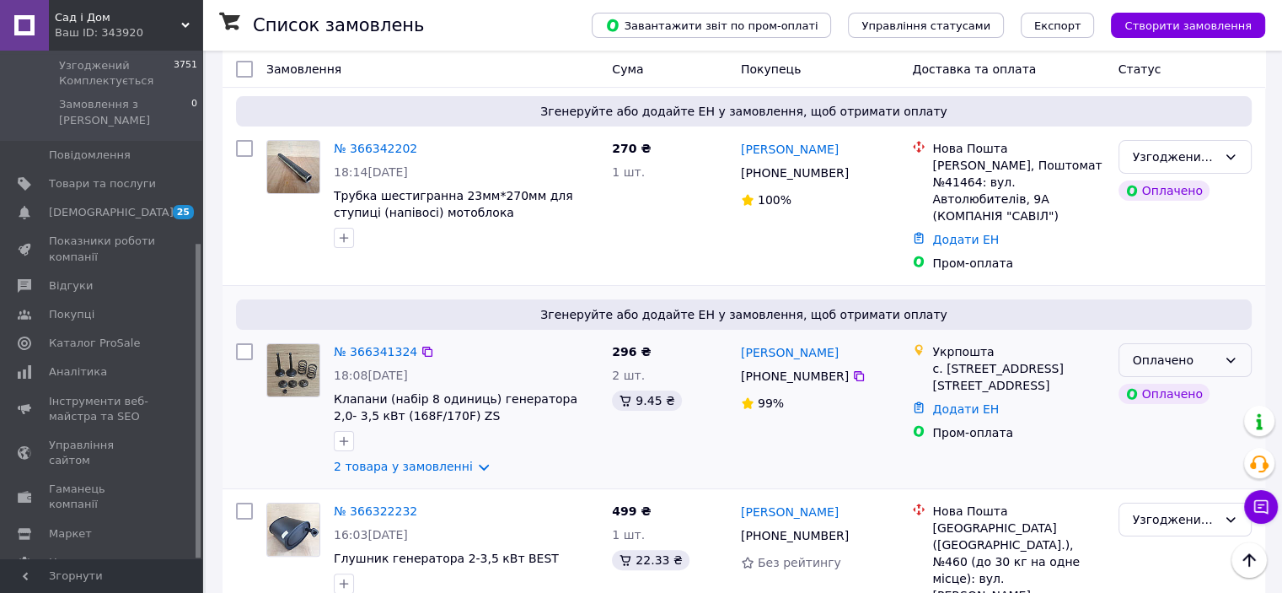
drag, startPoint x: 1182, startPoint y: 308, endPoint x: 1163, endPoint y: 319, distance: 21.5
click at [1179, 351] on div "Оплачено" at bounding box center [1175, 360] width 84 height 19
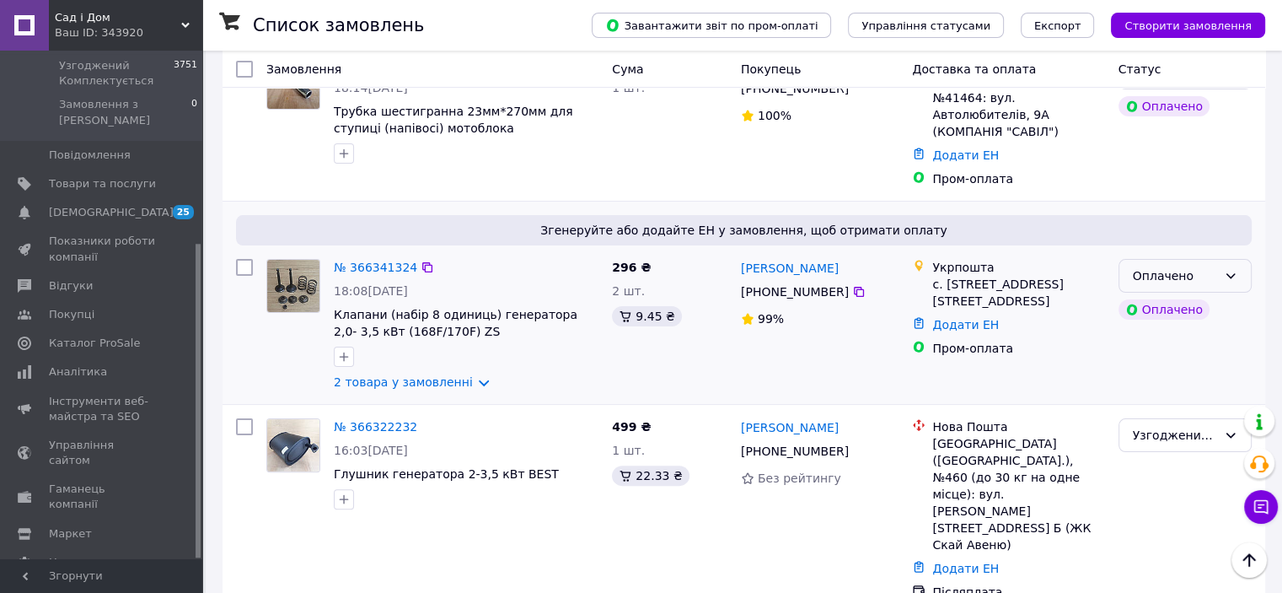
click at [1243, 259] on div "Оплачено" at bounding box center [1185, 276] width 133 height 34
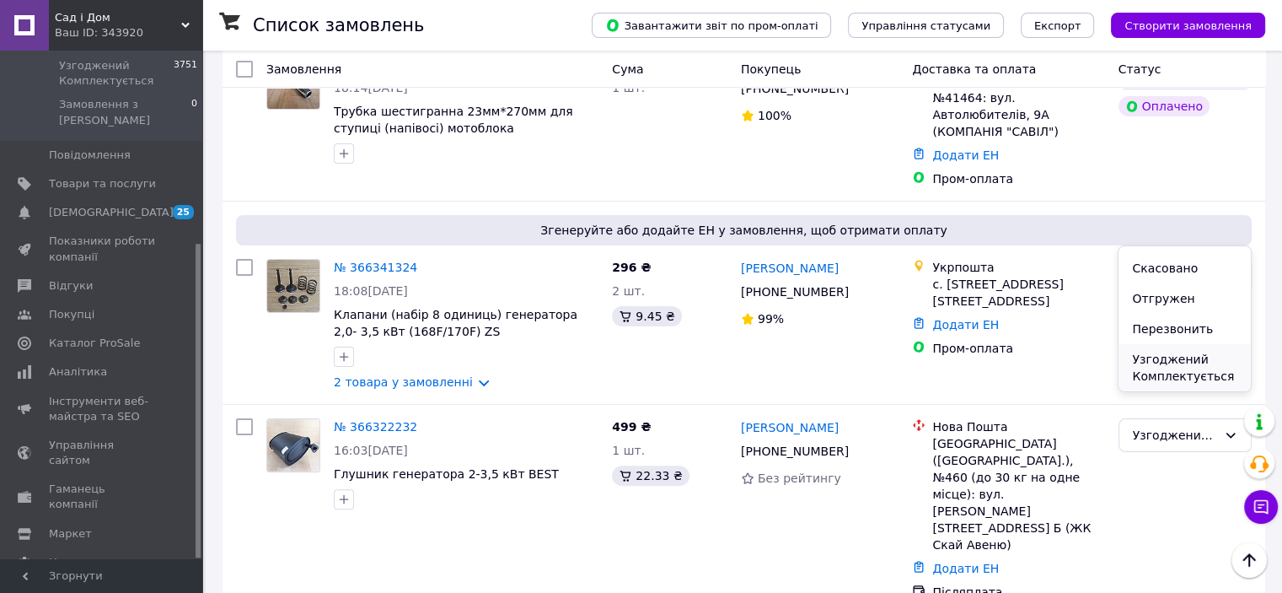
click at [1145, 380] on li "Узгоджений Комплектується" at bounding box center [1185, 367] width 132 height 47
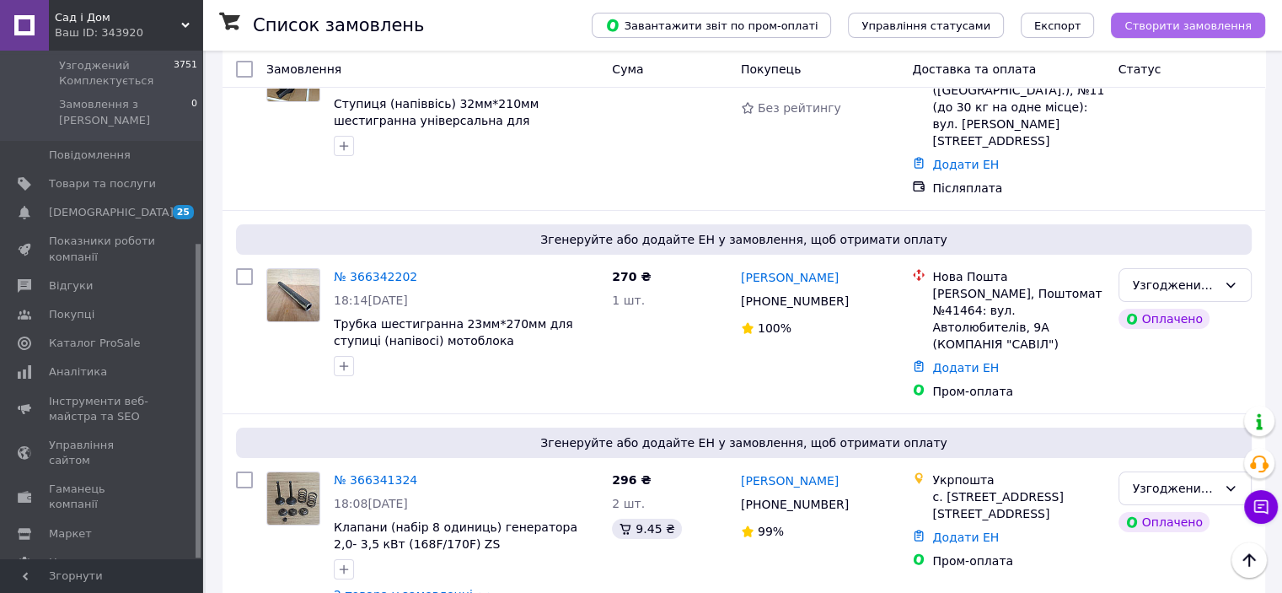
scroll to position [0, 0]
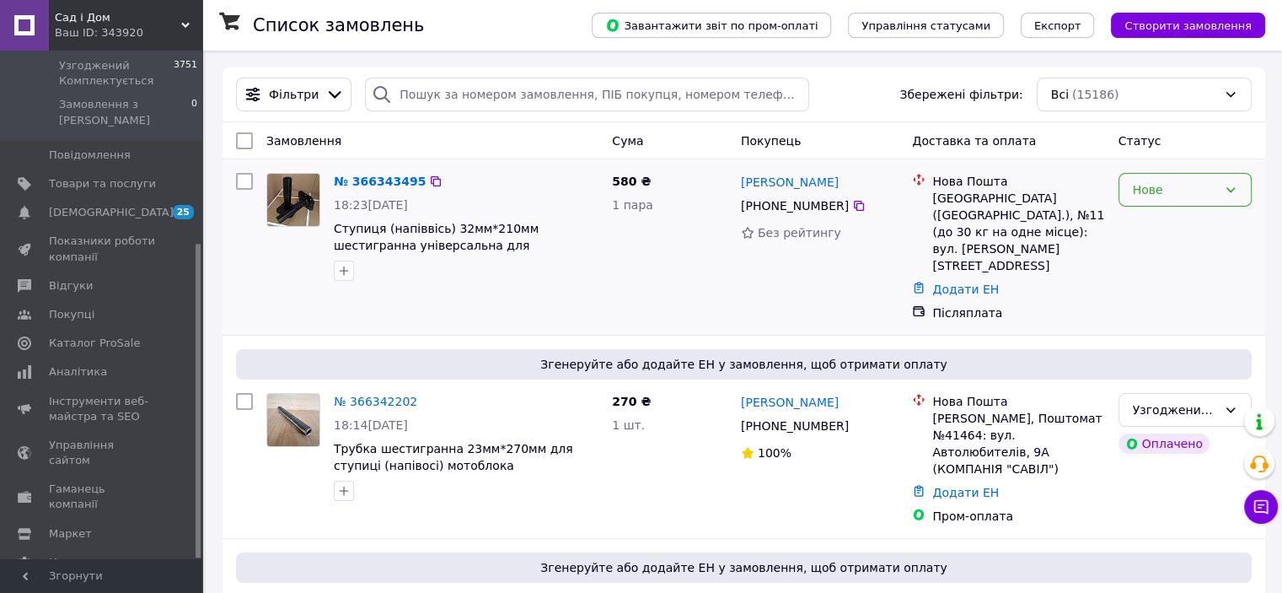
click at [1167, 191] on div "Нове" at bounding box center [1175, 189] width 84 height 19
click at [1145, 296] on li "Перезвонить" at bounding box center [1185, 294] width 132 height 30
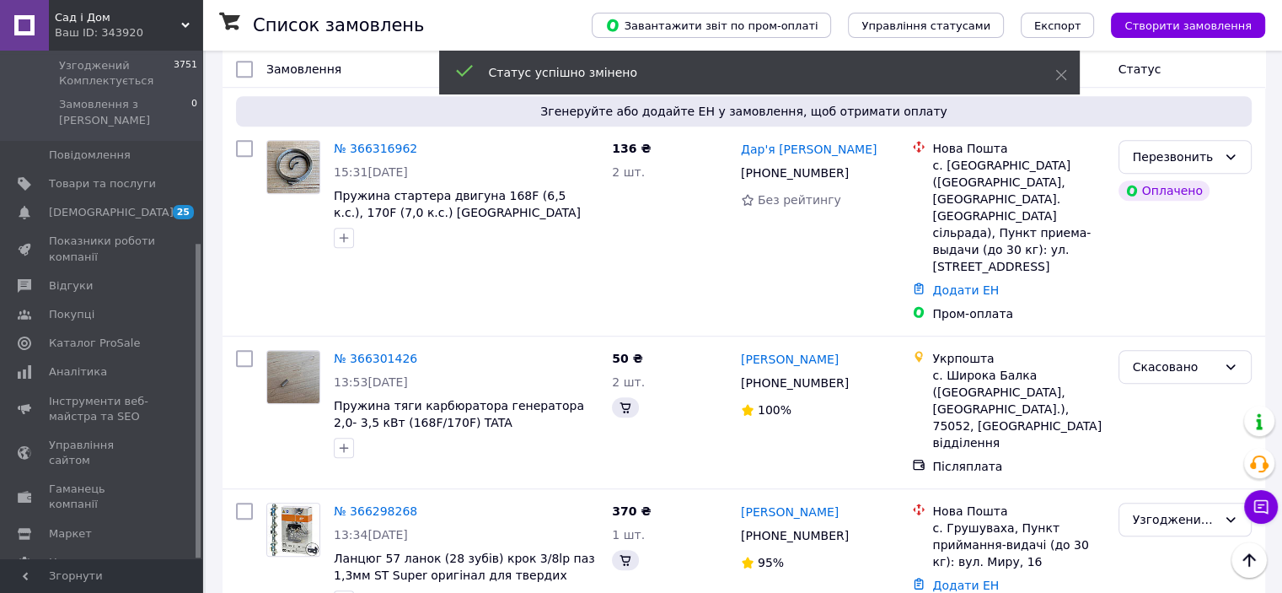
scroll to position [1264, 0]
